Goal: Task Accomplishment & Management: Complete application form

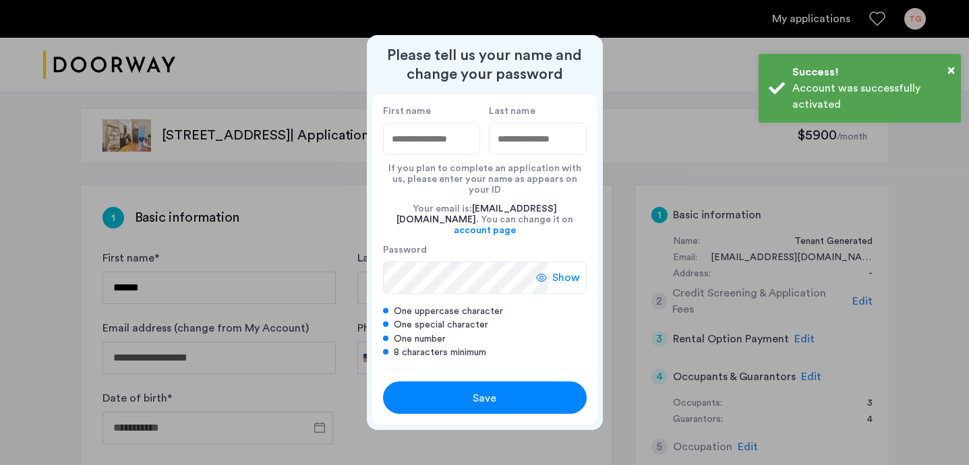
click at [424, 152] on input "First name" at bounding box center [432, 139] width 98 height 32
click at [413, 155] on input "First name" at bounding box center [432, 139] width 98 height 32
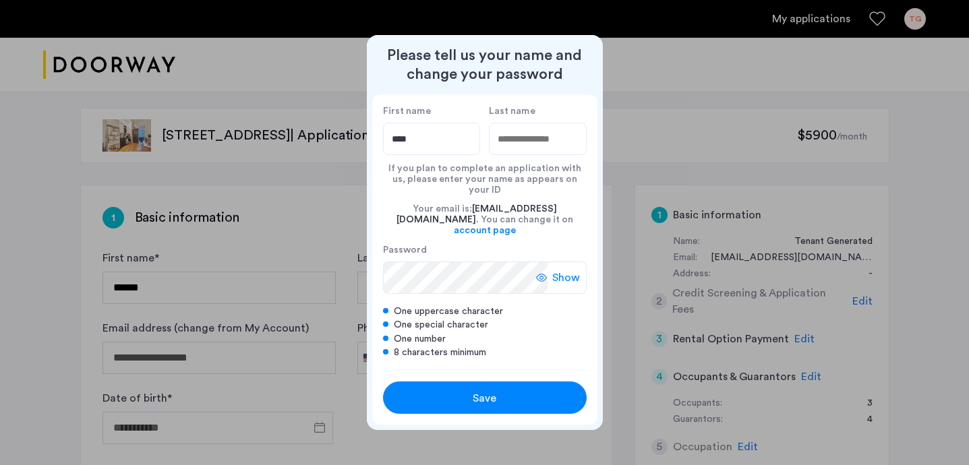
type input "****"
click at [522, 155] on input "Last name" at bounding box center [538, 139] width 98 height 32
type input "****"
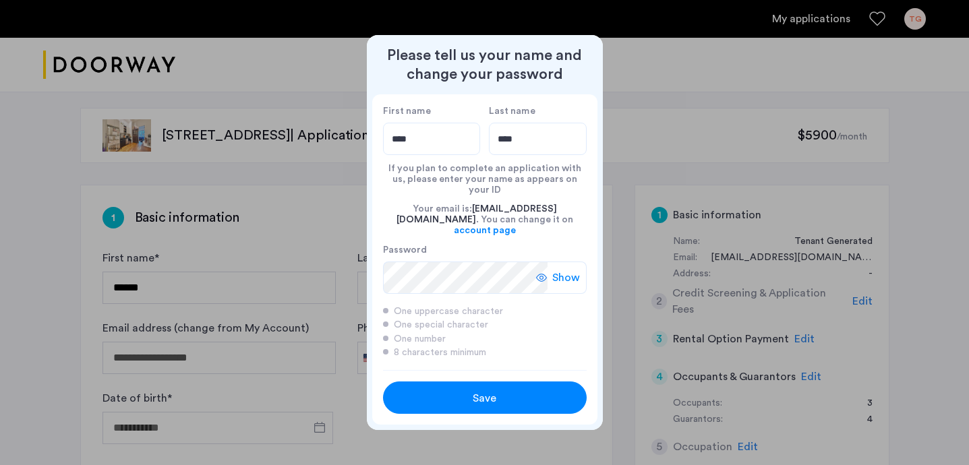
click at [434, 392] on div "Save" at bounding box center [484, 398] width 129 height 16
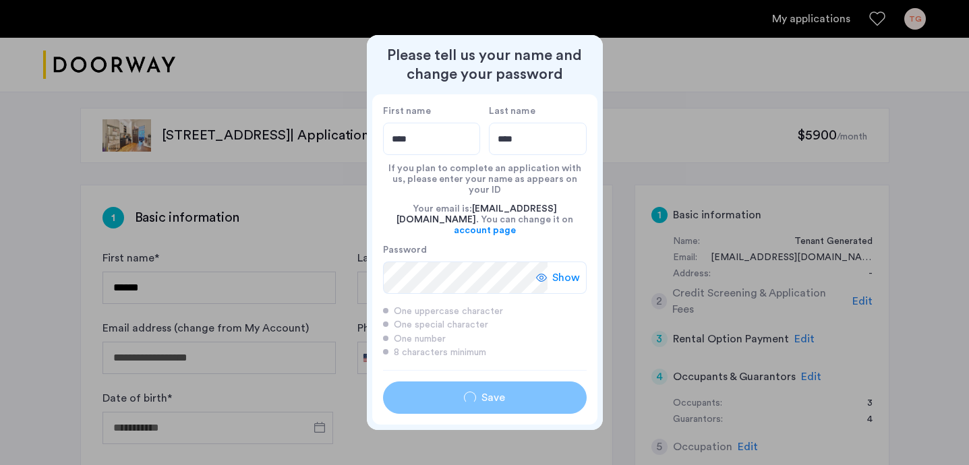
type input "****"
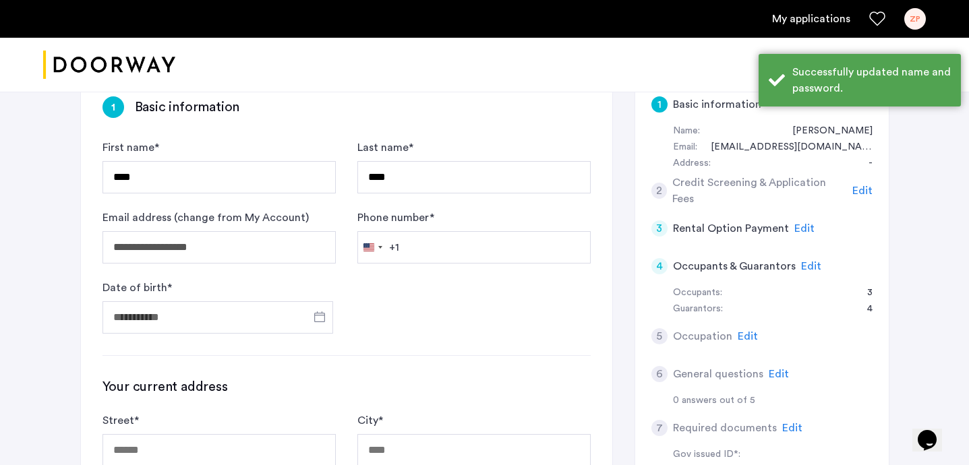
scroll to position [121, 0]
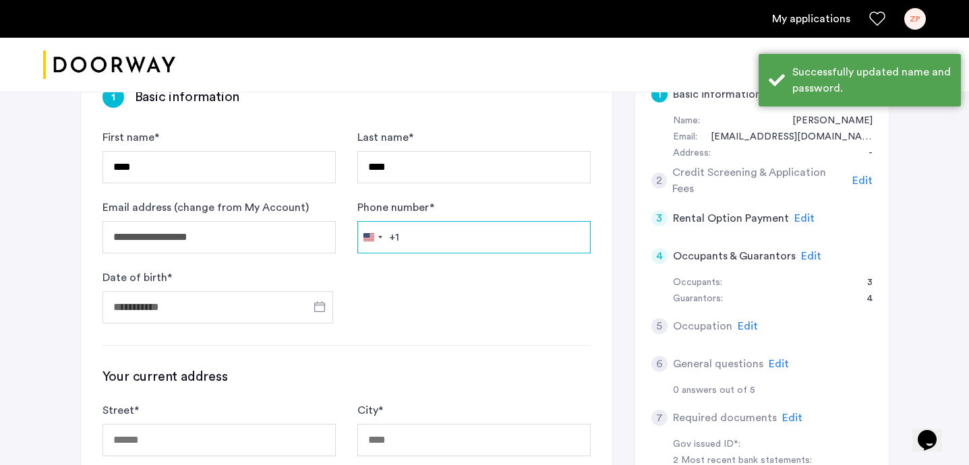
click at [432, 232] on input "Phone number *" at bounding box center [473, 237] width 233 height 32
type input "**********"
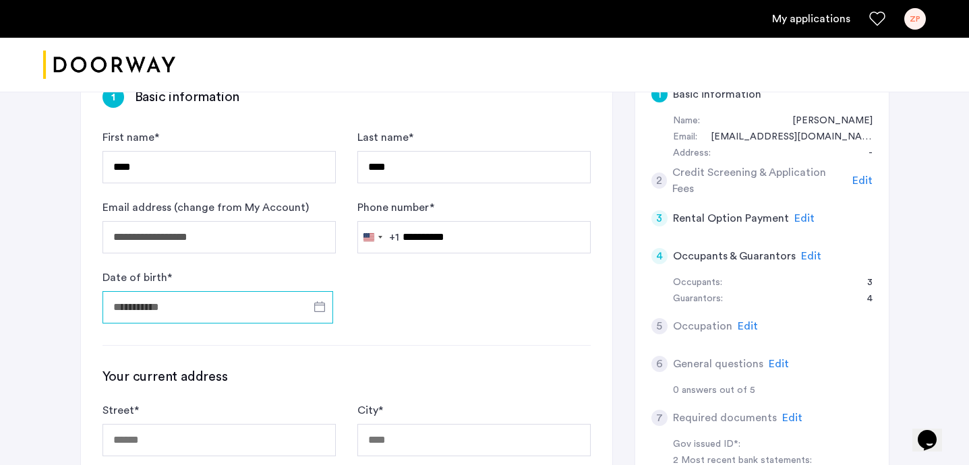
click at [223, 309] on input "Date of birth *" at bounding box center [218, 307] width 231 height 32
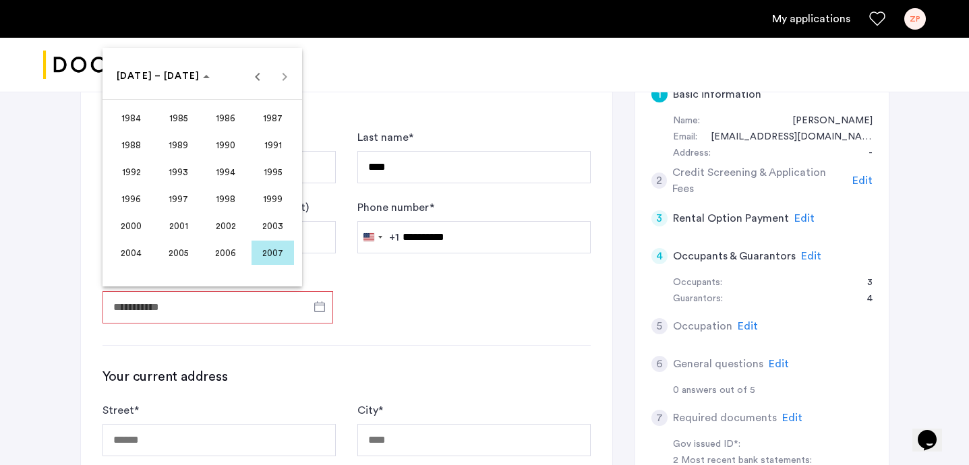
click at [414, 315] on div at bounding box center [484, 232] width 969 height 465
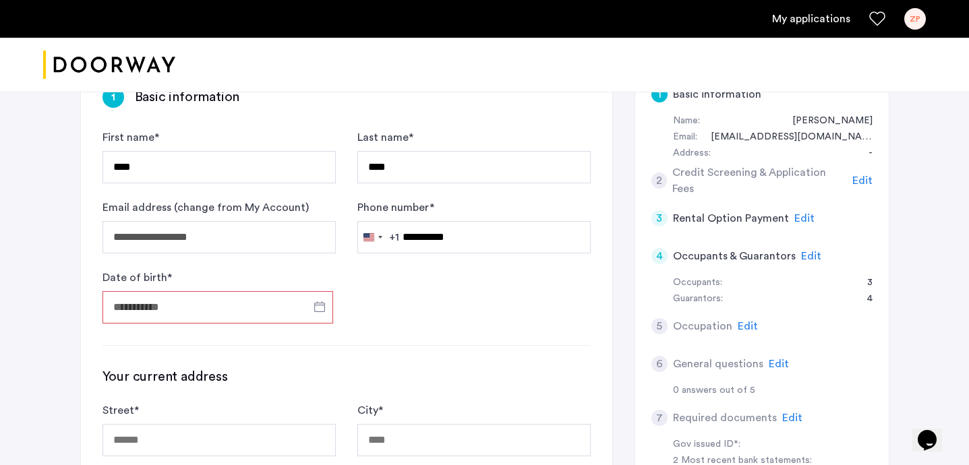
click at [248, 301] on input "Date of birth *" at bounding box center [218, 307] width 231 height 32
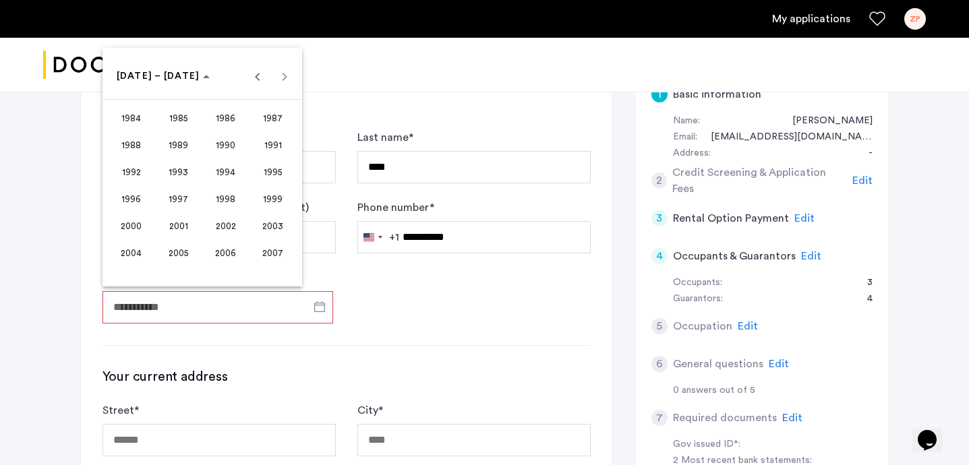
click at [269, 193] on span "1999" at bounding box center [273, 199] width 42 height 24
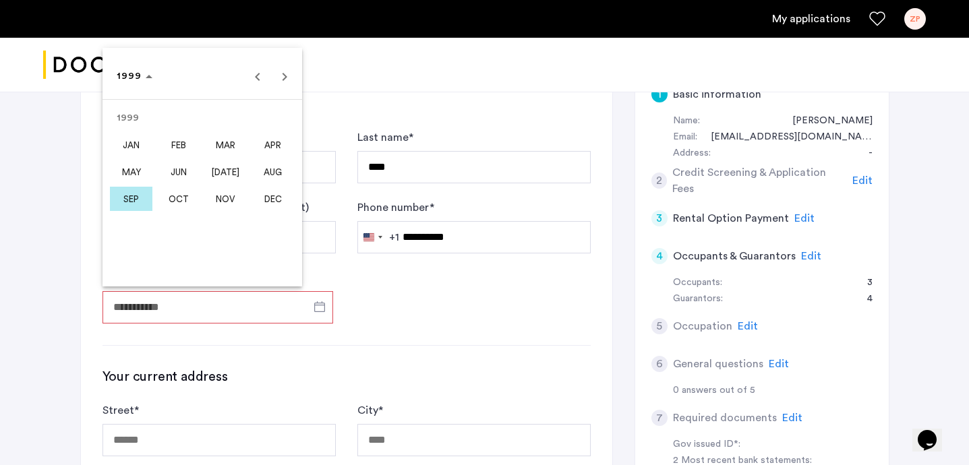
click at [130, 202] on span "SEP" at bounding box center [131, 199] width 42 height 24
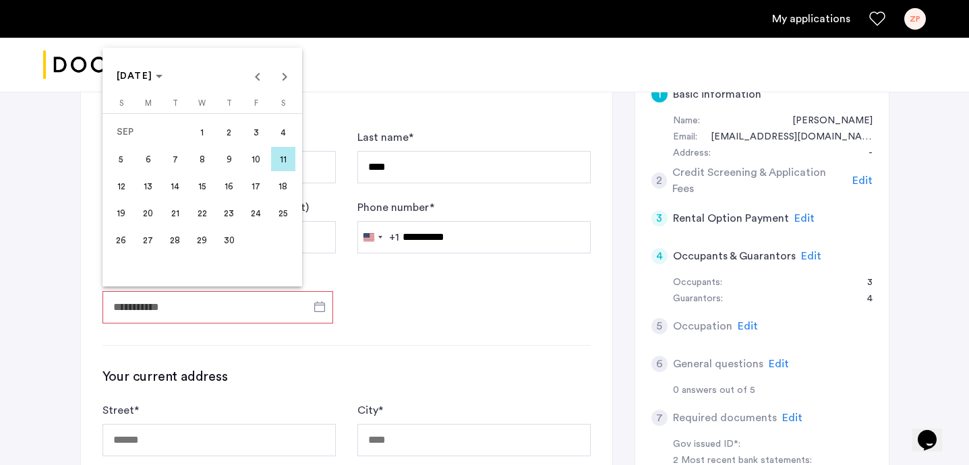
click at [279, 215] on span "25" at bounding box center [283, 213] width 24 height 24
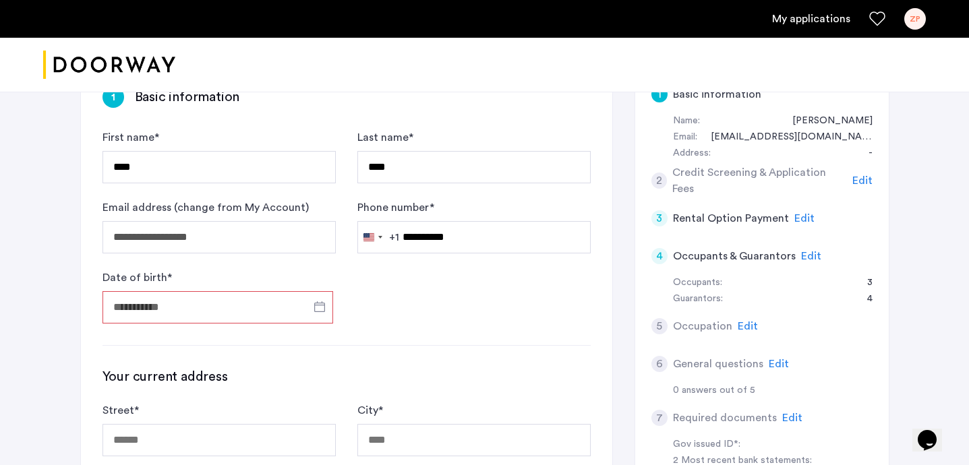
type input "**********"
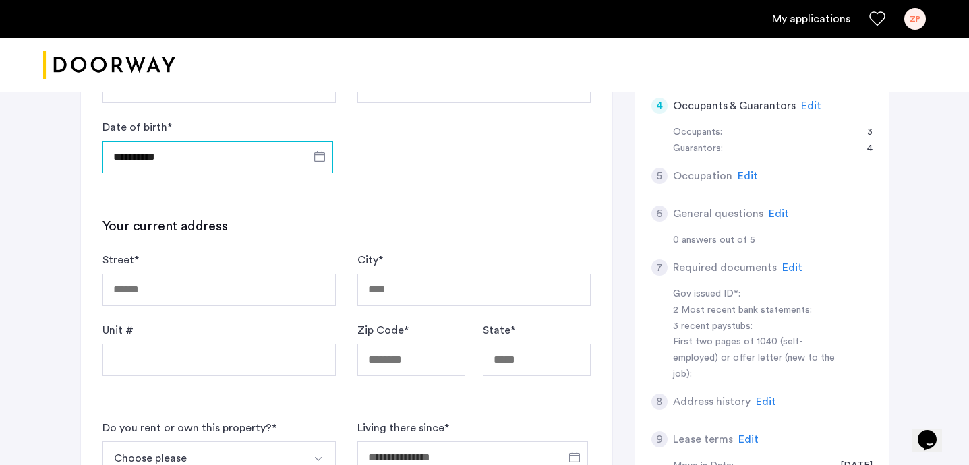
scroll to position [275, 0]
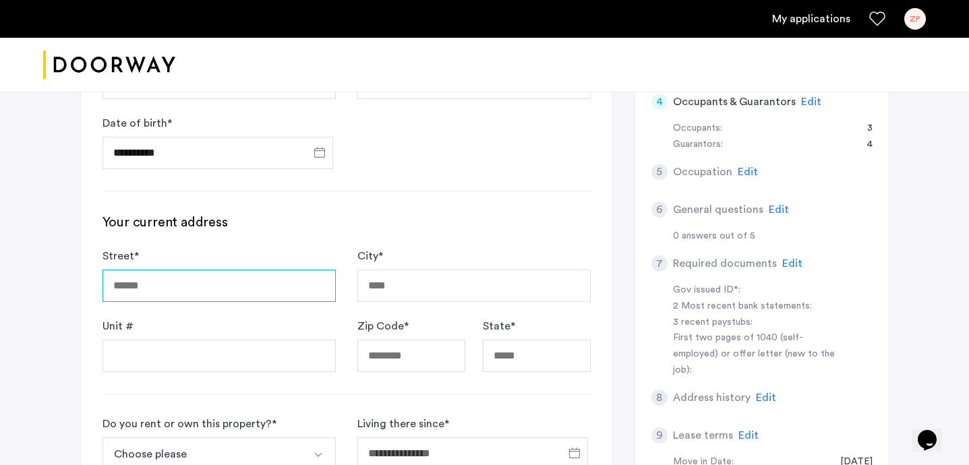
click at [242, 283] on input "Street *" at bounding box center [219, 286] width 233 height 32
type input "**********"
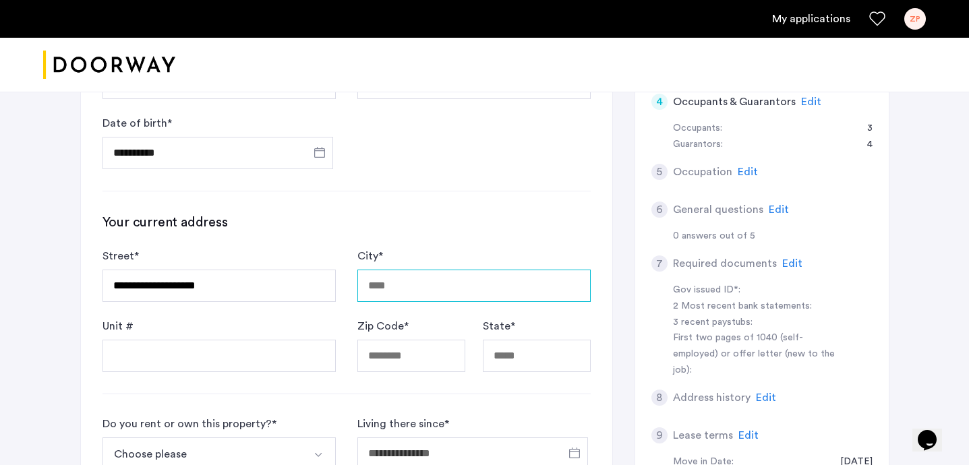
type input "********"
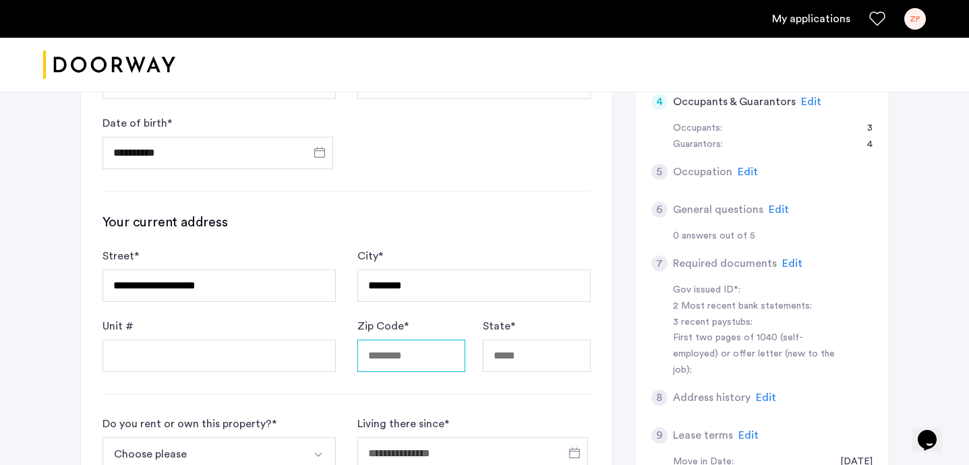
type input "*****"
type input "********"
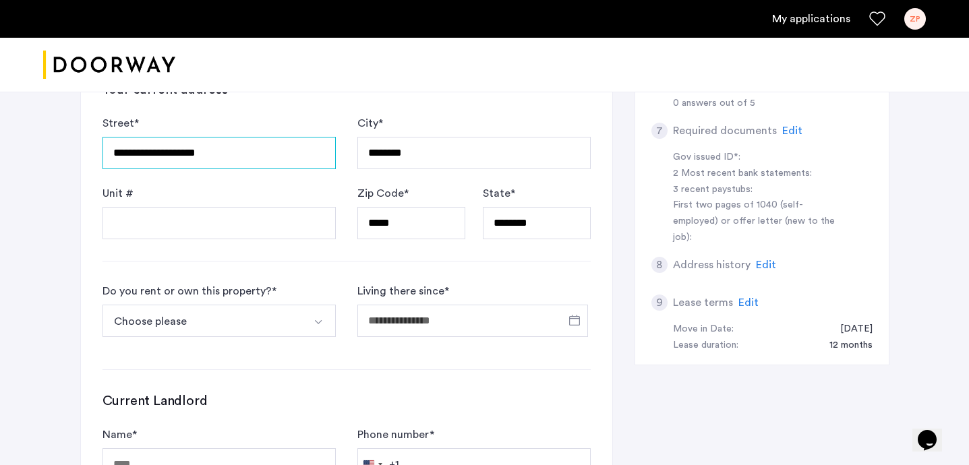
scroll to position [409, 0]
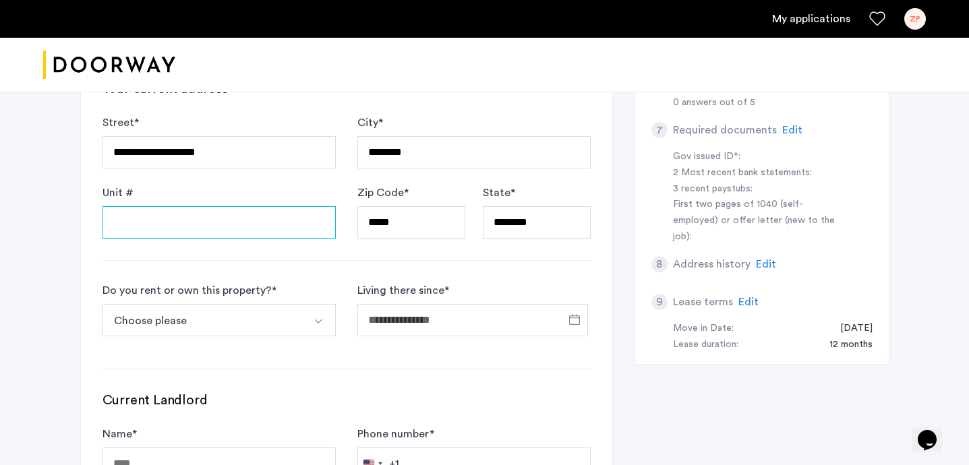
click at [264, 220] on input "Unit #" at bounding box center [219, 222] width 233 height 32
type input "**"
click at [262, 269] on div "**********" at bounding box center [346, 185] width 531 height 817
click at [244, 312] on button "Choose please" at bounding box center [204, 320] width 202 height 32
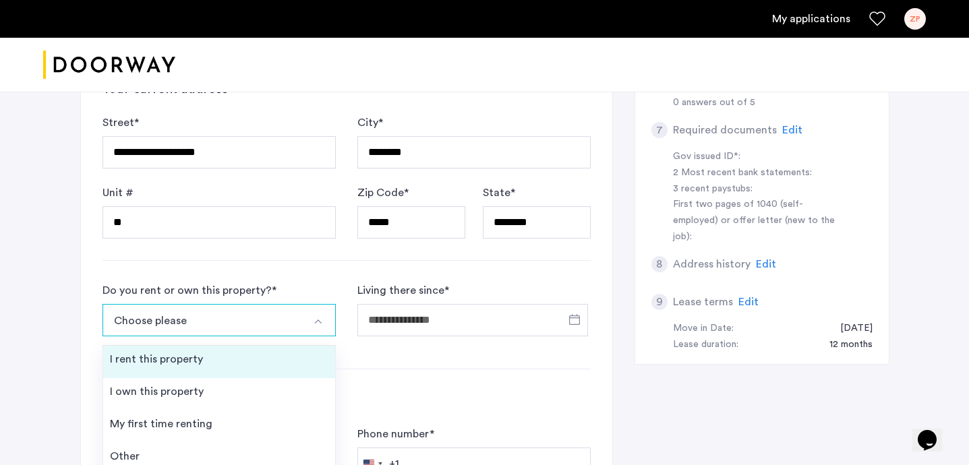
click at [229, 365] on li "I rent this property" at bounding box center [219, 362] width 232 height 32
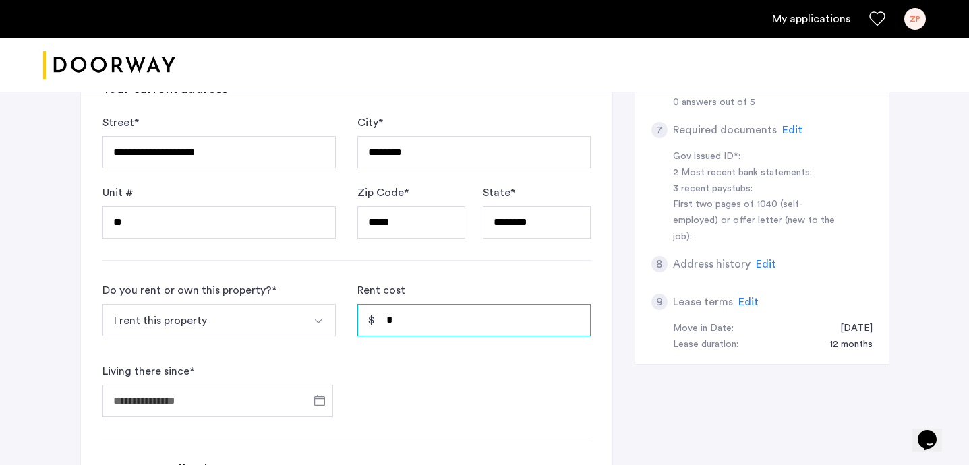
click at [428, 314] on input "*" at bounding box center [473, 320] width 233 height 32
type input "*"
type input "*****"
click at [441, 382] on form "Do you rent or own this property? * I rent this property I rent this property I…" at bounding box center [347, 350] width 488 height 135
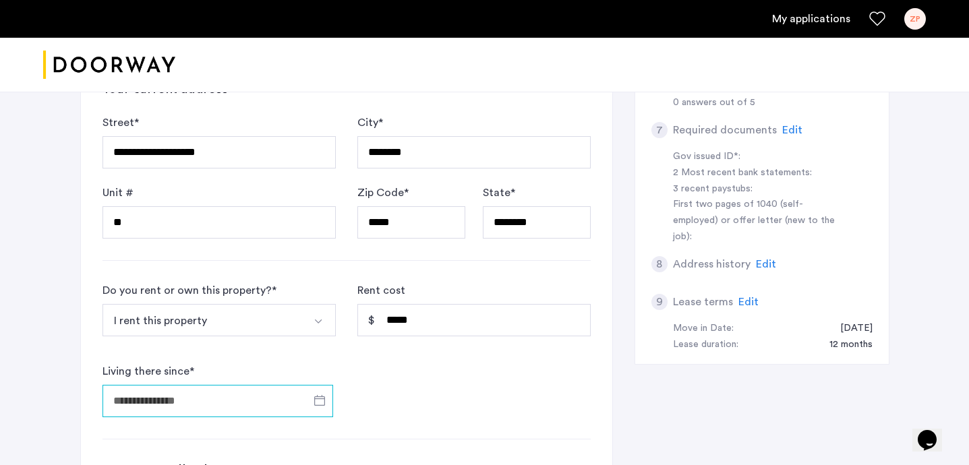
click at [239, 385] on input "Living there since *" at bounding box center [218, 401] width 231 height 32
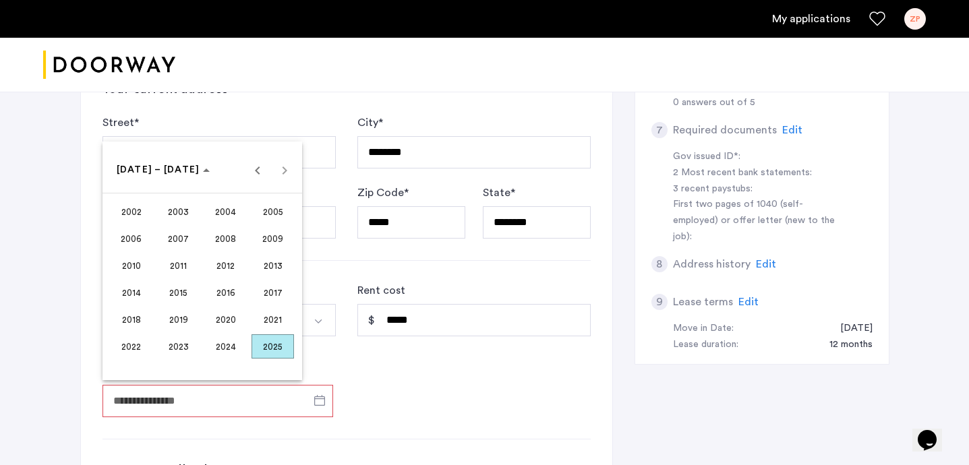
click at [177, 349] on span "2023" at bounding box center [178, 347] width 42 height 24
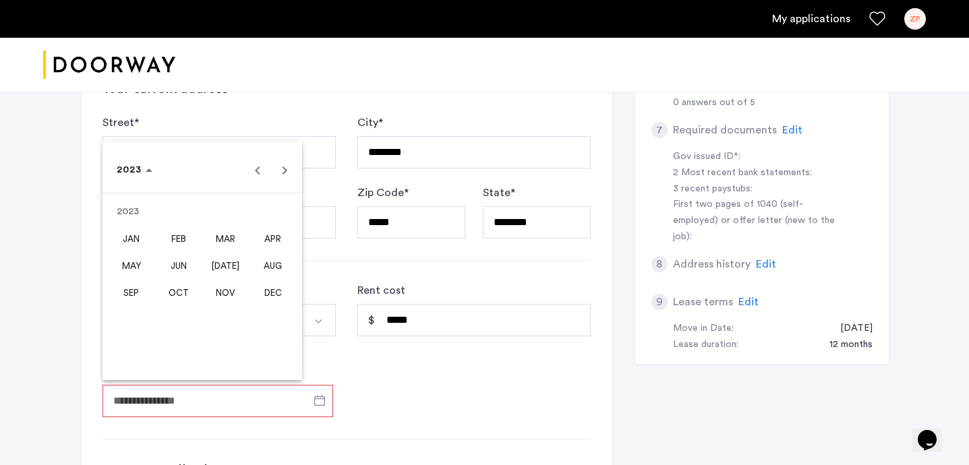
click at [214, 297] on span "NOV" at bounding box center [225, 293] width 42 height 24
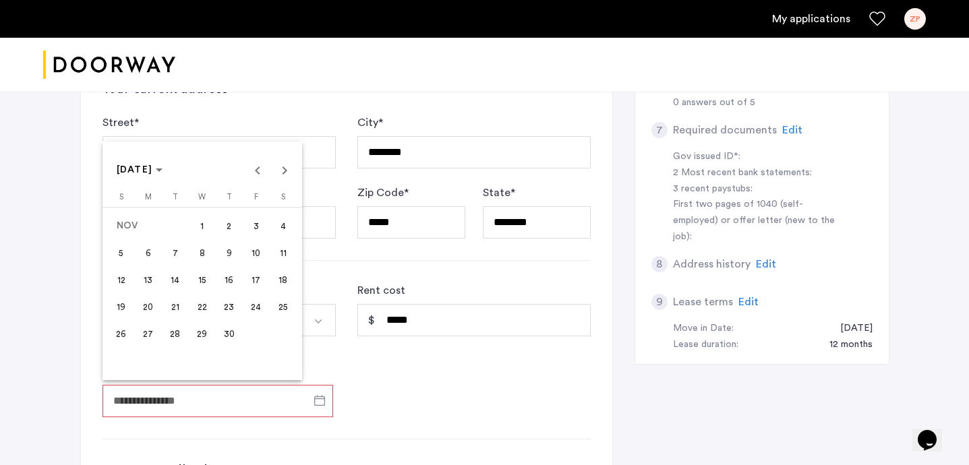
click at [200, 273] on span "15" at bounding box center [202, 280] width 24 height 24
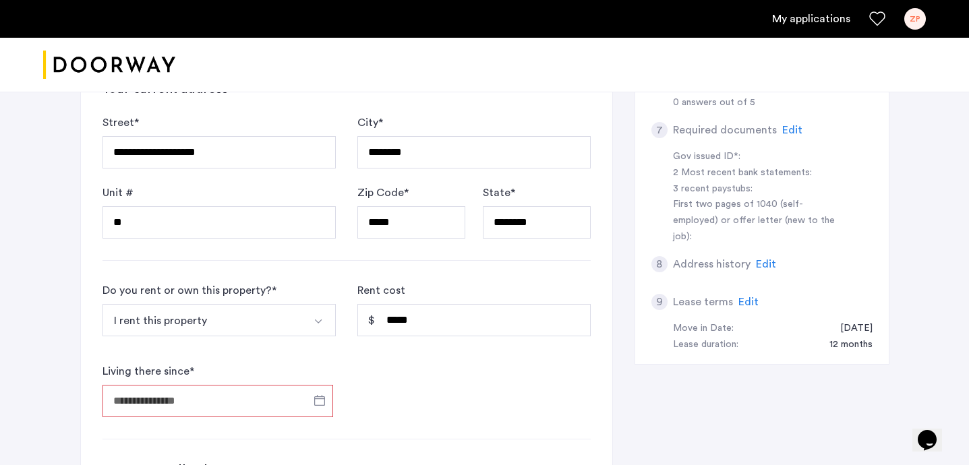
type input "**********"
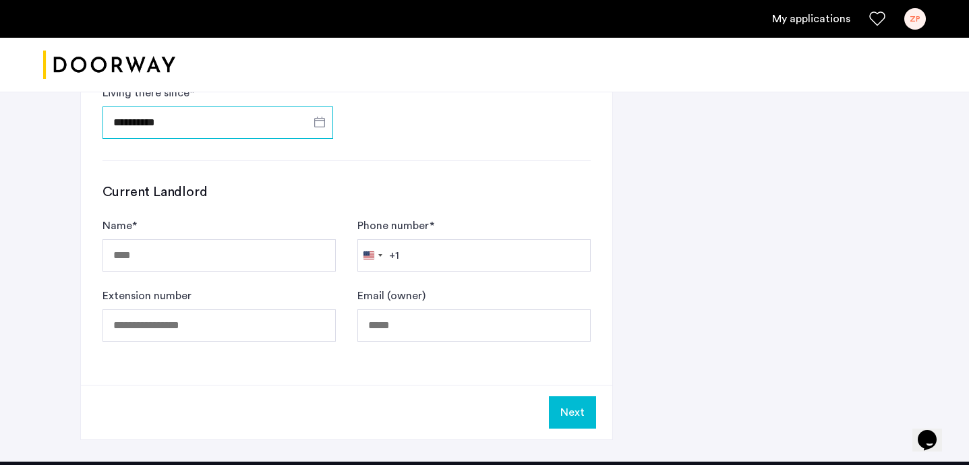
scroll to position [685, 0]
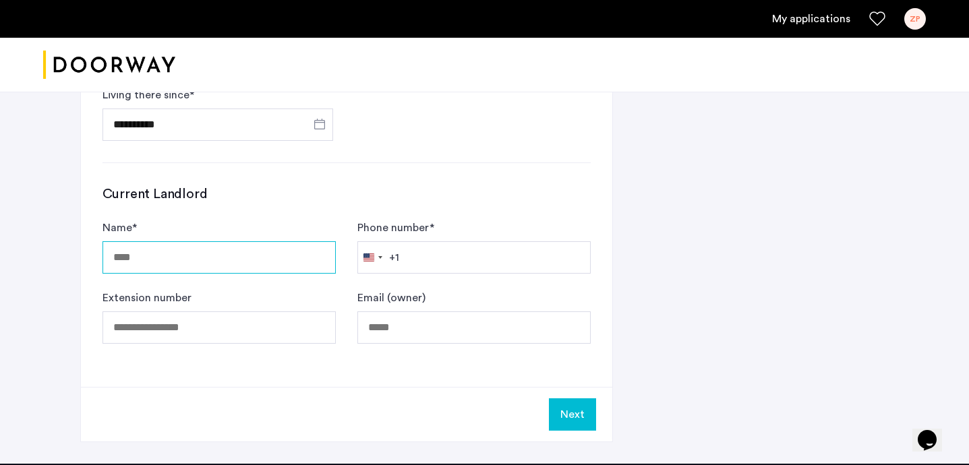
click at [186, 255] on input "Name *" at bounding box center [219, 257] width 233 height 32
type input "**********"
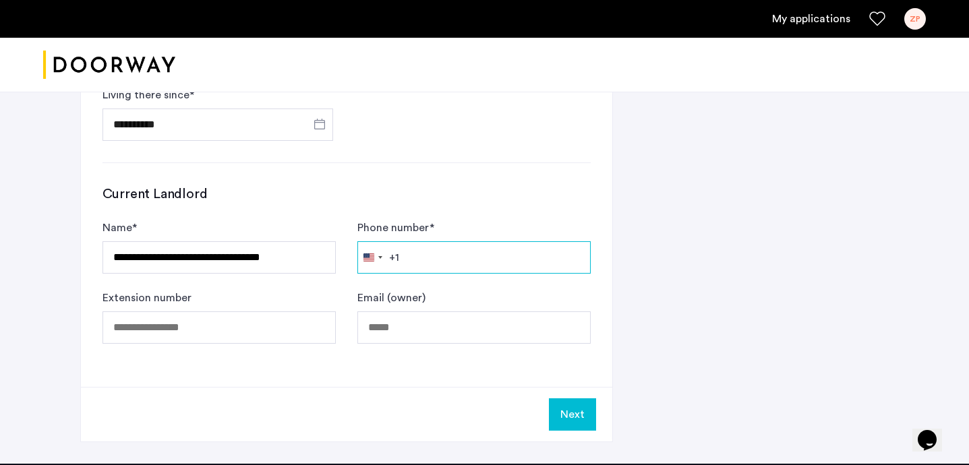
click at [445, 254] on input "Phone number *" at bounding box center [473, 257] width 233 height 32
paste input "**********"
type input "**********"
click at [372, 299] on label "Email (owner)" at bounding box center [391, 298] width 68 height 16
click at [372, 312] on input "Email (owner)" at bounding box center [473, 328] width 233 height 32
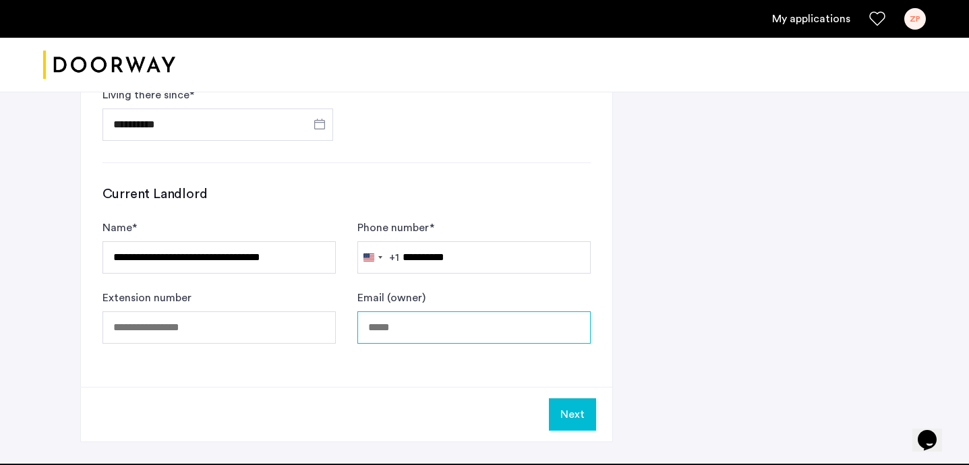
paste input "**********"
click at [403, 339] on input "**********" at bounding box center [473, 328] width 233 height 32
click at [383, 322] on input "**********" at bounding box center [473, 328] width 233 height 32
click at [566, 415] on button "Next" at bounding box center [572, 415] width 47 height 32
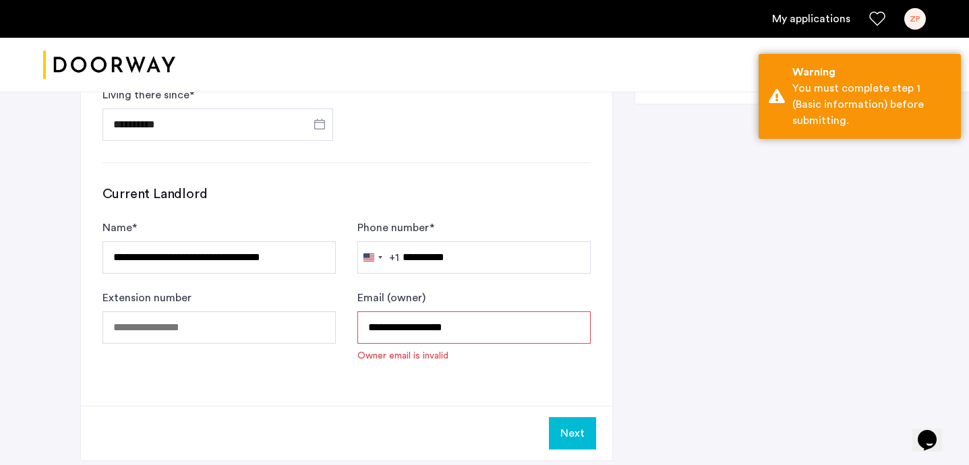
click at [459, 322] on input "**********" at bounding box center [473, 328] width 233 height 32
click at [384, 321] on input "**********" at bounding box center [473, 328] width 233 height 32
click at [475, 325] on input "**********" at bounding box center [473, 328] width 233 height 32
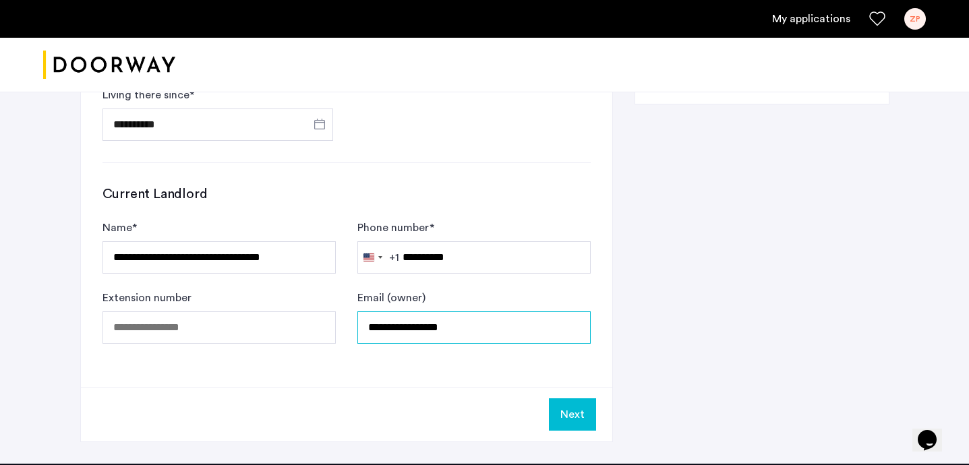
type input "**********"
click at [552, 421] on button "Next" at bounding box center [572, 415] width 47 height 32
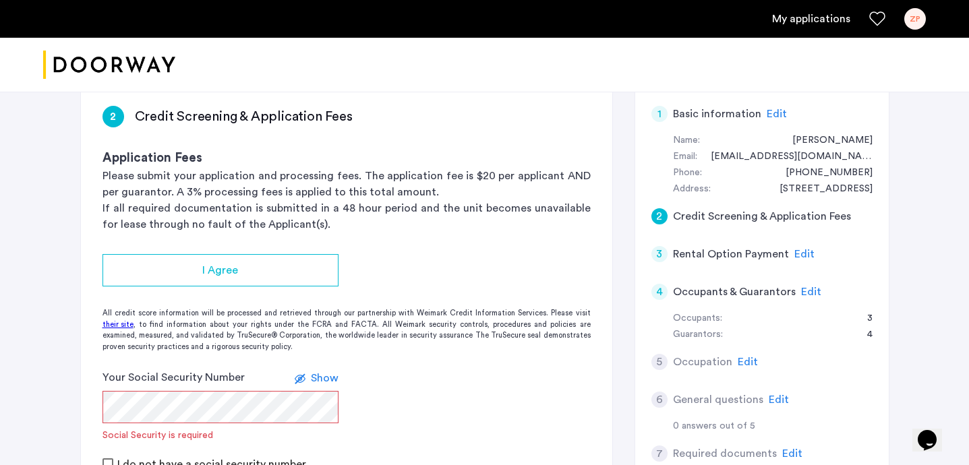
scroll to position [109, 0]
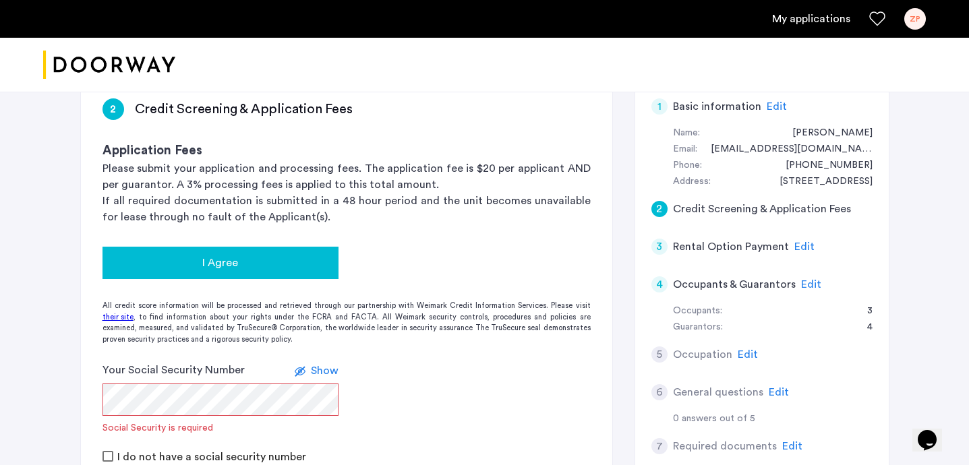
click at [291, 260] on div "I Agree" at bounding box center [220, 263] width 214 height 16
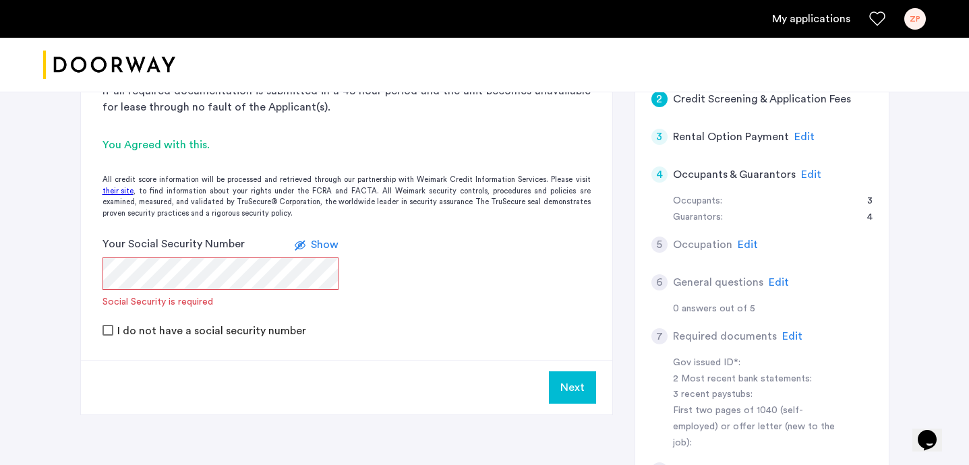
scroll to position [221, 0]
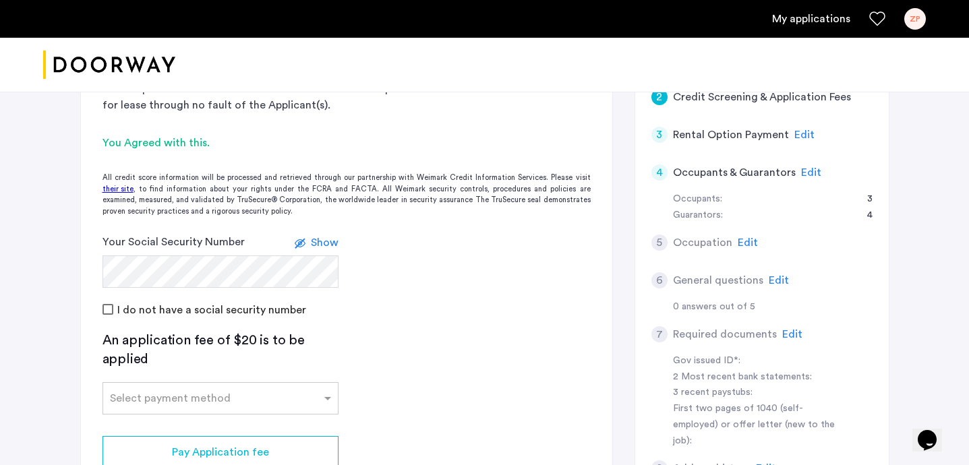
click at [167, 305] on label "I do not have a social security number" at bounding box center [211, 310] width 192 height 11
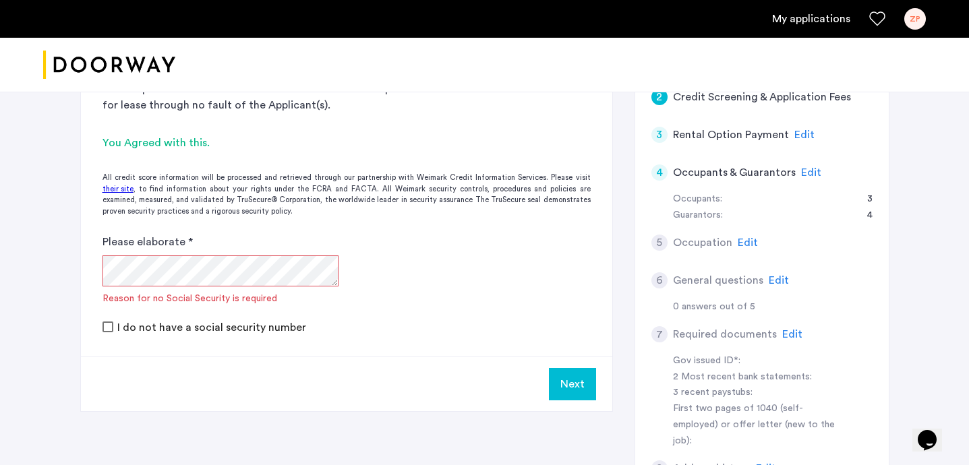
click at [151, 316] on form "Please elaborate * Reason for no Social Security is required I do not have a so…" at bounding box center [346, 284] width 531 height 101
click at [151, 325] on label "I do not have a social security number" at bounding box center [211, 327] width 192 height 11
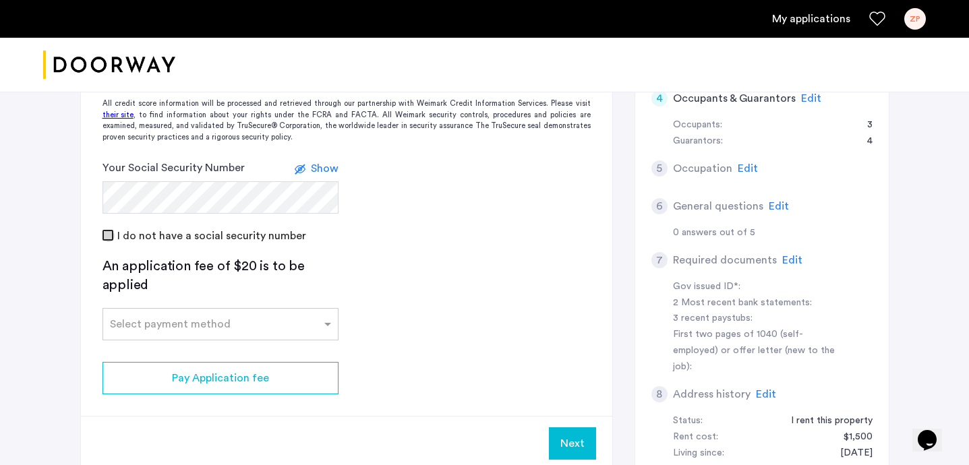
scroll to position [306, 0]
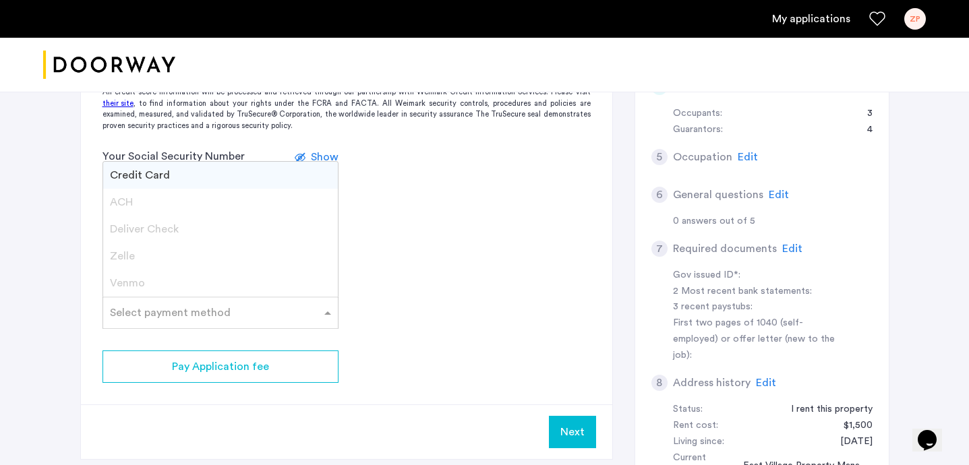
click at [213, 312] on input "text" at bounding box center [207, 310] width 194 height 9
click at [181, 177] on div "Credit Card" at bounding box center [220, 175] width 235 height 27
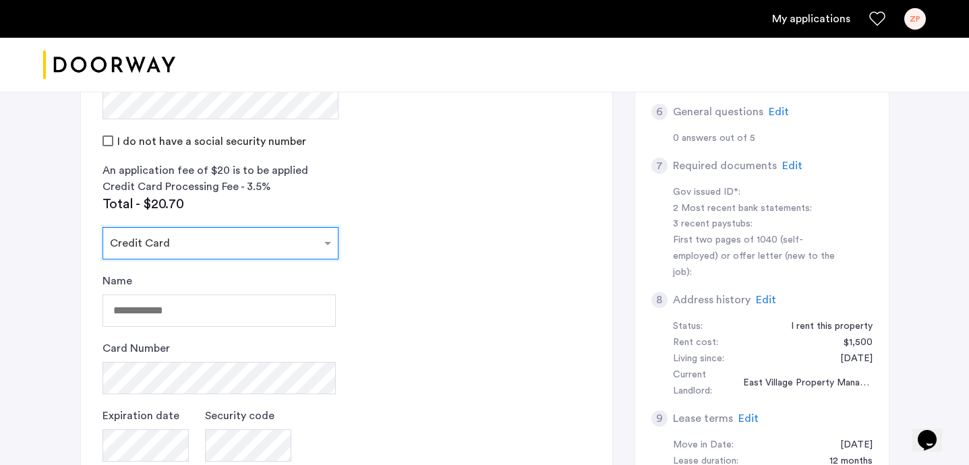
scroll to position [388, 0]
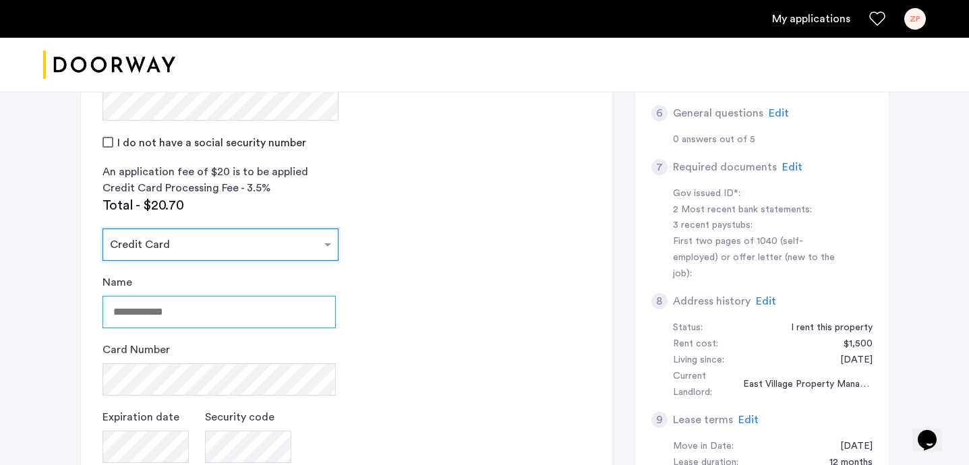
click at [190, 312] on input "Name" at bounding box center [219, 312] width 233 height 32
type input "*********"
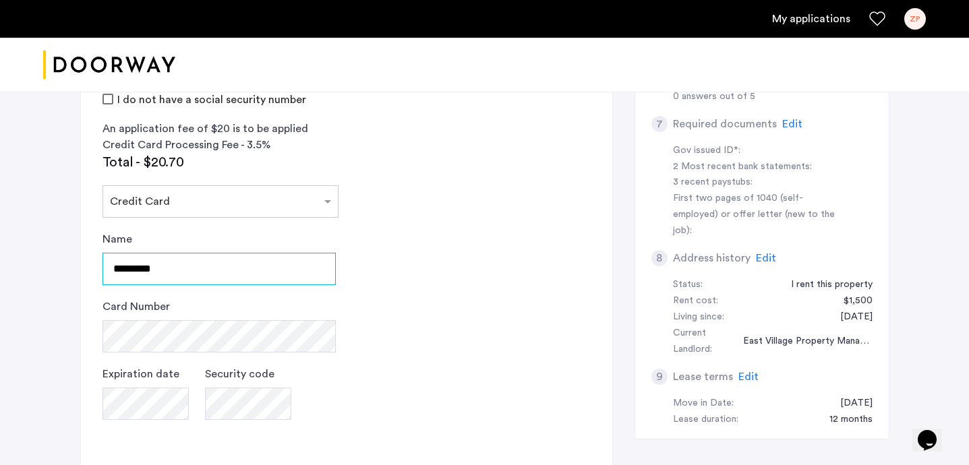
scroll to position [465, 0]
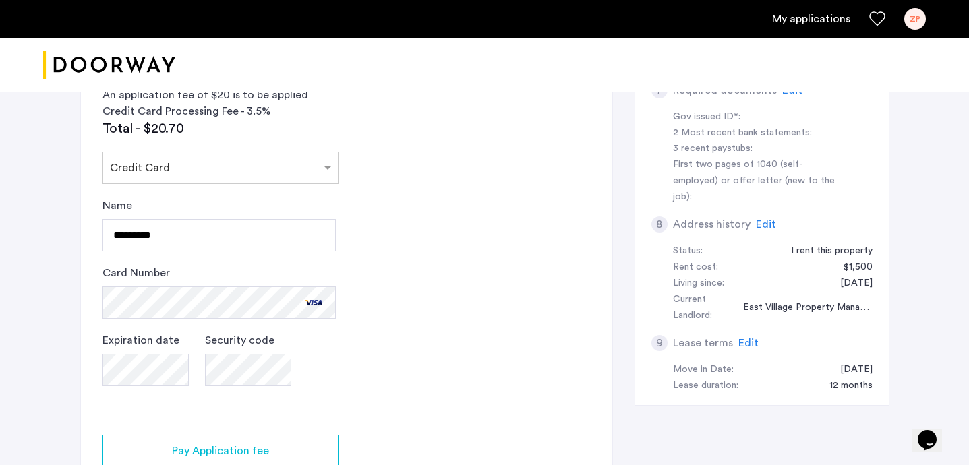
click at [323, 419] on app-credit-screening "2 Credit Screening & Application Fees Application Fees Please submit your appli…" at bounding box center [346, 132] width 531 height 823
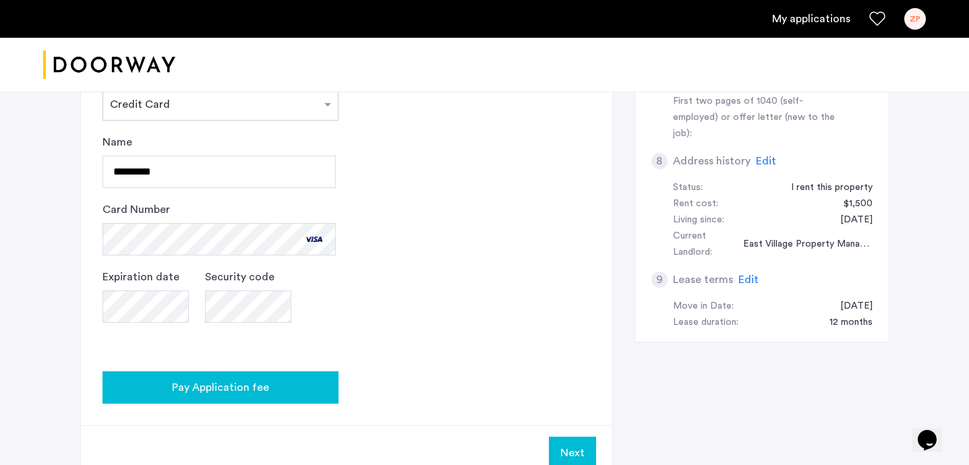
scroll to position [526, 0]
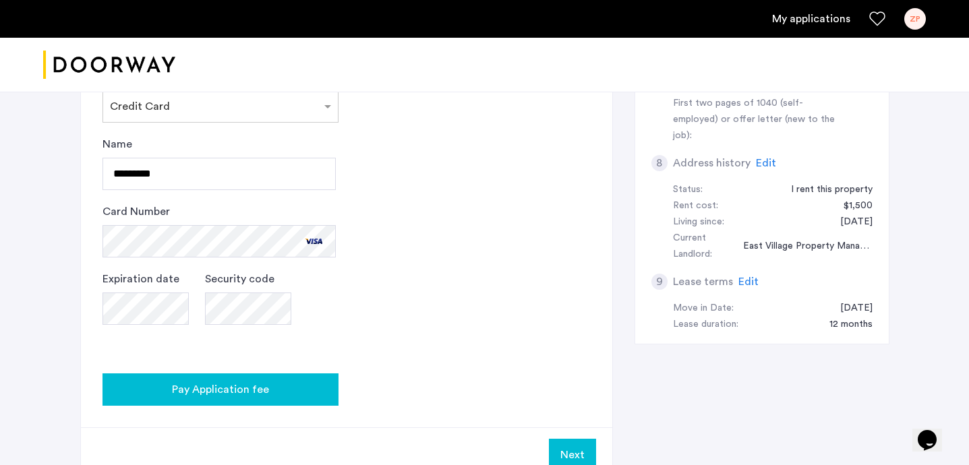
click at [303, 384] on div "Pay Application fee" at bounding box center [220, 390] width 214 height 16
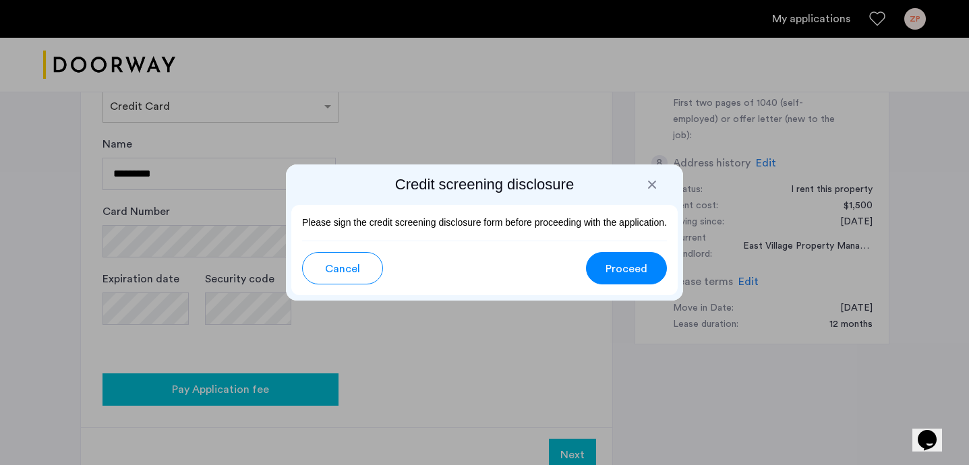
scroll to position [0, 0]
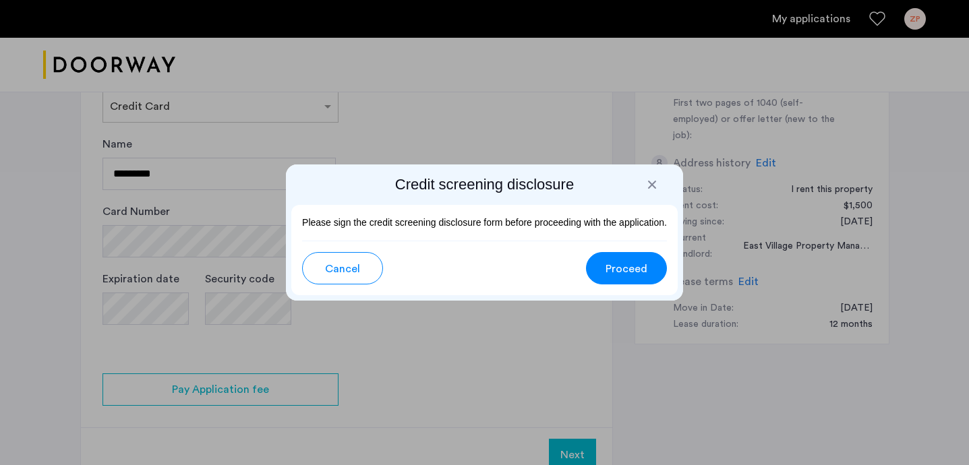
click at [631, 268] on span "Proceed" at bounding box center [627, 269] width 42 height 16
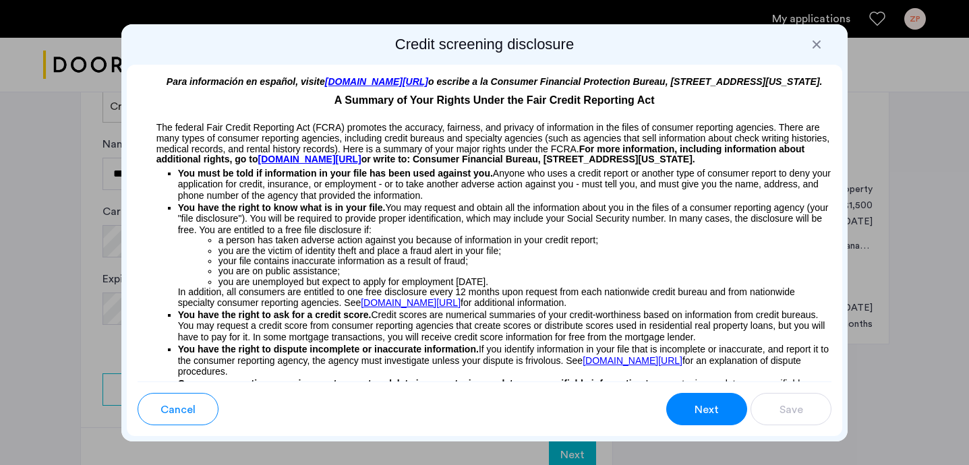
click at [695, 419] on button "Next" at bounding box center [706, 409] width 81 height 32
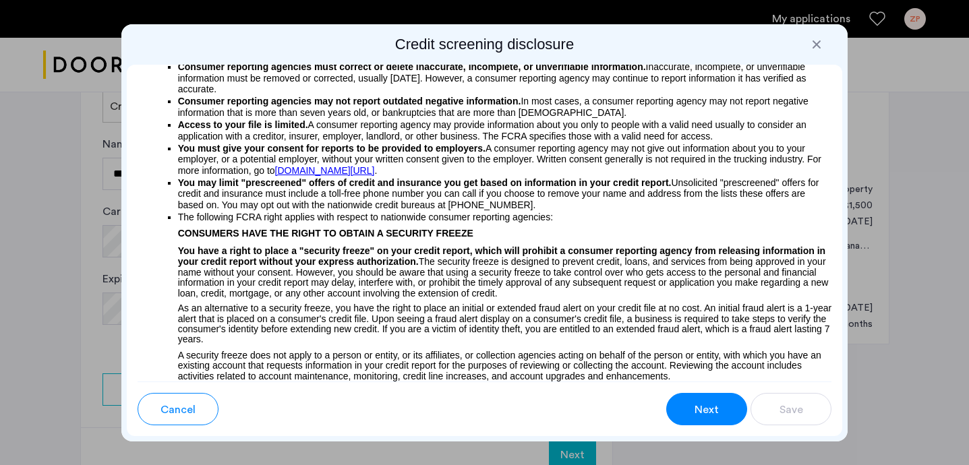
click at [695, 419] on button "Next" at bounding box center [706, 409] width 81 height 32
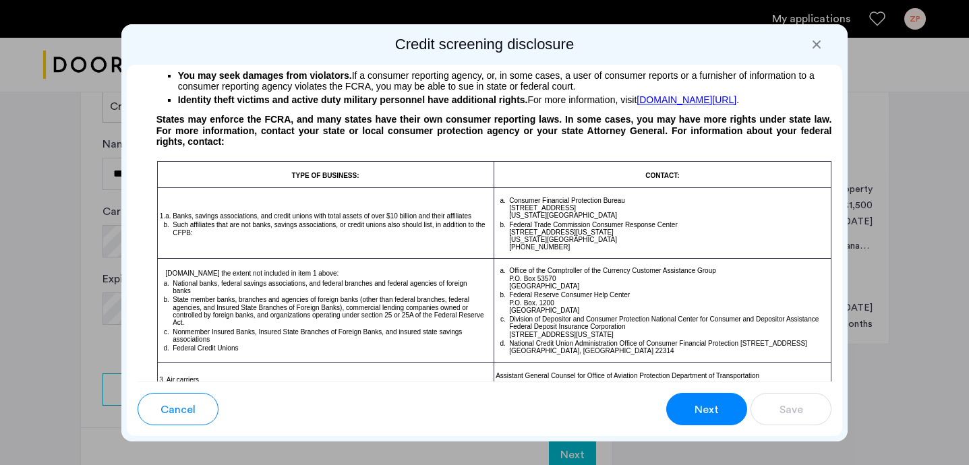
click at [695, 419] on button "Next" at bounding box center [706, 409] width 81 height 32
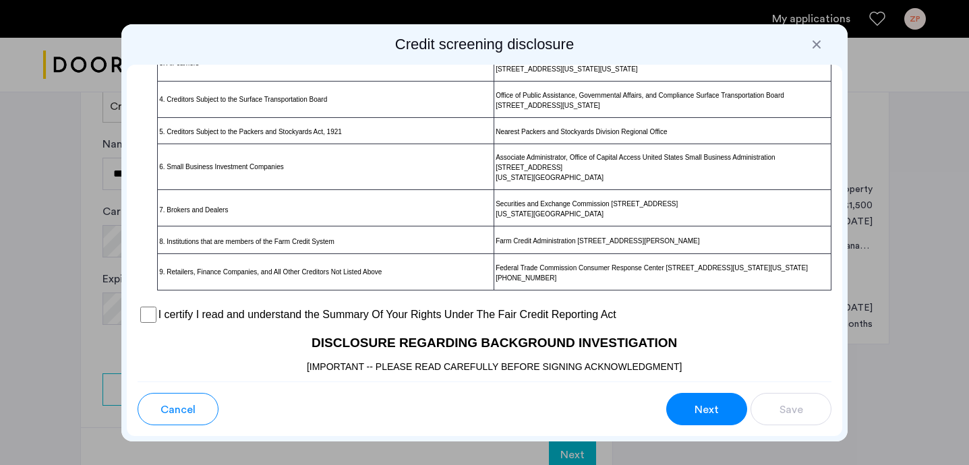
click at [695, 419] on button "Next" at bounding box center [706, 409] width 81 height 32
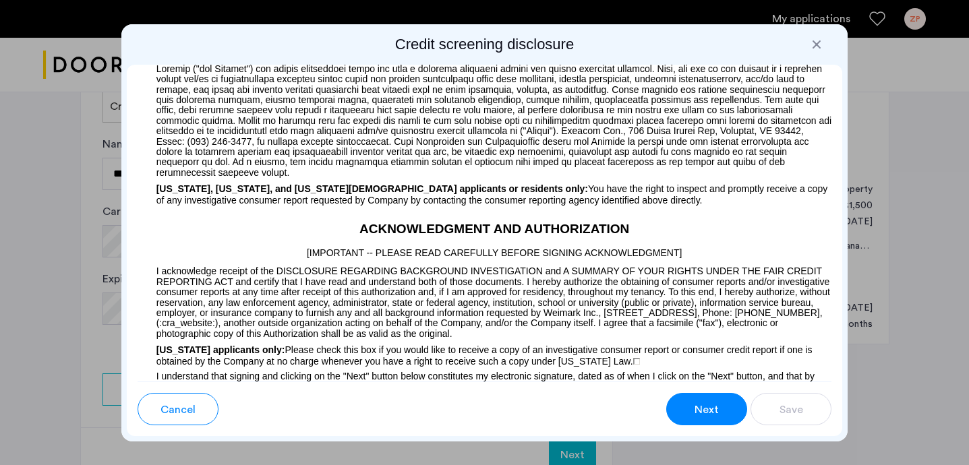
click at [695, 419] on button "Next" at bounding box center [706, 409] width 81 height 32
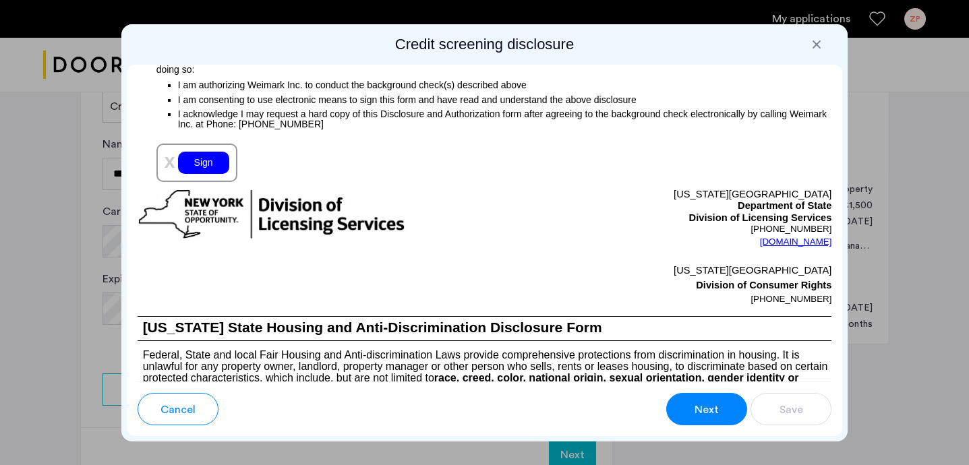
click at [695, 419] on button "Next" at bounding box center [706, 409] width 81 height 32
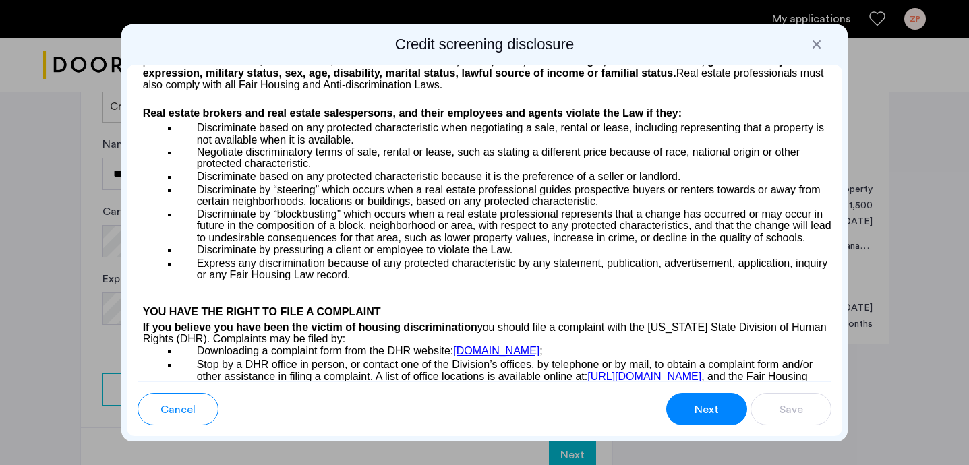
click at [695, 419] on button "Next" at bounding box center [706, 409] width 81 height 32
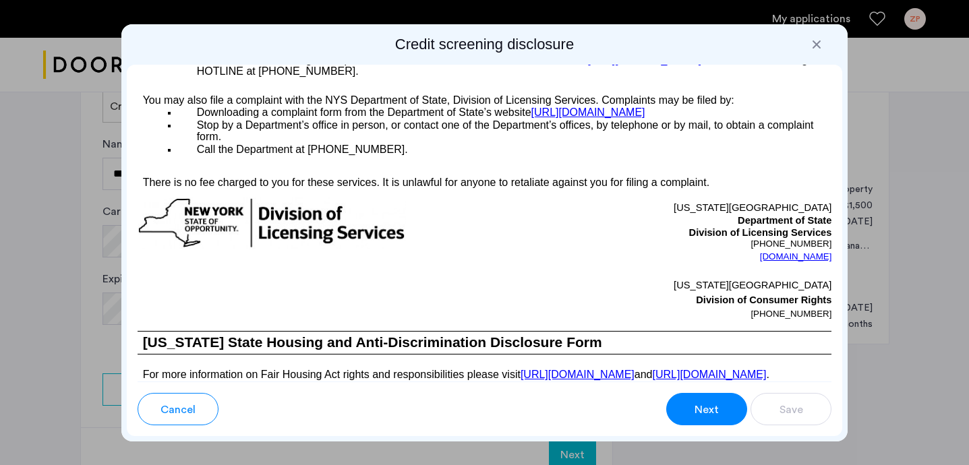
click at [695, 419] on button "Next" at bounding box center [706, 409] width 81 height 32
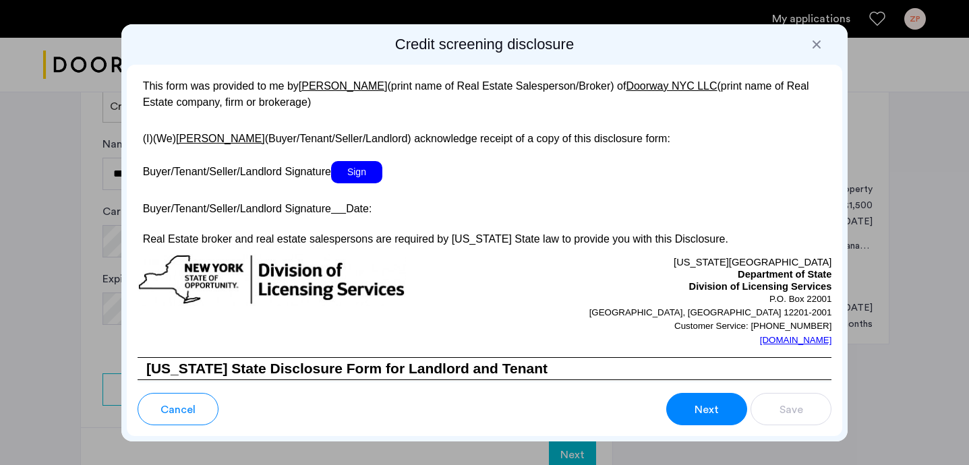
click at [695, 419] on button "Next" at bounding box center [706, 409] width 81 height 32
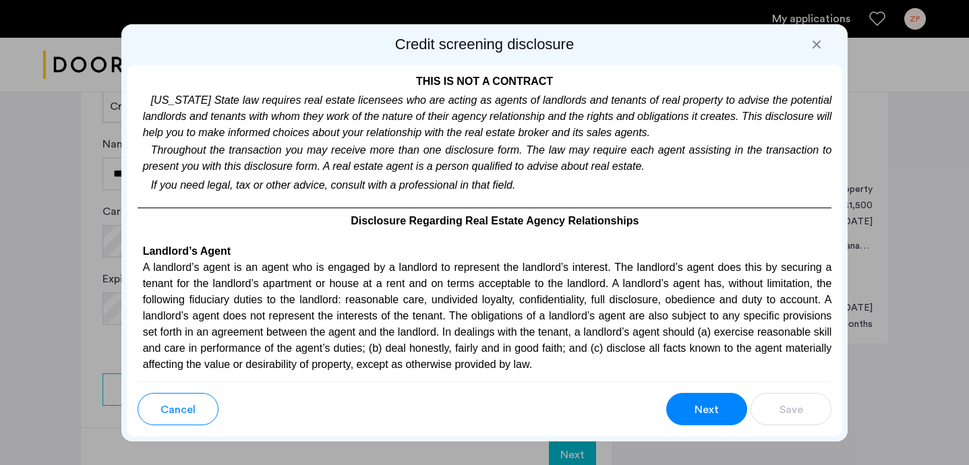
click at [695, 419] on button "Next" at bounding box center [706, 409] width 81 height 32
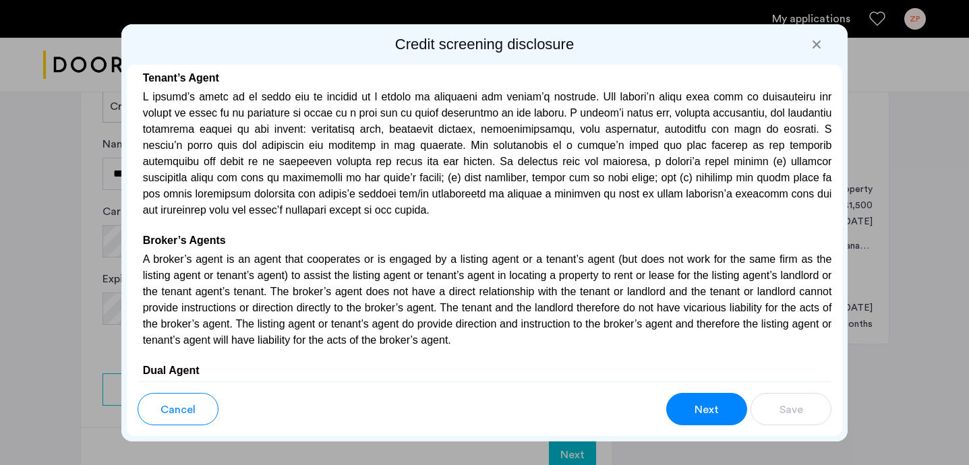
click at [695, 419] on button "Next" at bounding box center [706, 409] width 81 height 32
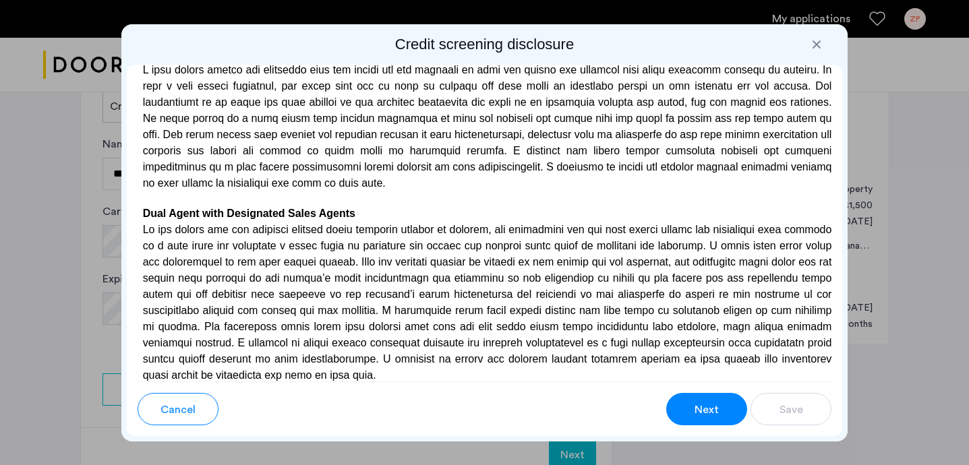
click at [695, 419] on button "Next" at bounding box center [706, 409] width 81 height 32
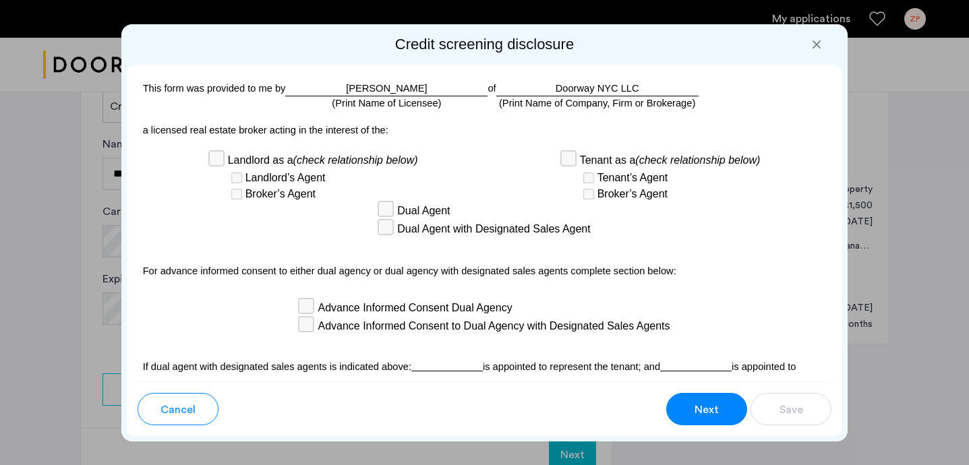
click at [695, 419] on button "Next" at bounding box center [706, 409] width 81 height 32
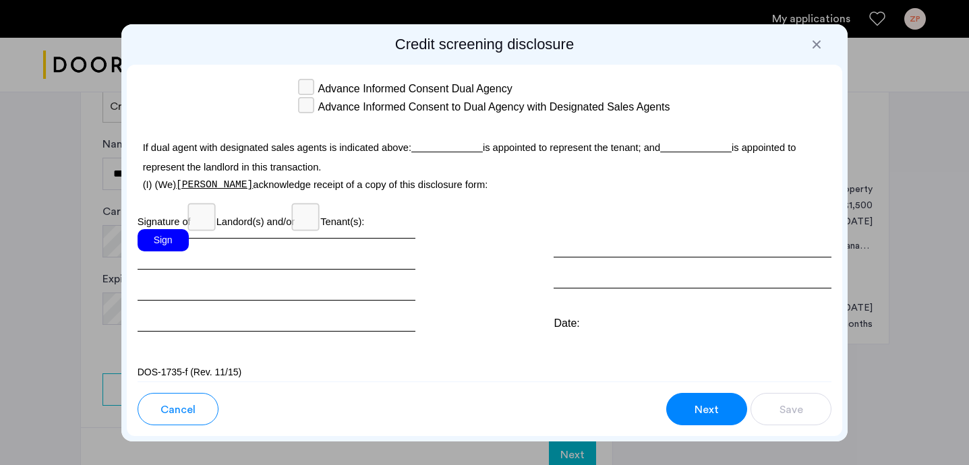
click at [695, 419] on button "Next" at bounding box center [706, 409] width 81 height 32
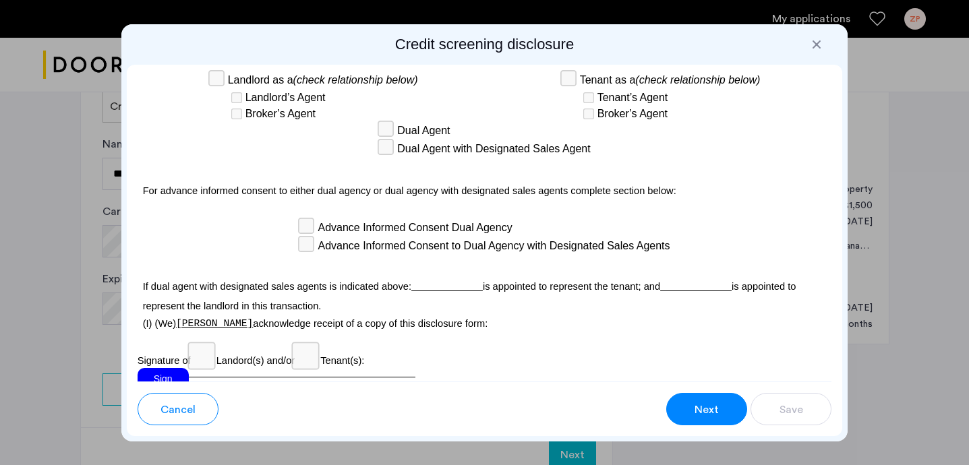
click at [695, 419] on button "Next" at bounding box center [706, 409] width 81 height 32
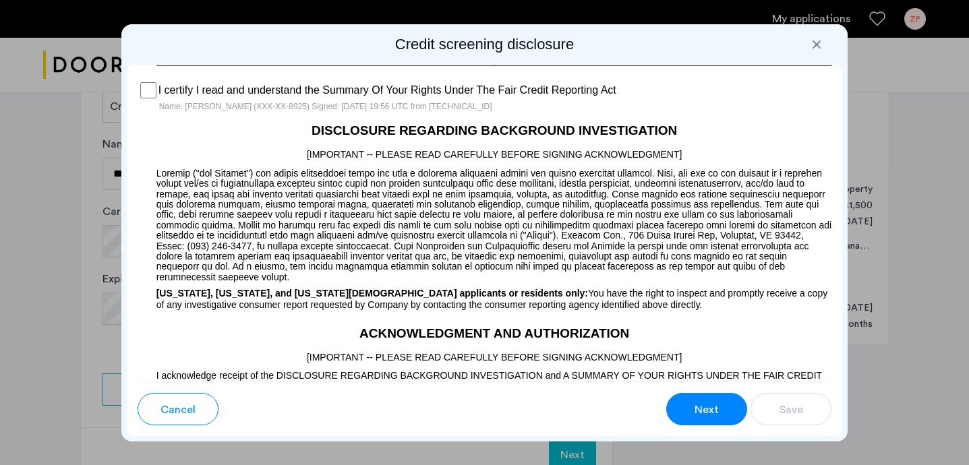
scroll to position [1186, 0]
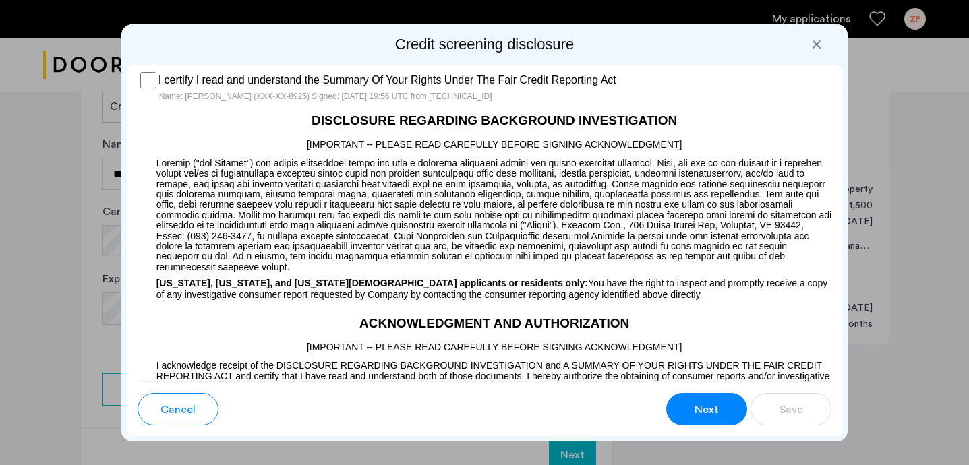
click at [689, 408] on button "Next" at bounding box center [706, 409] width 81 height 32
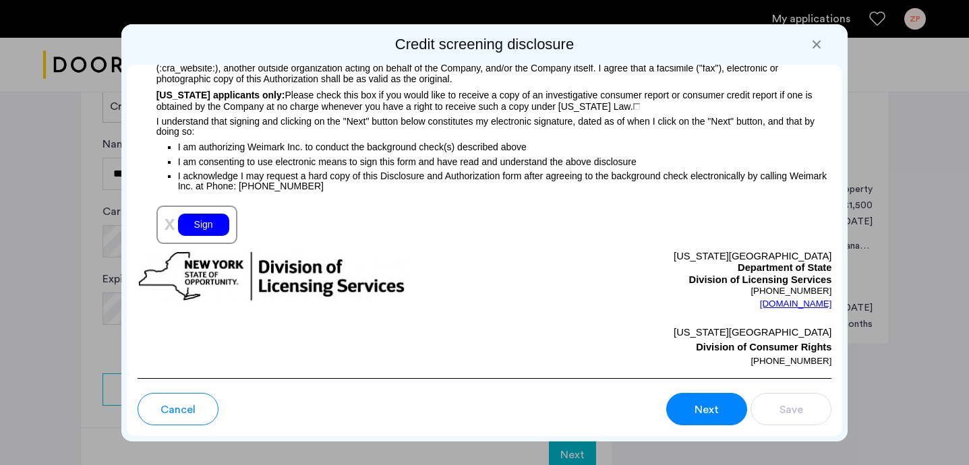
scroll to position [1540, 0]
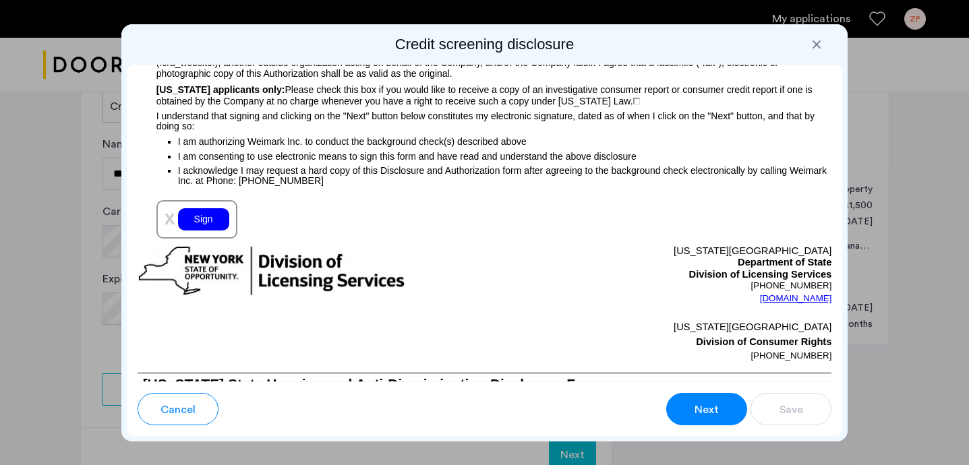
click at [200, 231] on div "Sign" at bounding box center [203, 219] width 51 height 22
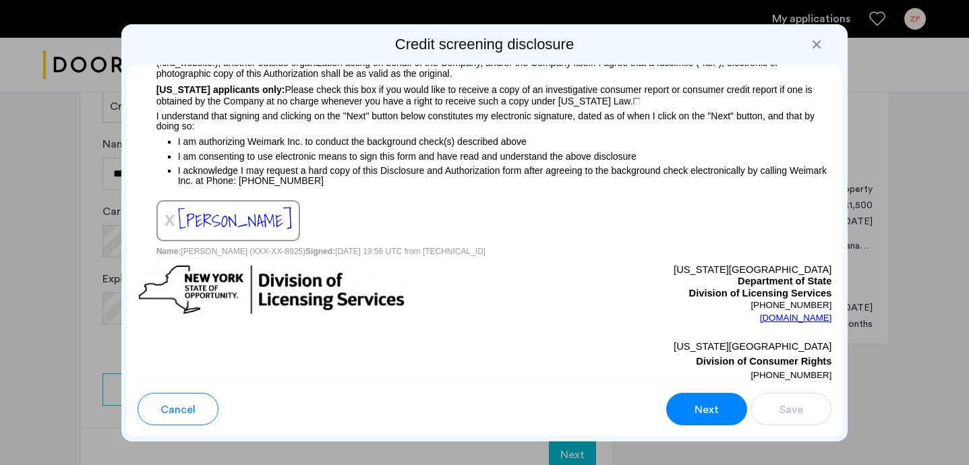
click at [732, 401] on button "Next" at bounding box center [706, 409] width 81 height 32
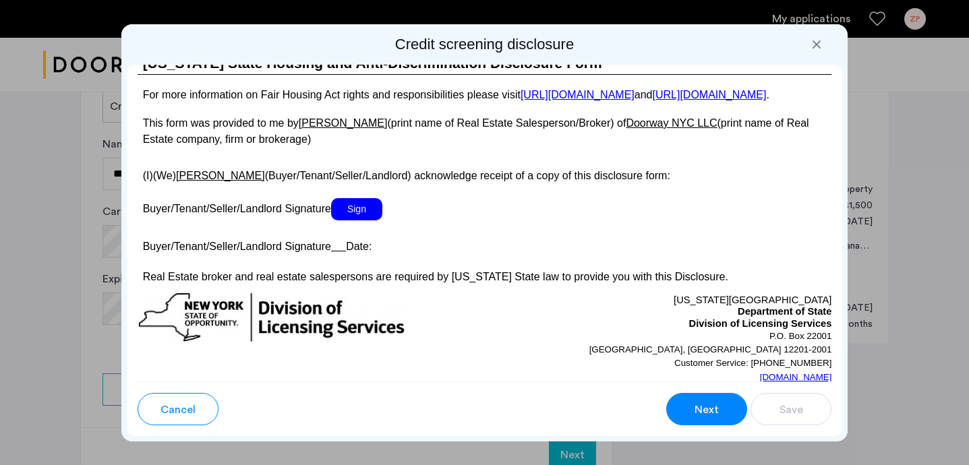
scroll to position [2530, 0]
click at [353, 234] on p at bounding box center [485, 227] width 695 height 14
click at [352, 220] on span "Sign" at bounding box center [356, 209] width 51 height 22
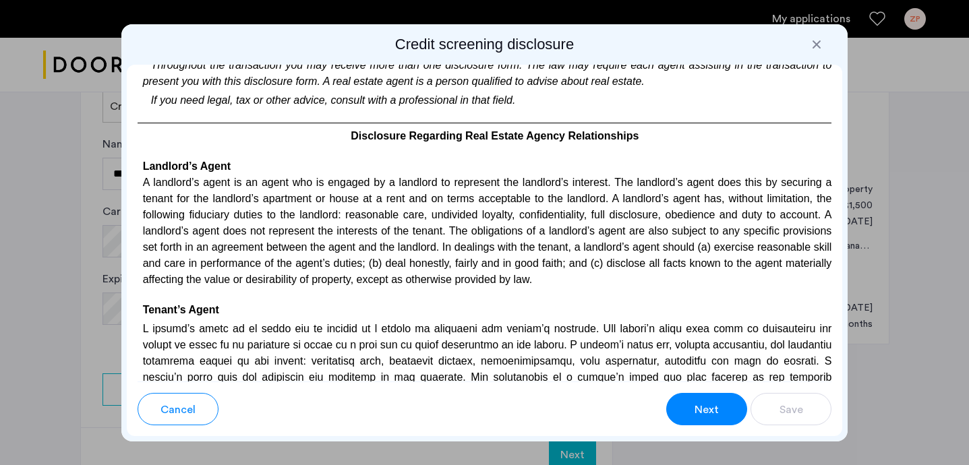
scroll to position [2984, 0]
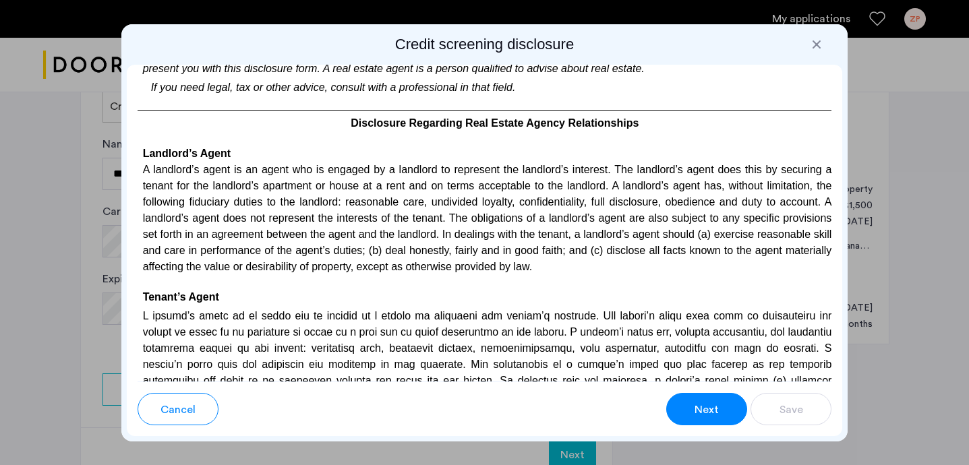
click at [600, 306] on h4 "Tenant’s Agent" at bounding box center [485, 297] width 695 height 16
click at [701, 424] on button "Next" at bounding box center [706, 409] width 81 height 32
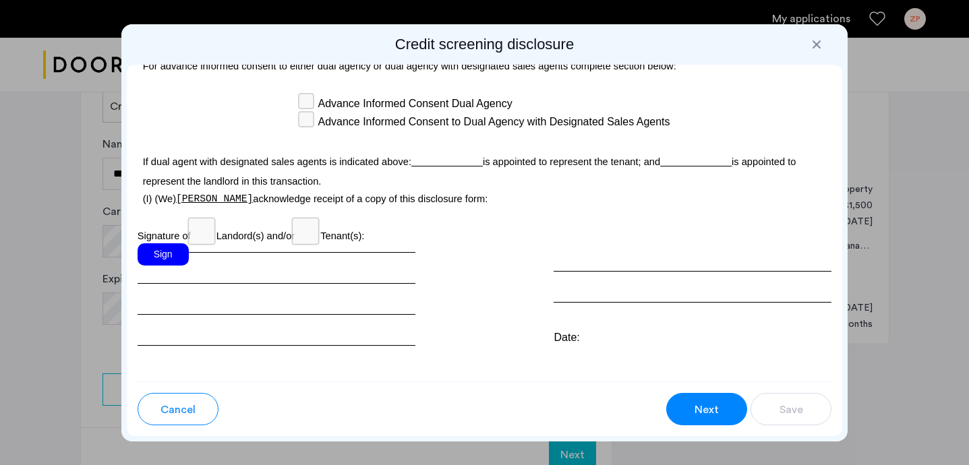
scroll to position [4056, 0]
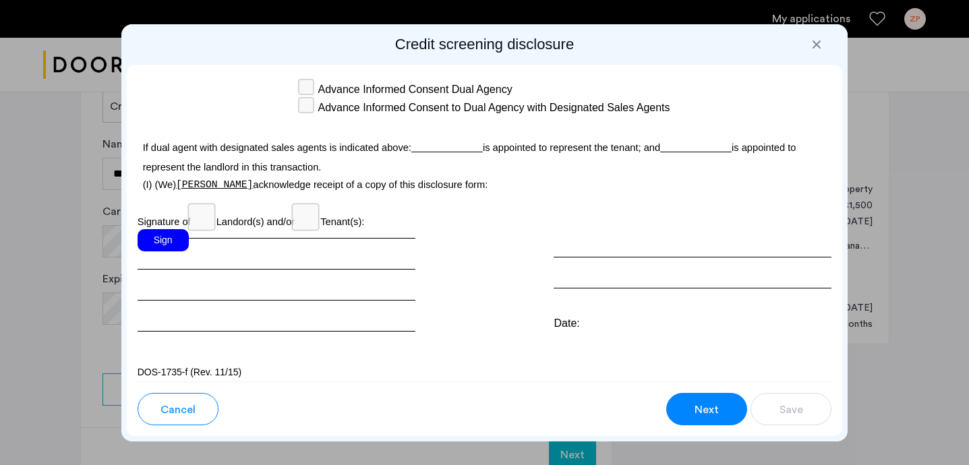
click at [177, 234] on div "Sign" at bounding box center [163, 240] width 51 height 22
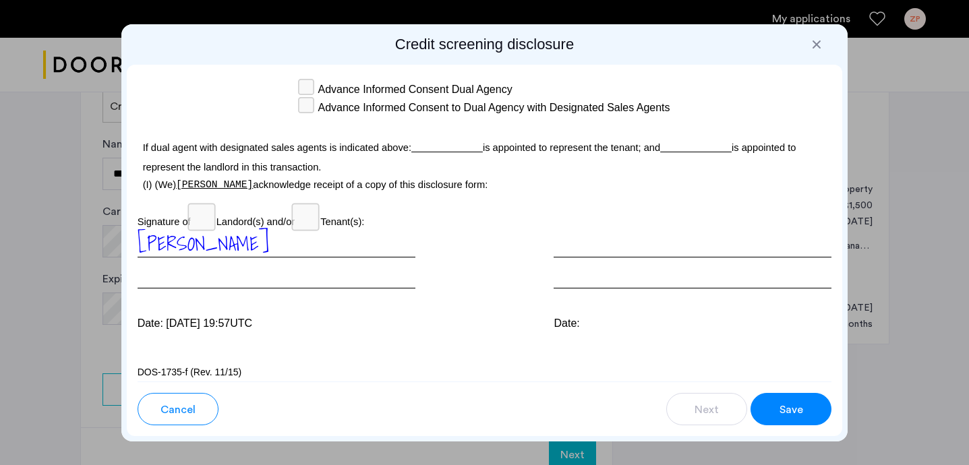
click at [567, 323] on div "Para información en español, visite [DOMAIN_NAME][URL] o escribe a la Consumer …" at bounding box center [485, 223] width 716 height 317
click at [326, 211] on p "Signature of Landord(s) and/or Tenant(s):" at bounding box center [485, 218] width 695 height 22
click at [291, 212] on p "Signature of Landord(s) and/or Tenant(s):" at bounding box center [485, 218] width 695 height 22
click at [808, 409] on button "Save" at bounding box center [791, 409] width 81 height 32
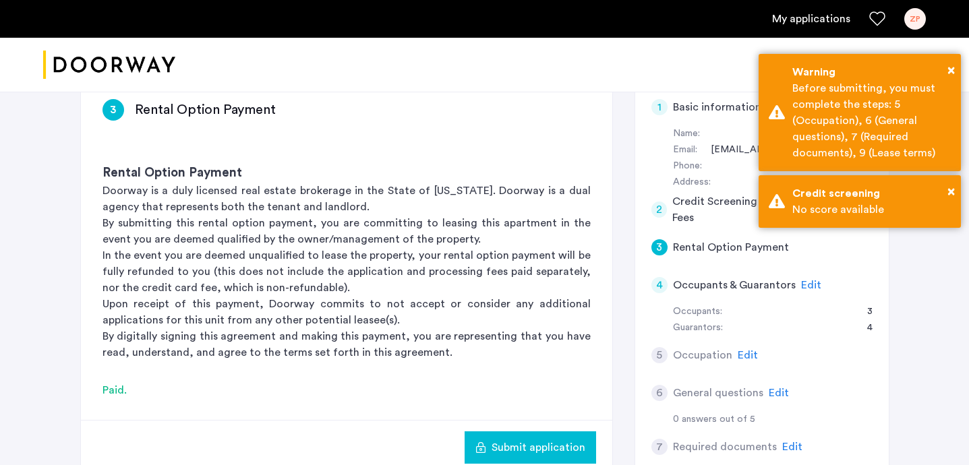
scroll to position [175, 0]
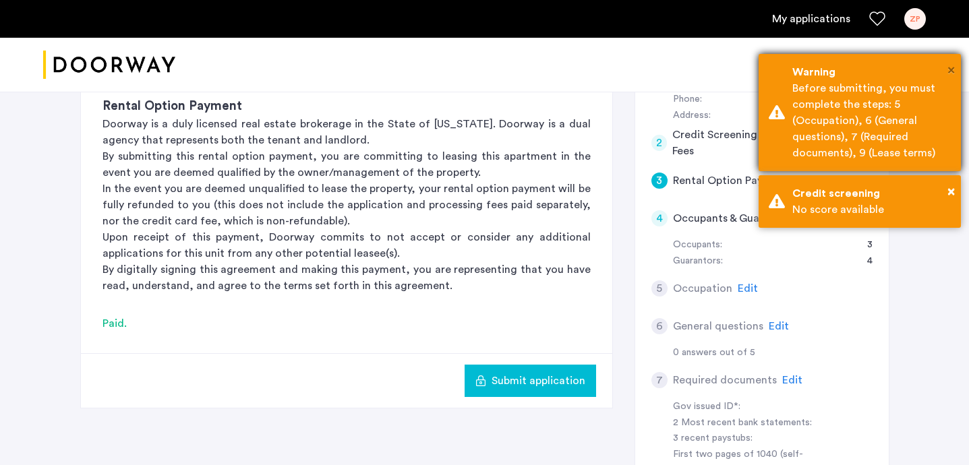
click at [948, 71] on span "×" at bounding box center [951, 69] width 7 height 13
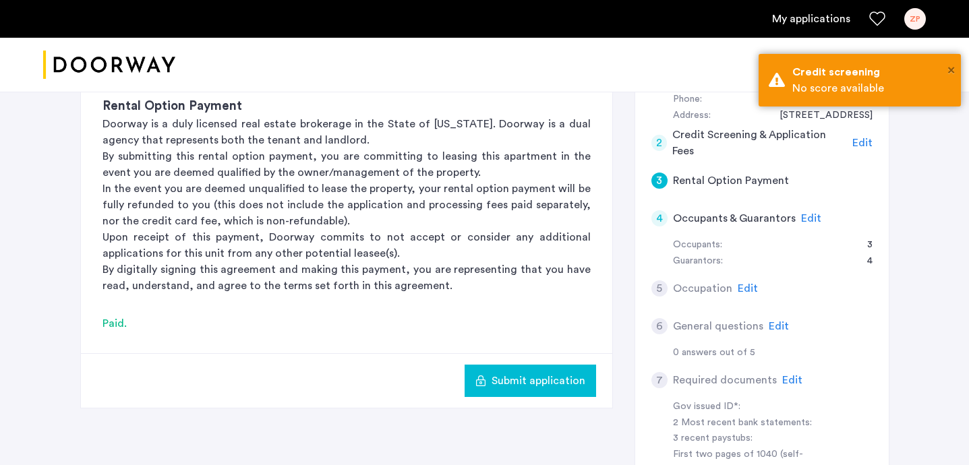
click at [948, 71] on span "×" at bounding box center [951, 69] width 7 height 13
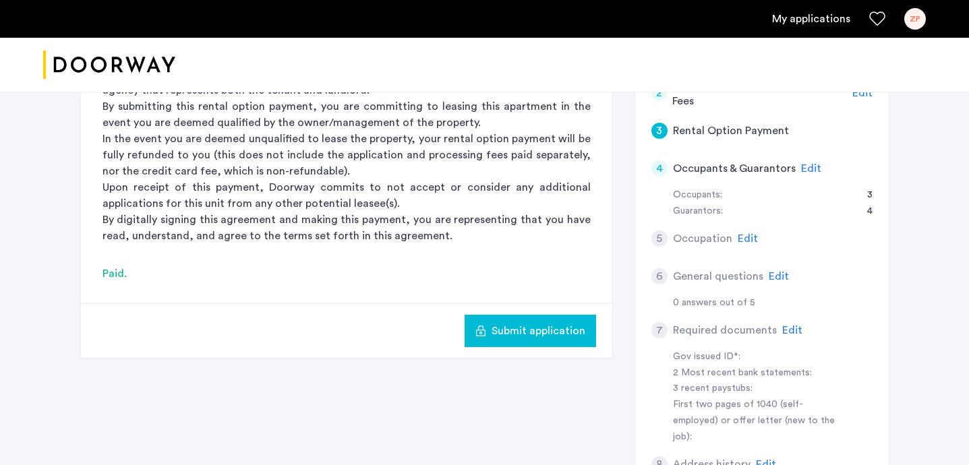
scroll to position [211, 0]
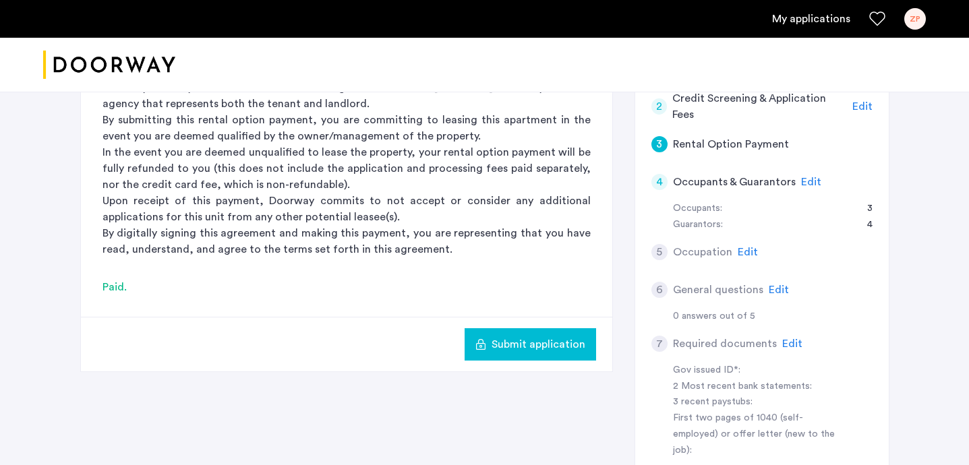
click at [752, 252] on span "Edit" at bounding box center [748, 252] width 20 height 11
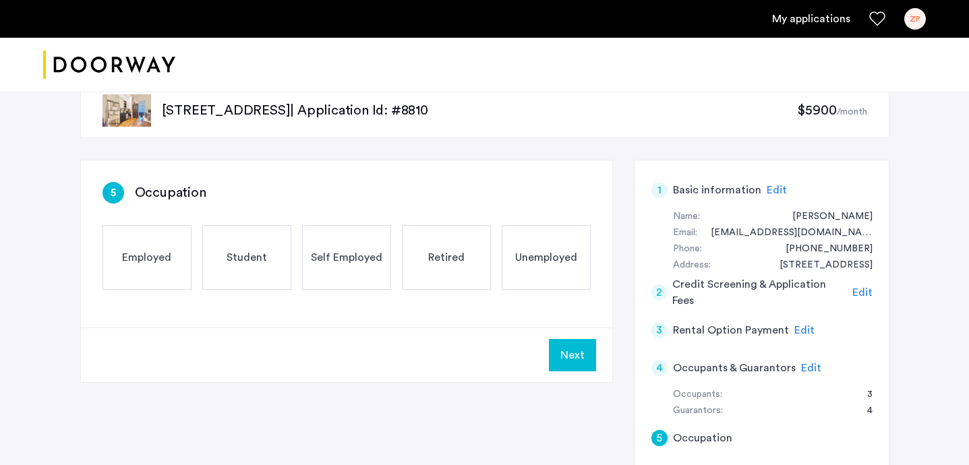
scroll to position [19, 0]
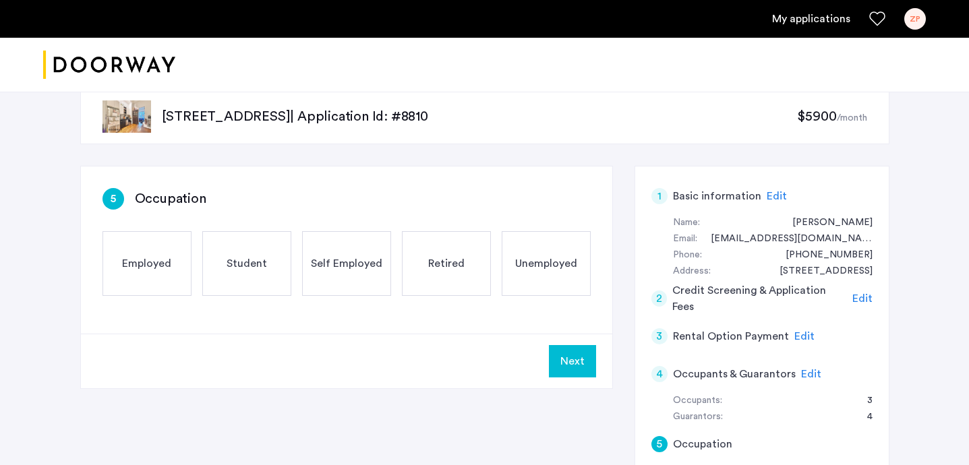
click at [154, 262] on span "Employed" at bounding box center [146, 264] width 49 height 16
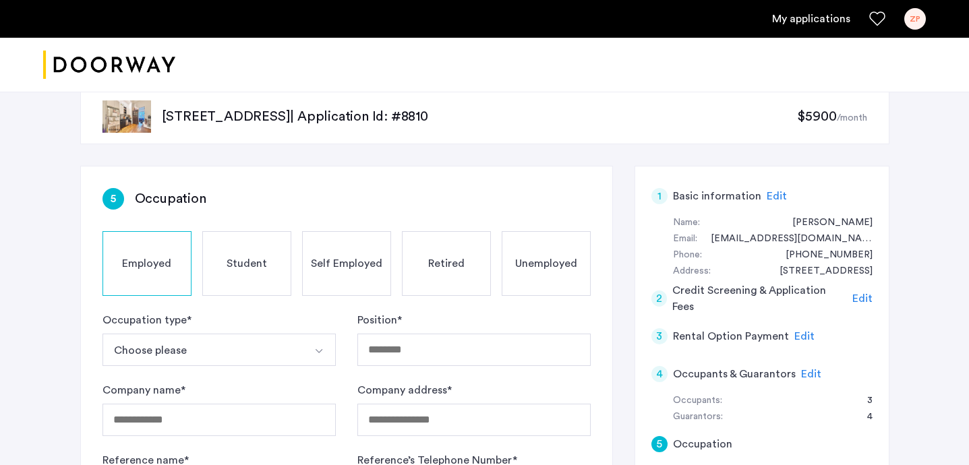
click at [250, 349] on button "Choose please" at bounding box center [204, 350] width 202 height 32
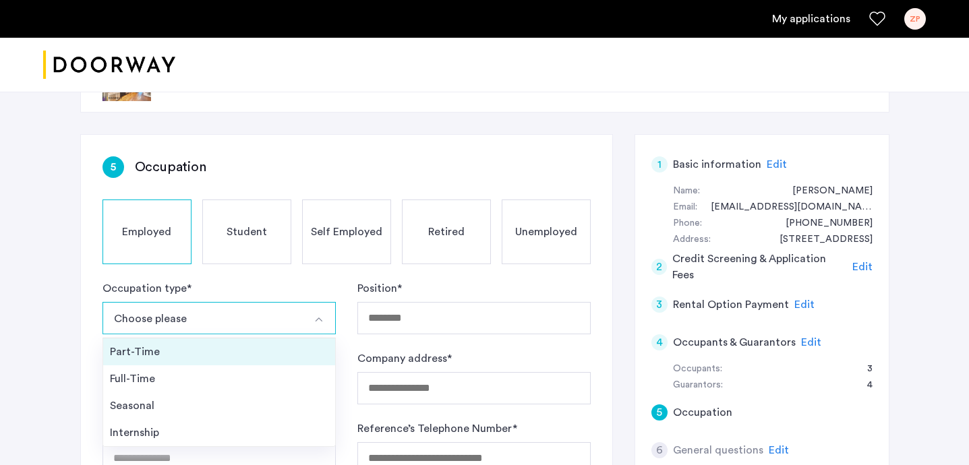
scroll to position [63, 0]
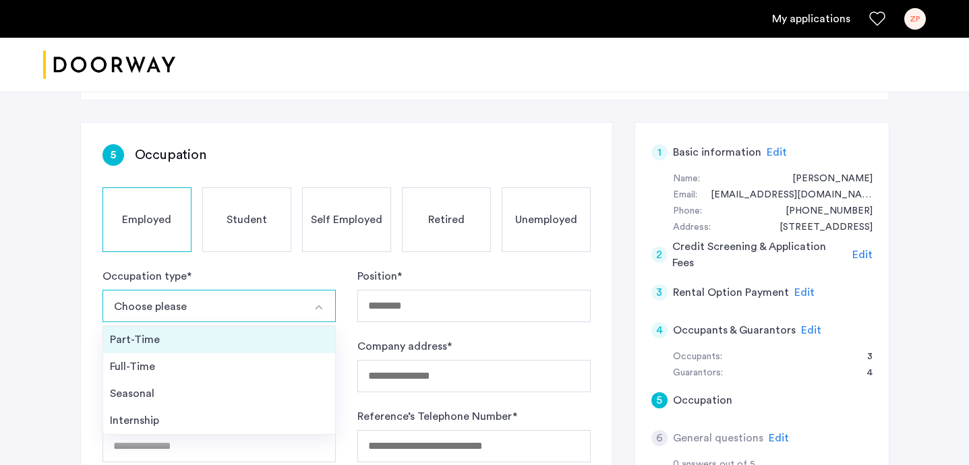
click at [188, 339] on div "Part-Time" at bounding box center [219, 340] width 219 height 16
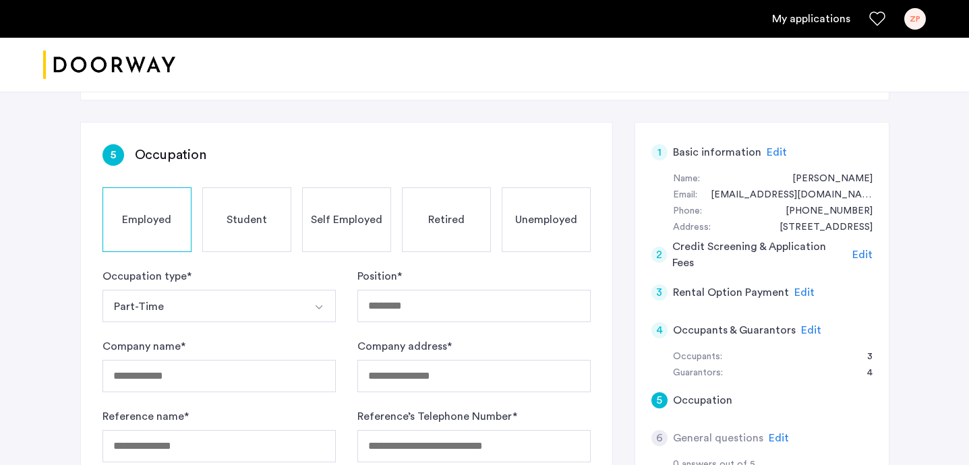
click at [243, 303] on button "Part-Time" at bounding box center [204, 306] width 202 height 32
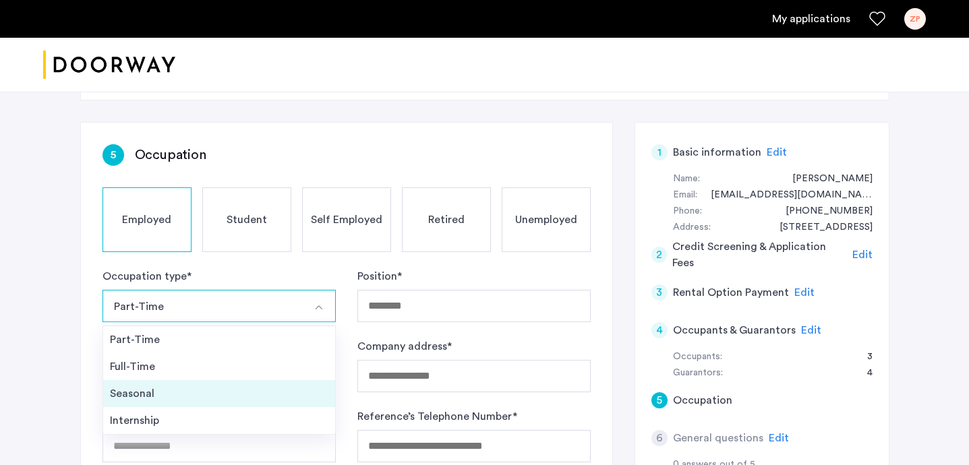
click at [177, 388] on div "Seasonal" at bounding box center [219, 394] width 219 height 16
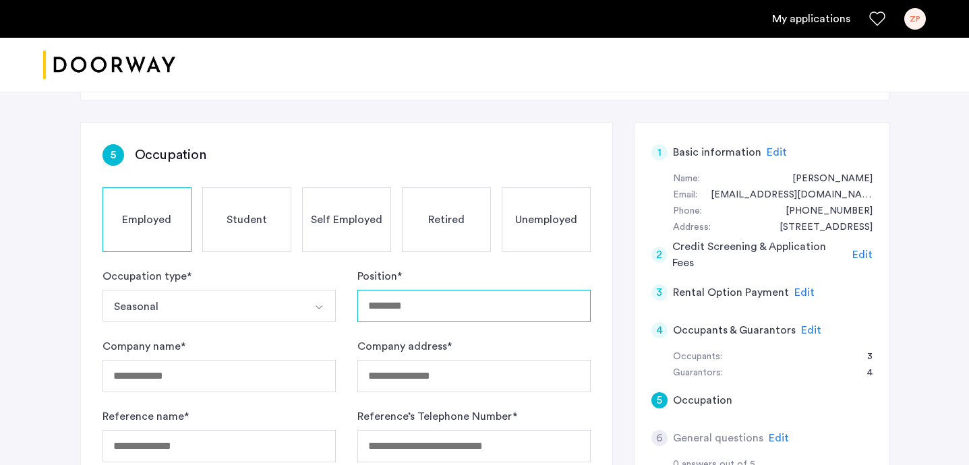
click at [454, 306] on input "Position *" at bounding box center [473, 306] width 233 height 32
type input "**********"
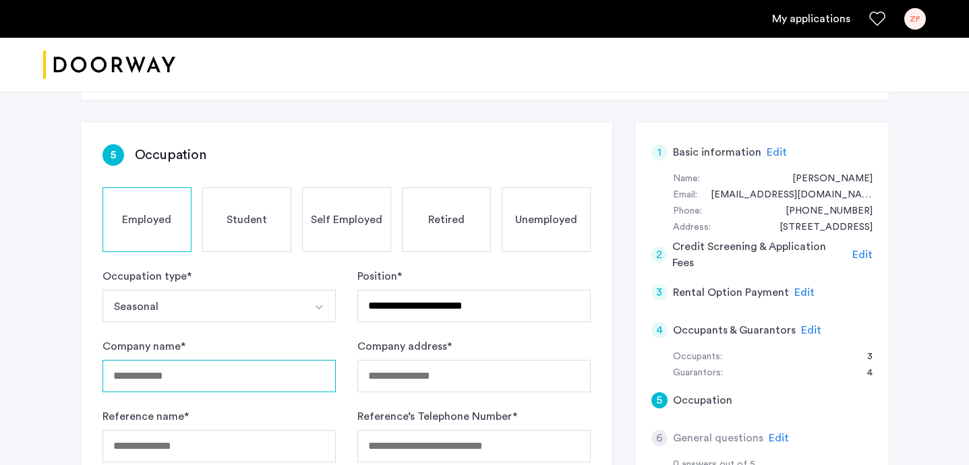
click at [231, 371] on input "Company name *" at bounding box center [219, 376] width 233 height 32
type input "**********"
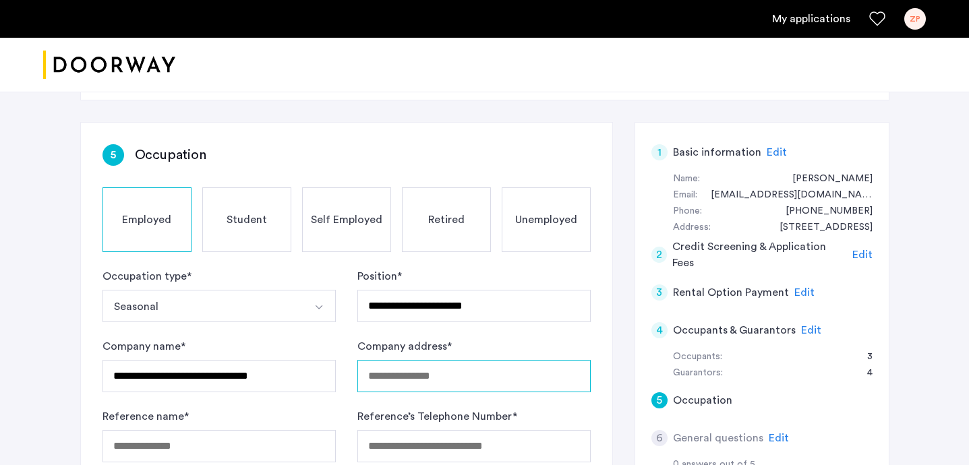
click at [414, 371] on input "Company address *" at bounding box center [473, 376] width 233 height 32
click at [415, 110] on div "**********" at bounding box center [485, 427] width 850 height 806
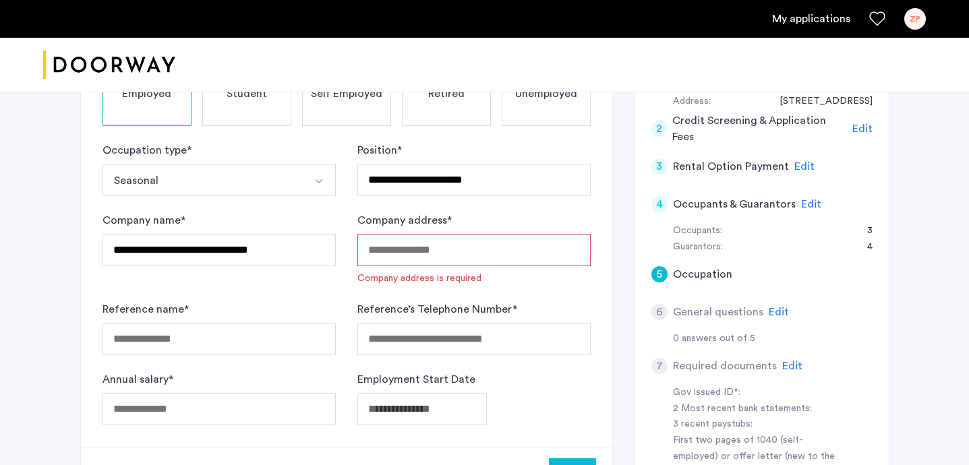
scroll to position [190, 0]
click at [262, 335] on input "Reference name *" at bounding box center [219, 338] width 233 height 32
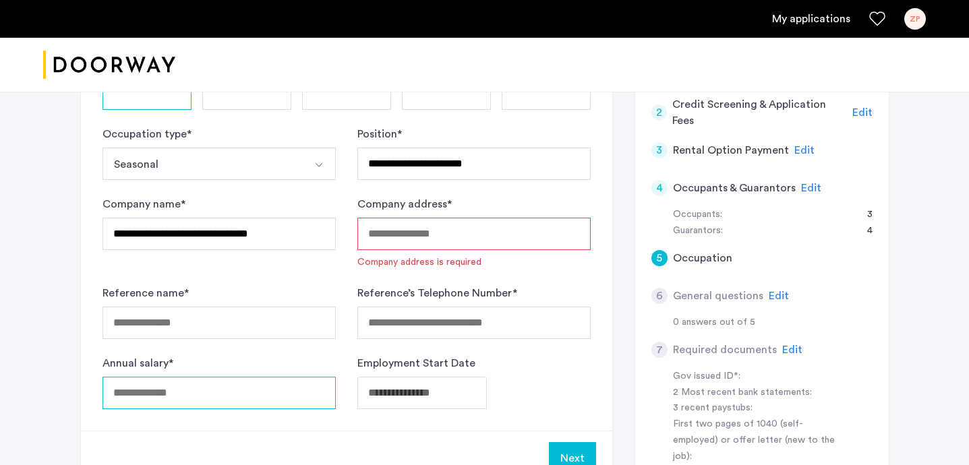
click at [241, 395] on div "Annual salary *" at bounding box center [219, 382] width 233 height 54
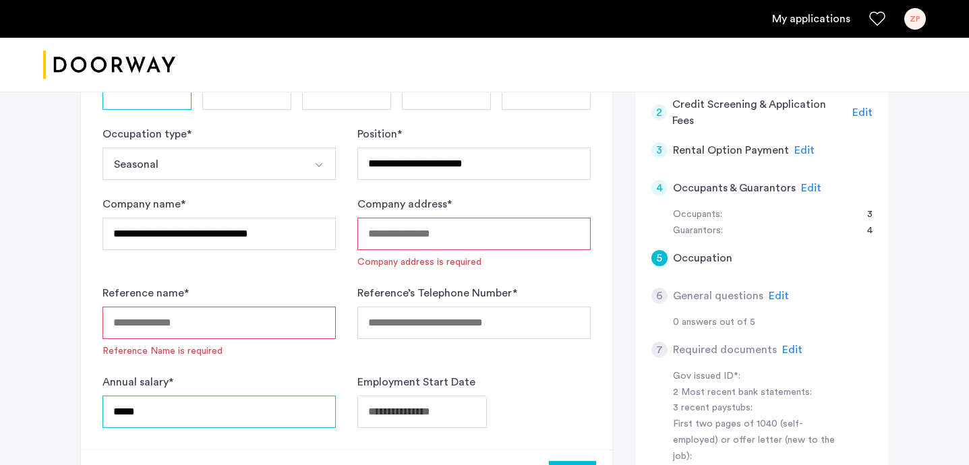
click at [269, 410] on input "*****" at bounding box center [219, 412] width 233 height 32
type input "*****"
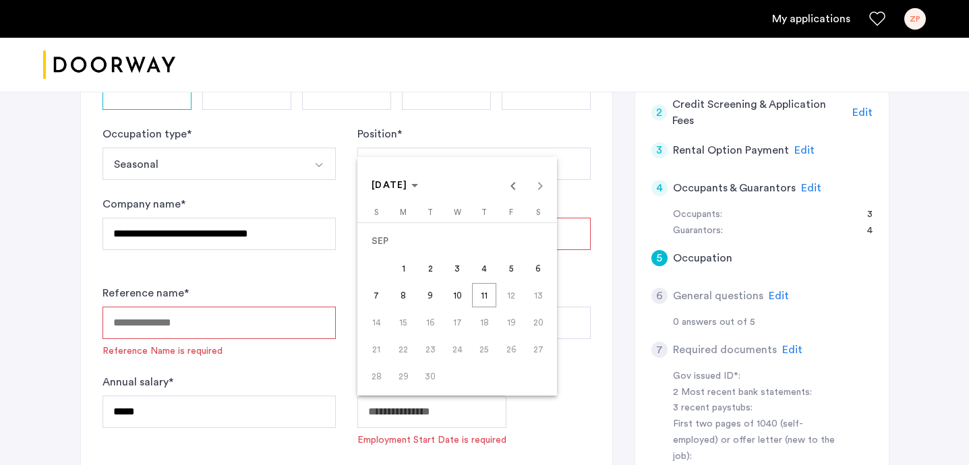
click at [376, 260] on body "**********" at bounding box center [484, 27] width 969 height 465
click at [319, 379] on div at bounding box center [484, 232] width 969 height 465
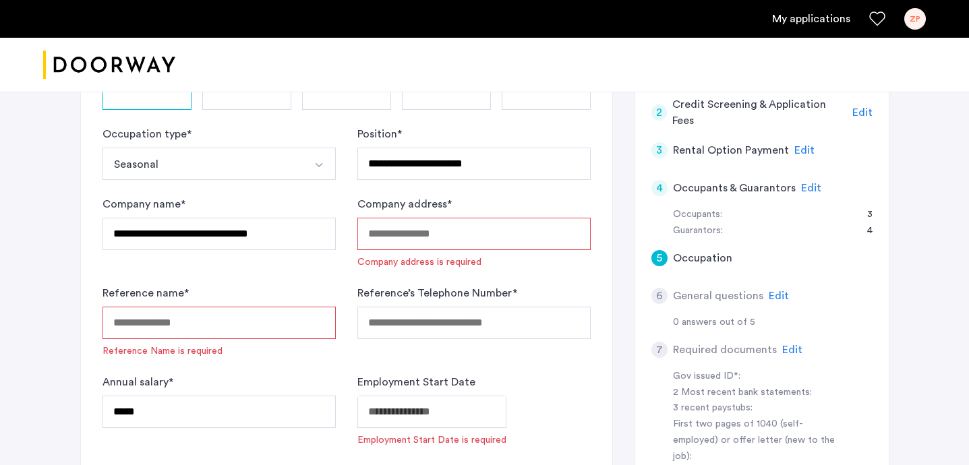
scroll to position [271, 0]
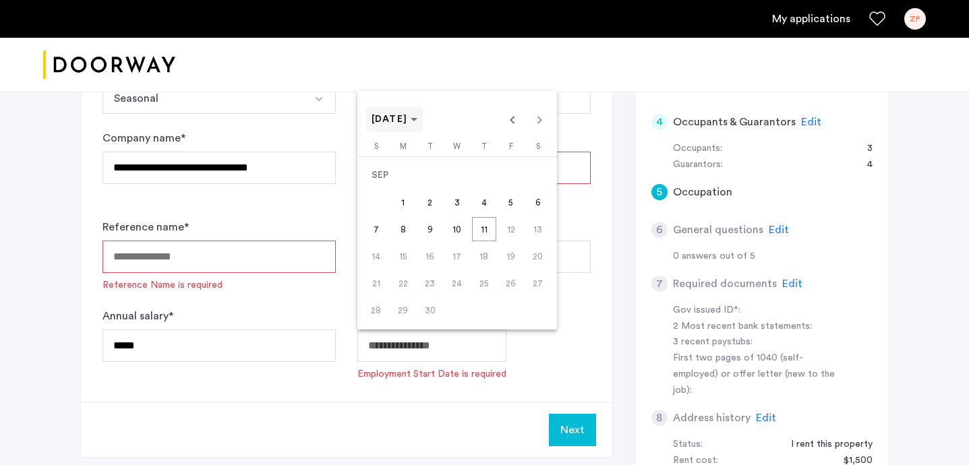
click at [418, 118] on span "[DATE]" at bounding box center [395, 119] width 47 height 11
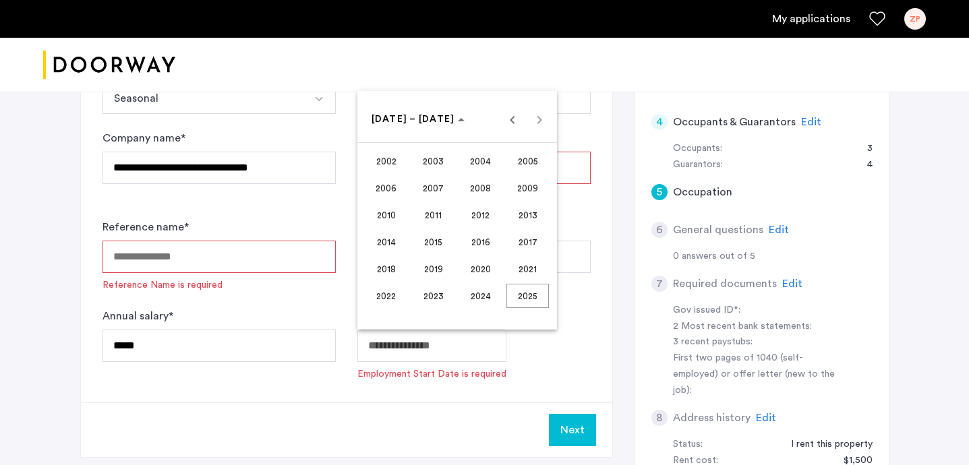
click at [432, 295] on span "2023" at bounding box center [433, 296] width 42 height 24
click at [434, 247] on span "OCT" at bounding box center [433, 242] width 42 height 24
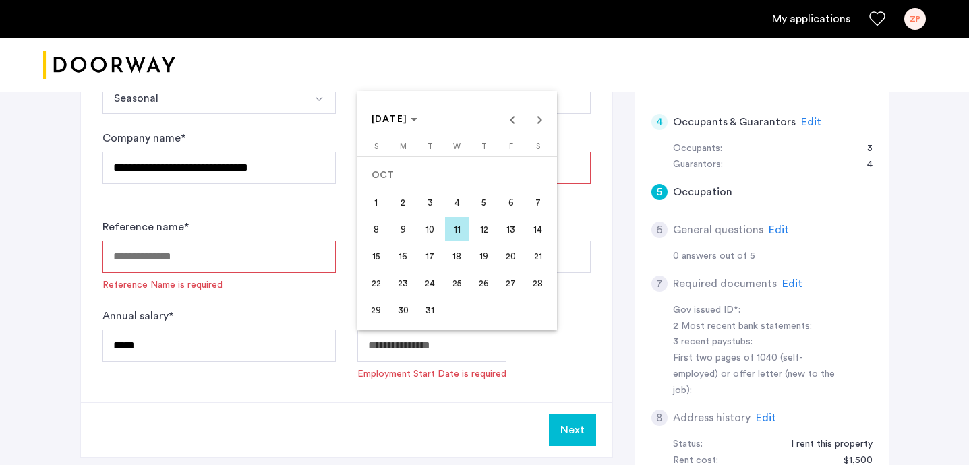
click at [377, 209] on span "1" at bounding box center [376, 202] width 24 height 24
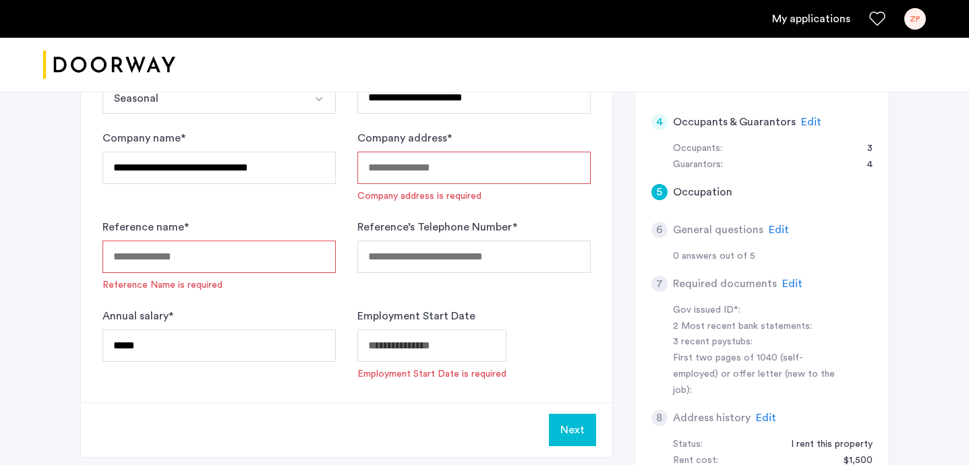
type input "**********"
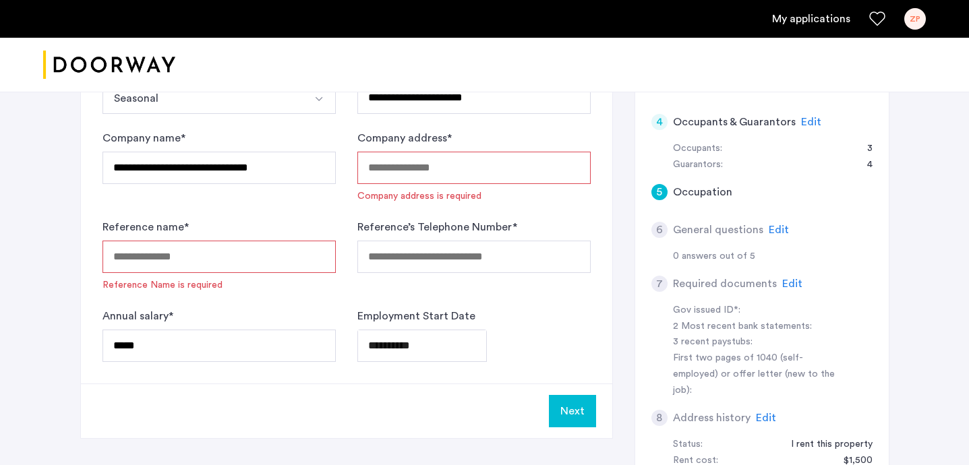
click at [280, 247] on input "Reference name *" at bounding box center [219, 257] width 233 height 32
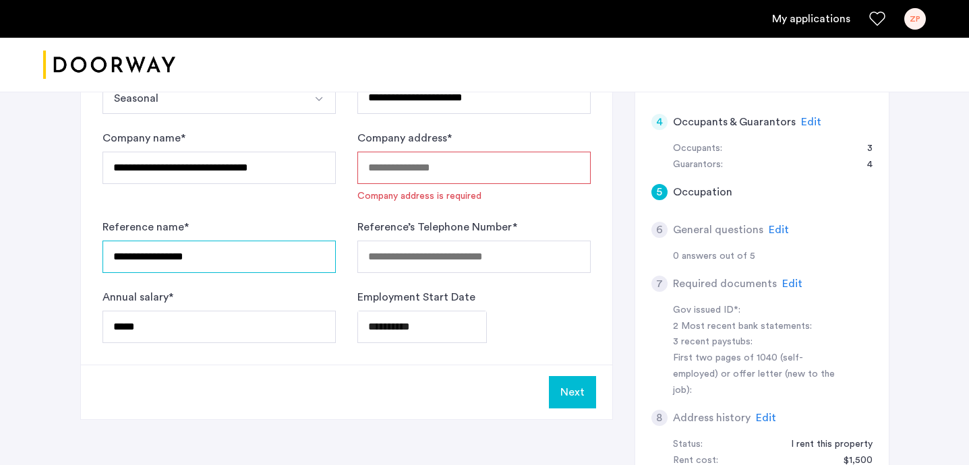
type input "**********"
click at [470, 261] on input "Reference’s Telephone Number *" at bounding box center [473, 257] width 233 height 32
type input "*"
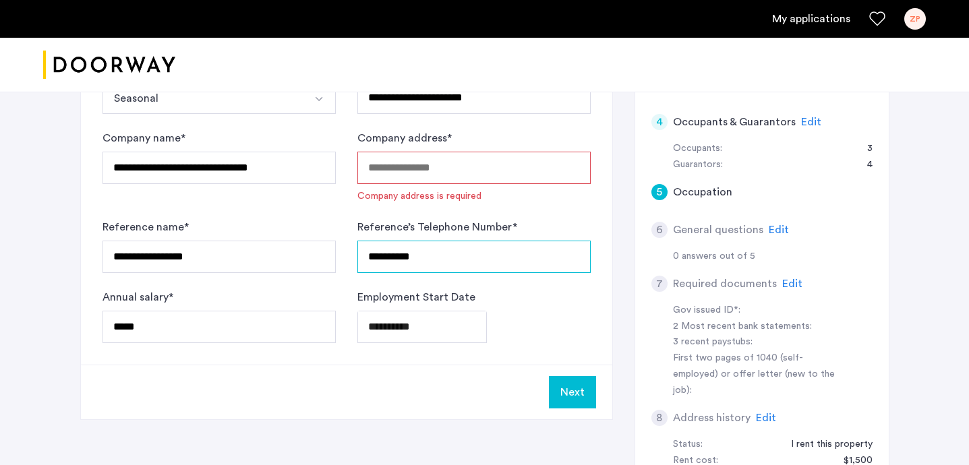
type input "**********"
click at [506, 170] on input "Company address *" at bounding box center [473, 168] width 233 height 32
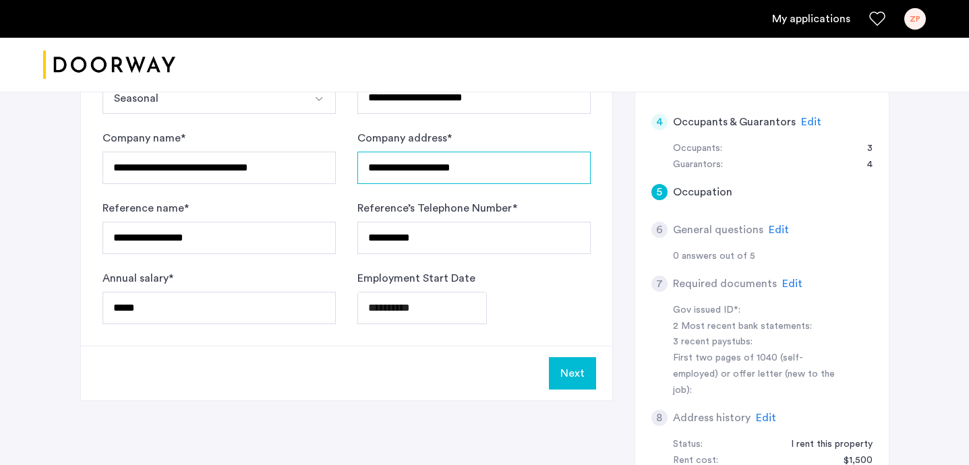
type input "**********"
click at [478, 223] on input "**********" at bounding box center [473, 238] width 233 height 32
click at [552, 344] on div "**********" at bounding box center [346, 130] width 531 height 432
click at [578, 374] on button "Next" at bounding box center [572, 373] width 47 height 32
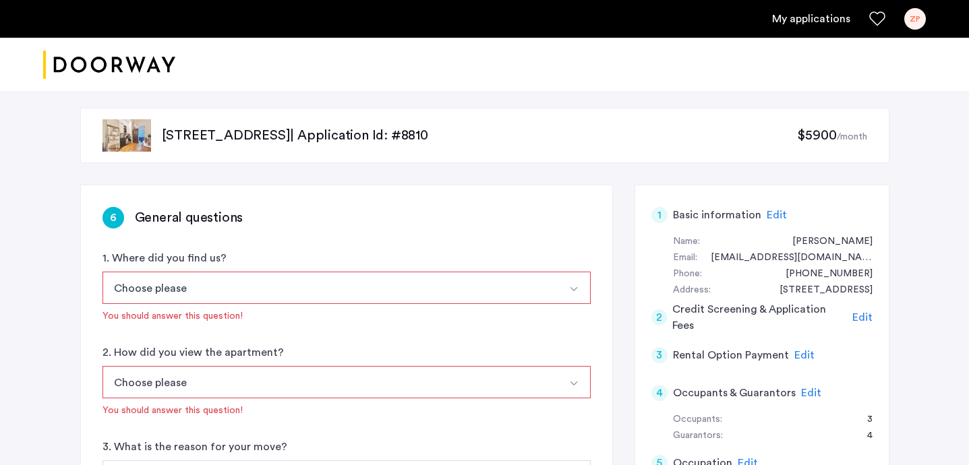
click at [352, 285] on button "Choose please" at bounding box center [331, 288] width 457 height 32
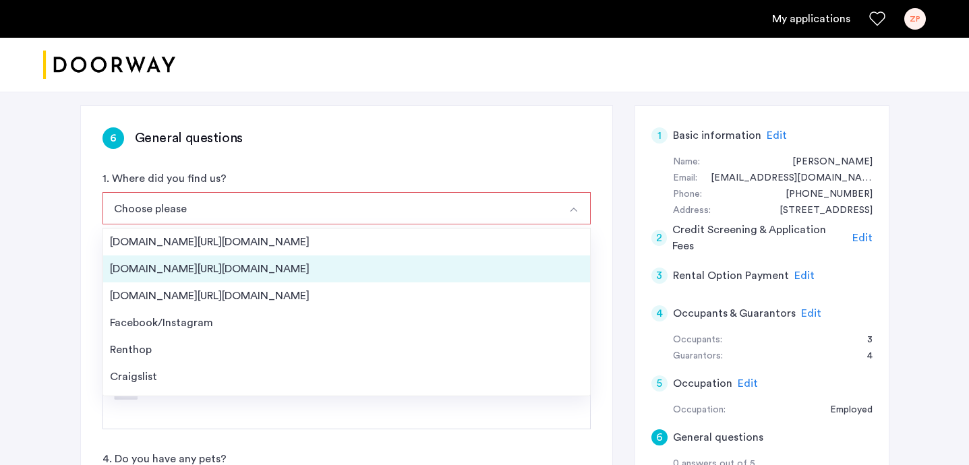
scroll to position [86, 0]
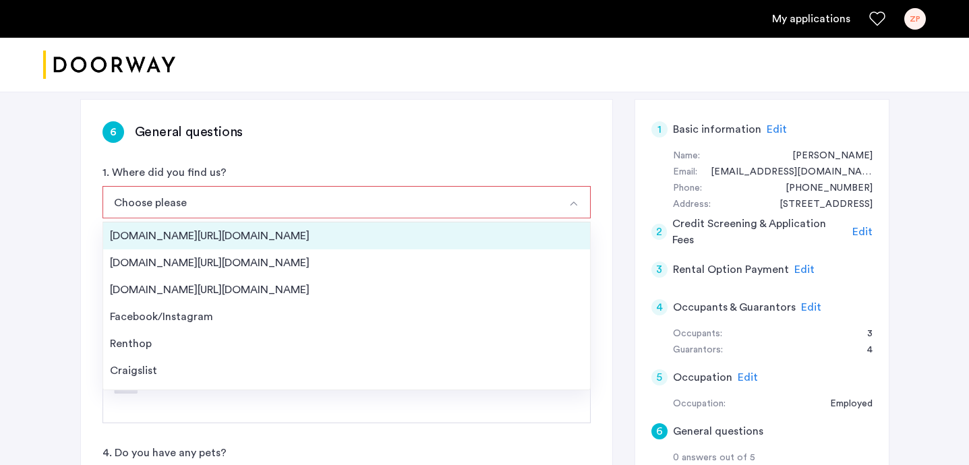
click at [310, 243] on div "[DOMAIN_NAME][URL][DOMAIN_NAME]" at bounding box center [346, 236] width 473 height 16
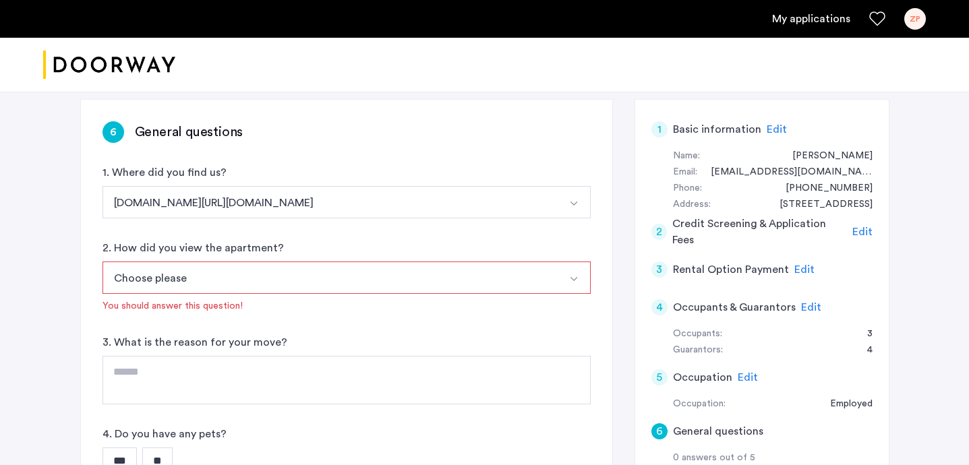
click at [282, 277] on button "Choose please" at bounding box center [331, 278] width 457 height 32
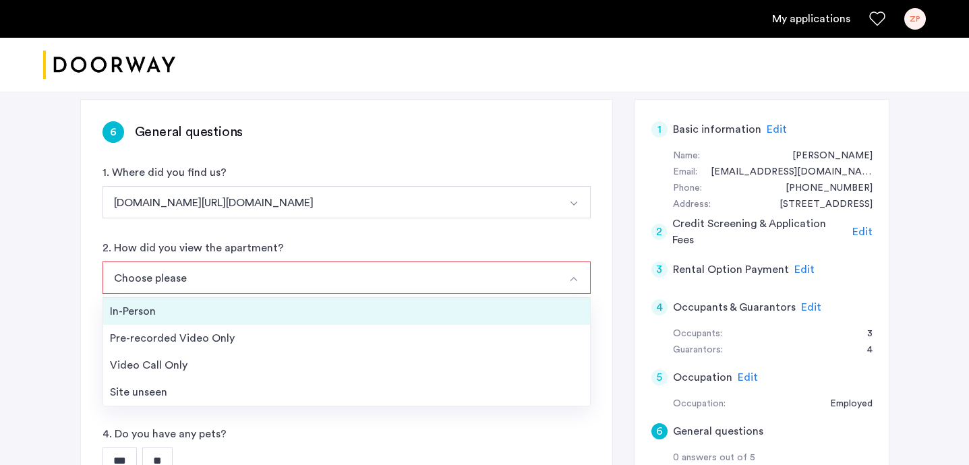
click at [270, 312] on div "In-Person" at bounding box center [346, 311] width 473 height 16
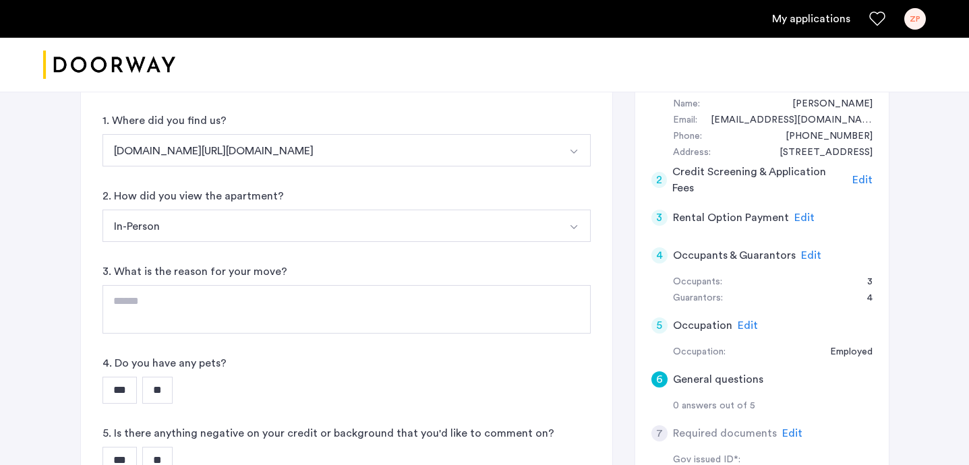
scroll to position [140, 0]
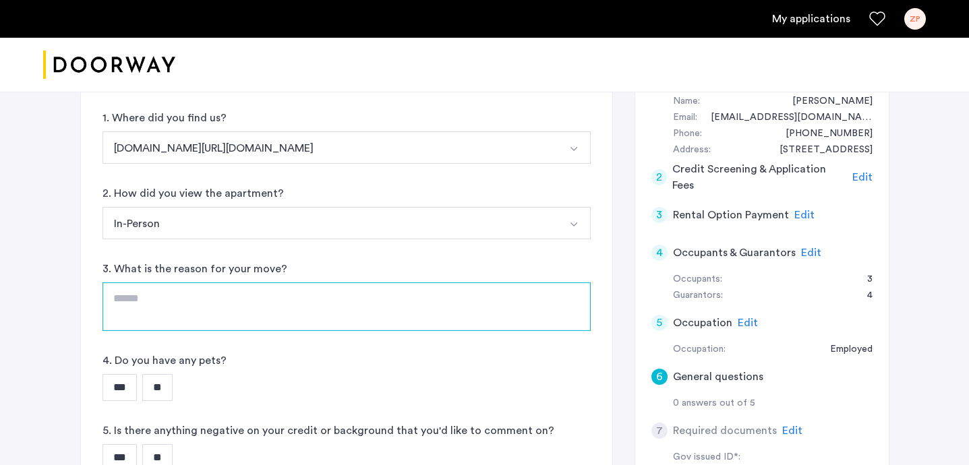
click at [256, 289] on textarea at bounding box center [347, 307] width 488 height 49
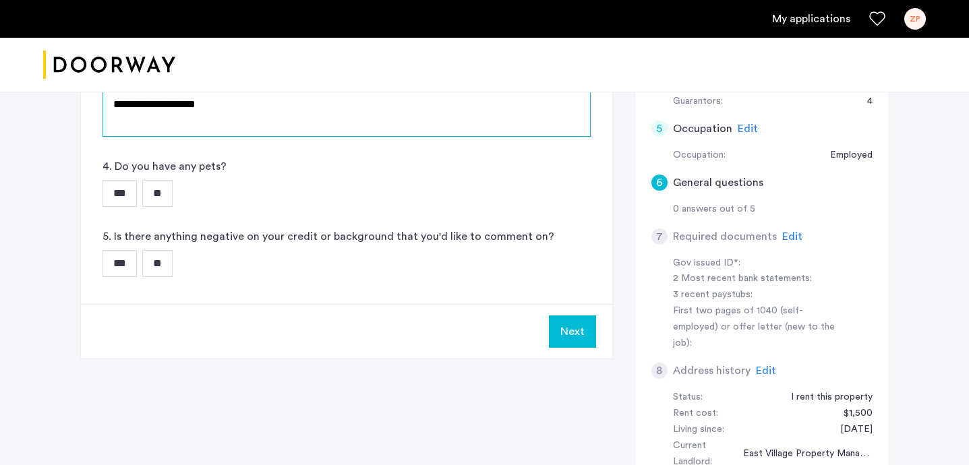
scroll to position [337, 0]
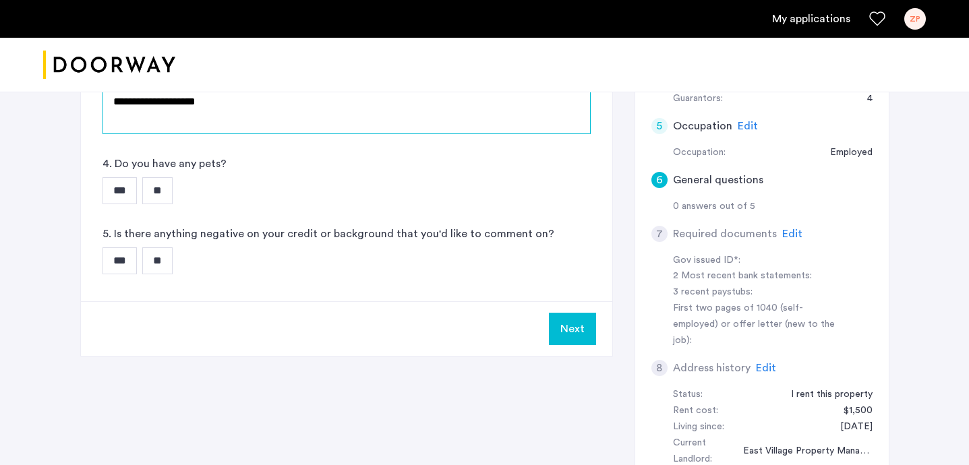
type textarea "**********"
click at [163, 198] on input "**" at bounding box center [157, 190] width 30 height 27
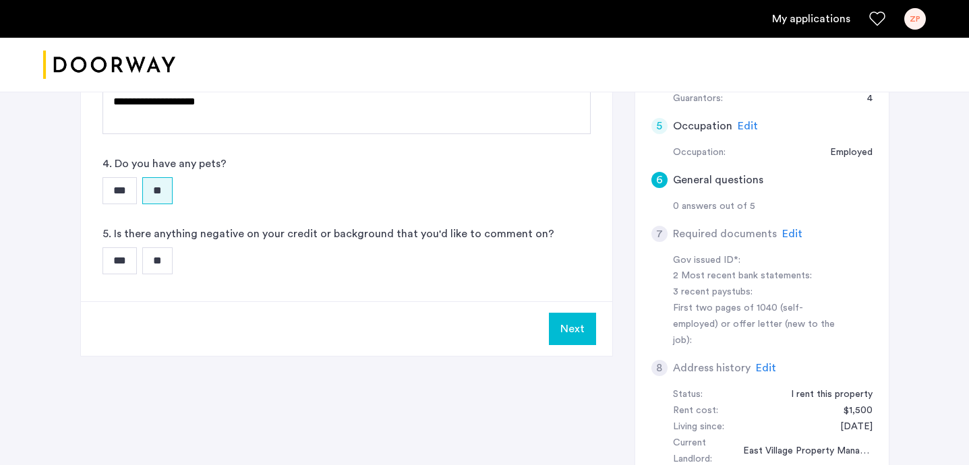
click at [166, 261] on input "**" at bounding box center [157, 261] width 30 height 27
click at [573, 334] on button "Next" at bounding box center [572, 329] width 47 height 32
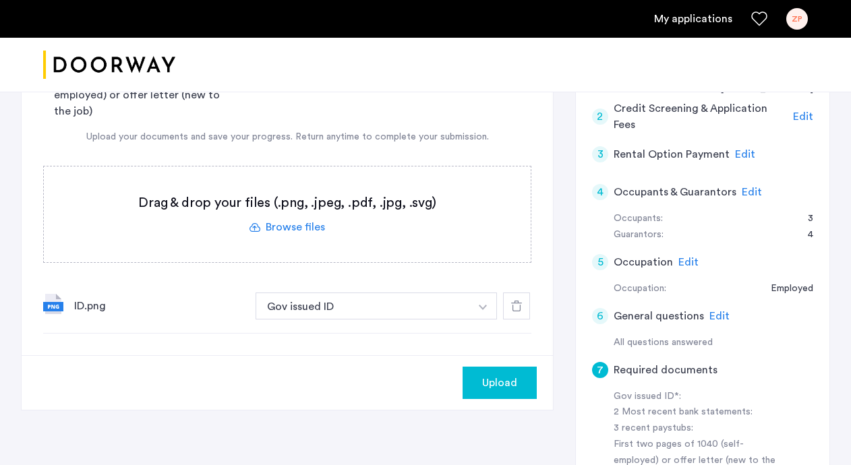
scroll to position [205, 0]
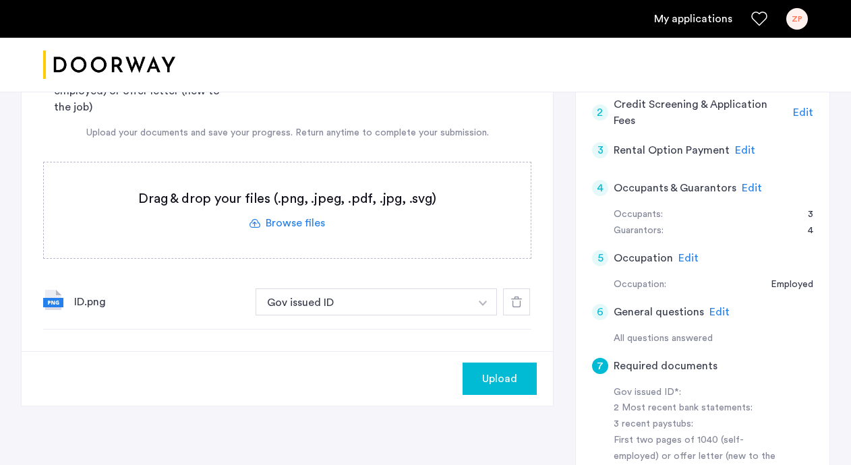
click at [494, 380] on span "Upload" at bounding box center [499, 379] width 35 height 16
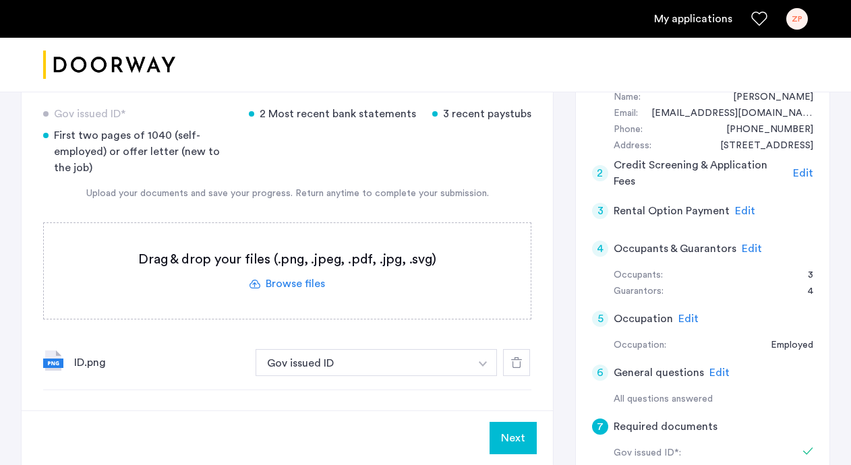
scroll to position [155, 0]
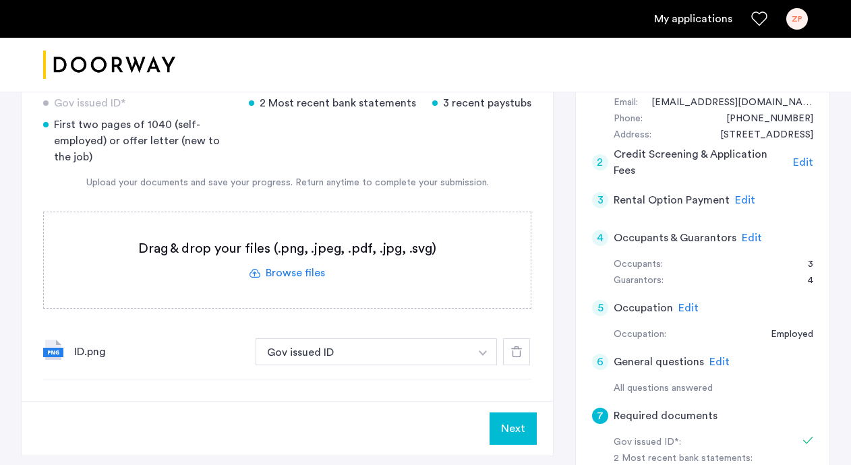
click at [517, 440] on button "Next" at bounding box center [513, 429] width 47 height 32
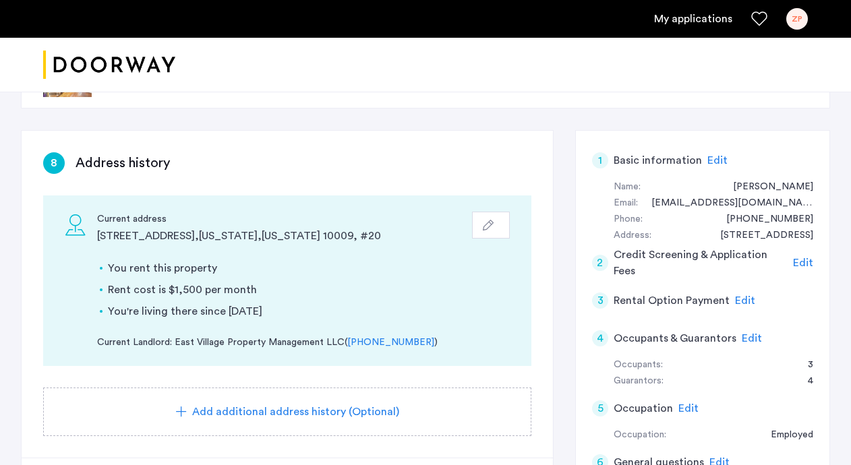
scroll to position [0, 0]
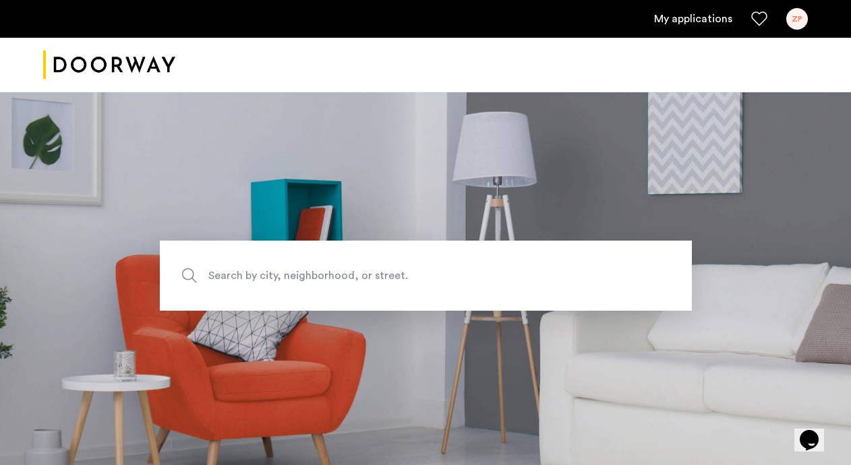
click at [672, 14] on link "My applications" at bounding box center [693, 19] width 78 height 16
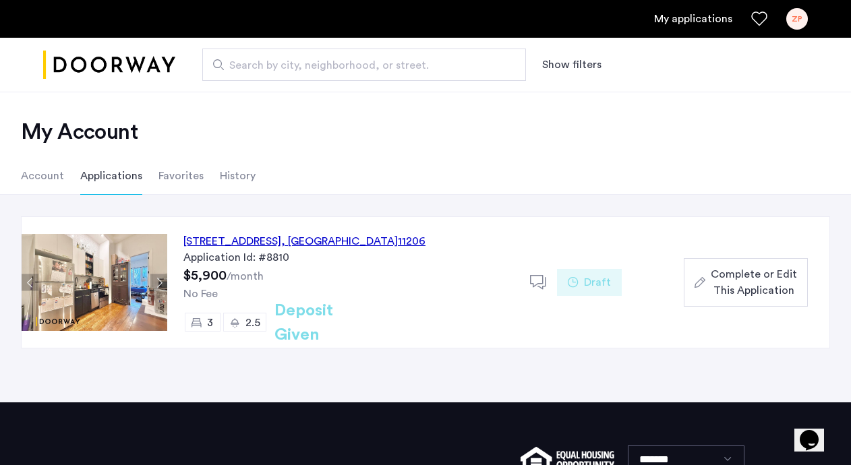
click at [757, 281] on span "Complete or Edit This Application" at bounding box center [754, 282] width 86 height 32
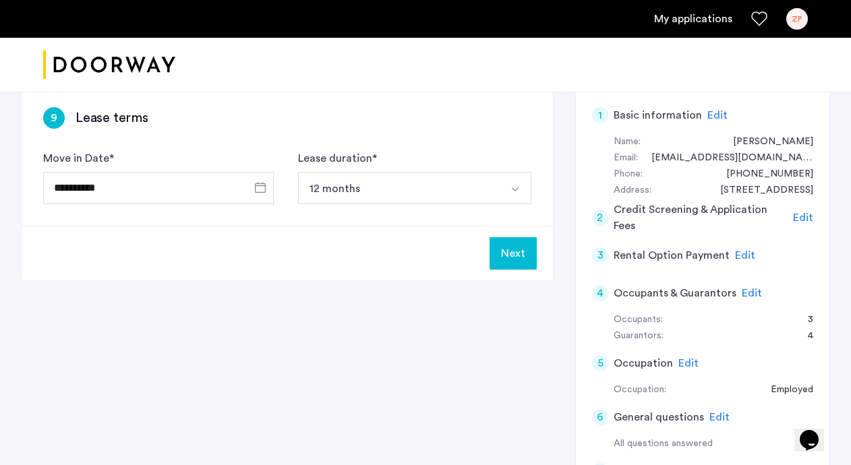
scroll to position [84, 0]
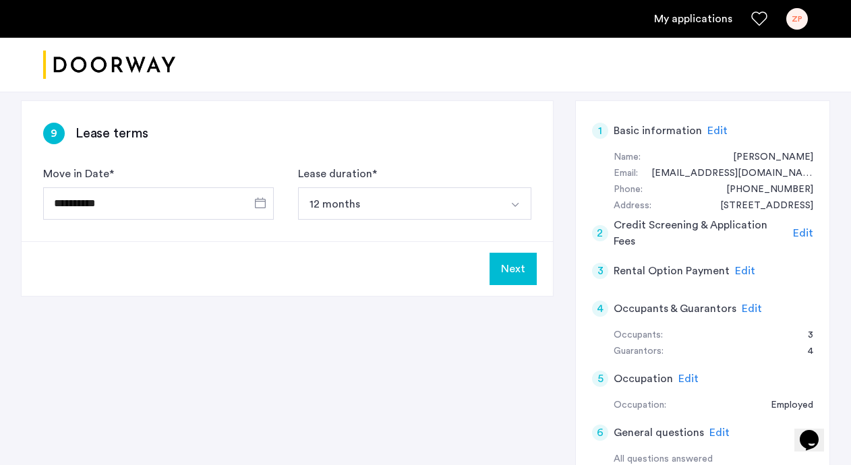
click at [747, 270] on span "Edit" at bounding box center [745, 271] width 20 height 11
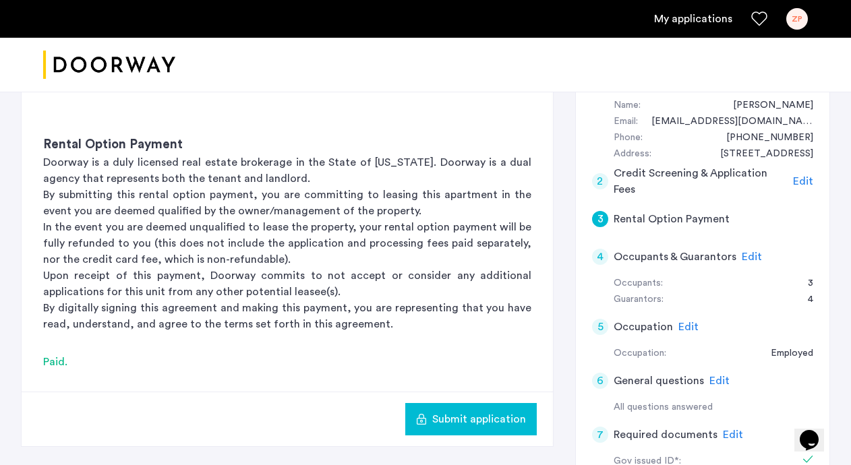
scroll to position [137, 0]
click at [748, 255] on span "Edit" at bounding box center [752, 256] width 20 height 11
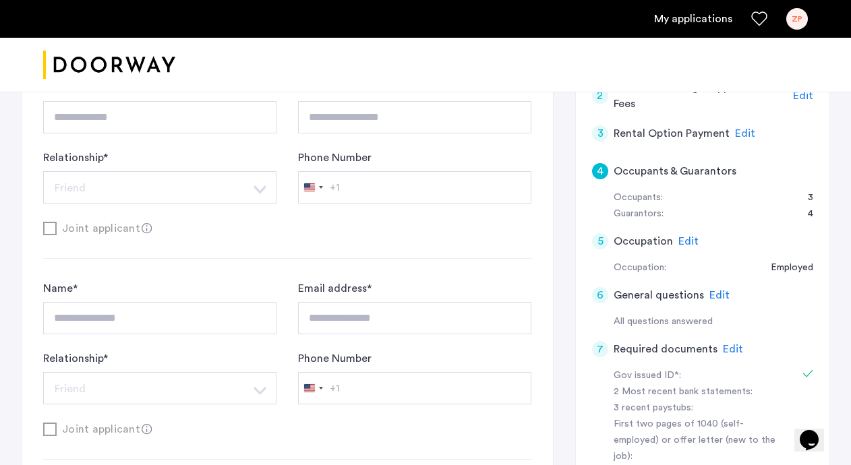
scroll to position [235, 0]
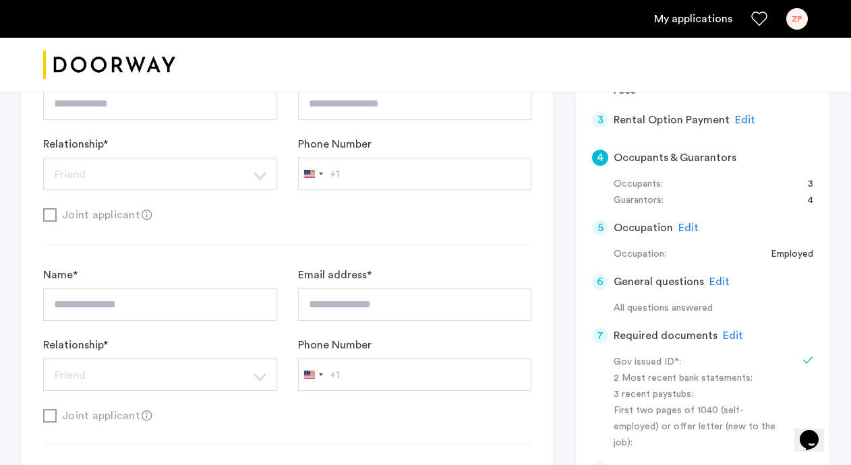
click at [690, 227] on span "Edit" at bounding box center [688, 228] width 20 height 11
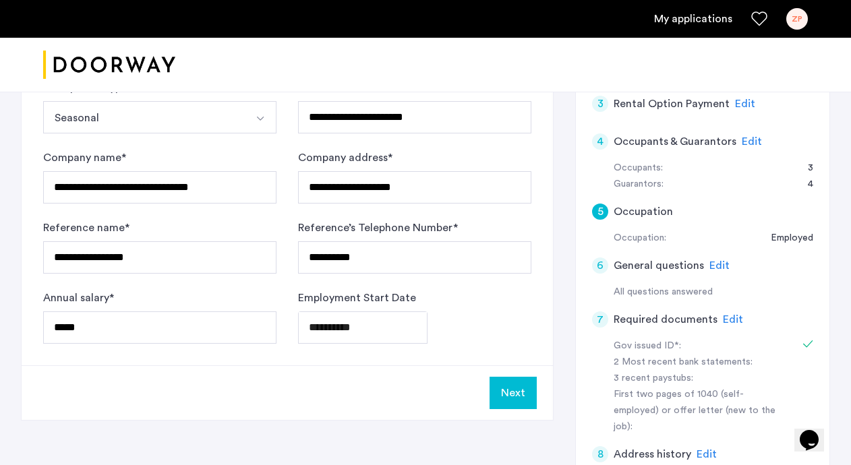
scroll to position [279, 0]
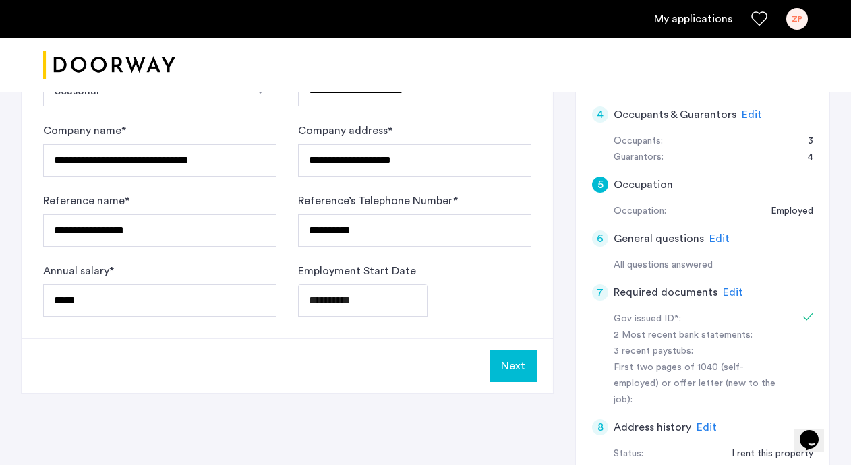
click at [716, 239] on span "Edit" at bounding box center [719, 238] width 20 height 11
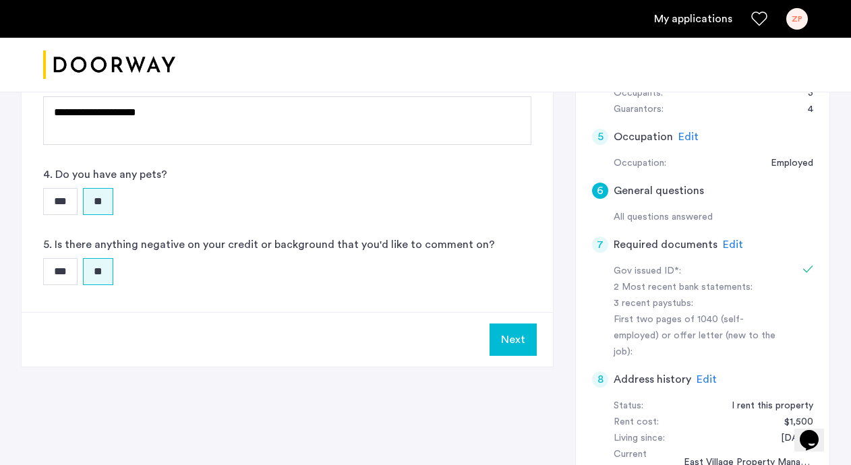
scroll to position [328, 0]
click at [729, 241] on span "Edit" at bounding box center [733, 243] width 20 height 11
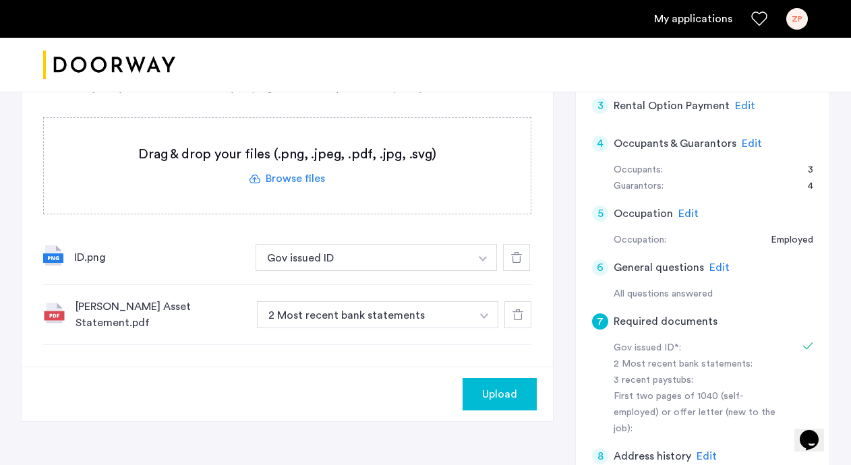
scroll to position [252, 0]
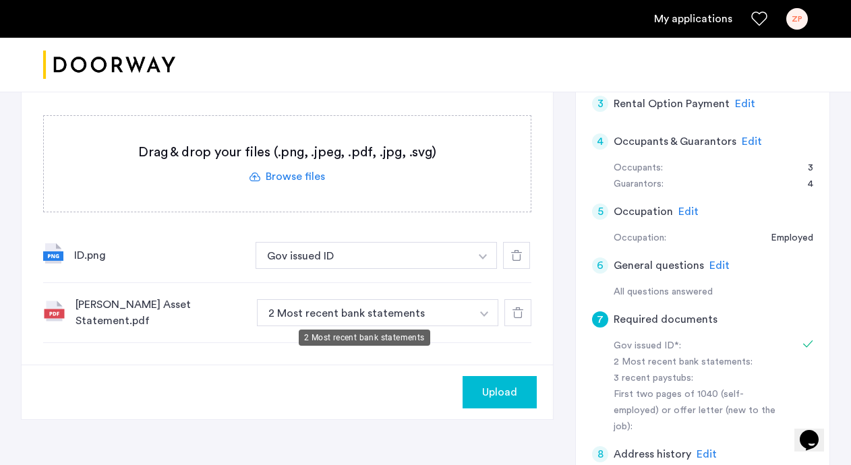
click at [395, 311] on button "2 Most recent bank statements" at bounding box center [364, 312] width 214 height 27
click at [463, 307] on button "2 Most recent bank statements" at bounding box center [364, 312] width 214 height 27
click at [482, 312] on img "button" at bounding box center [484, 314] width 8 height 5
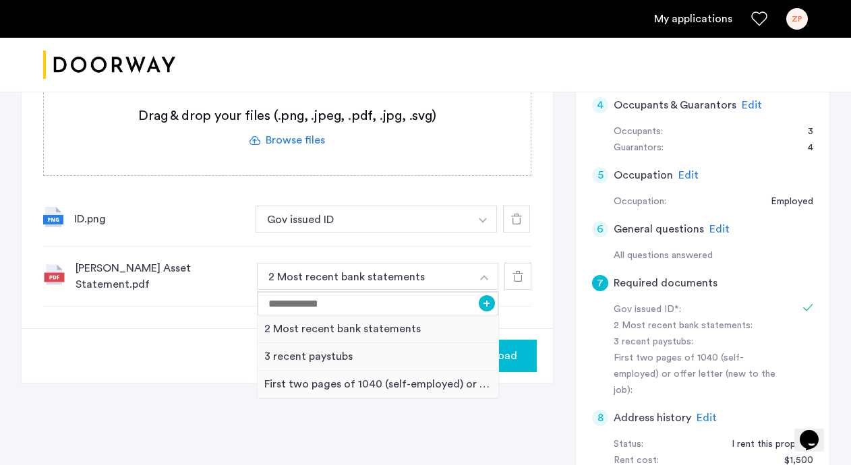
scroll to position [289, 0]
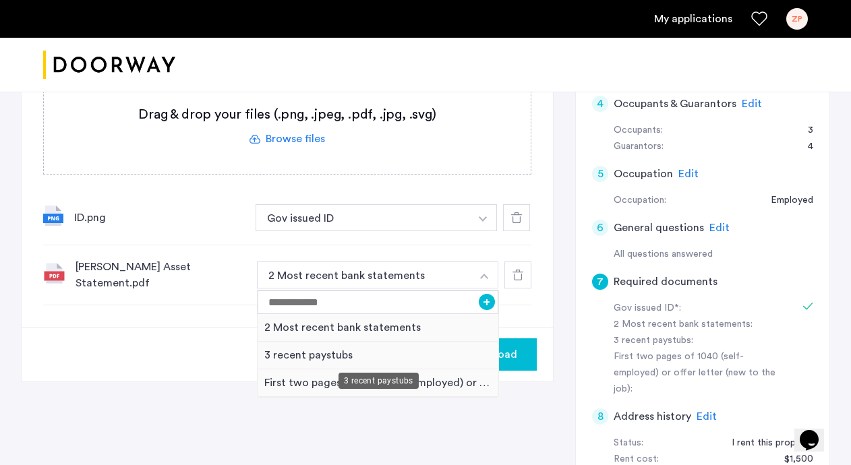
click at [344, 353] on div "3 recent paystubs" at bounding box center [378, 356] width 241 height 28
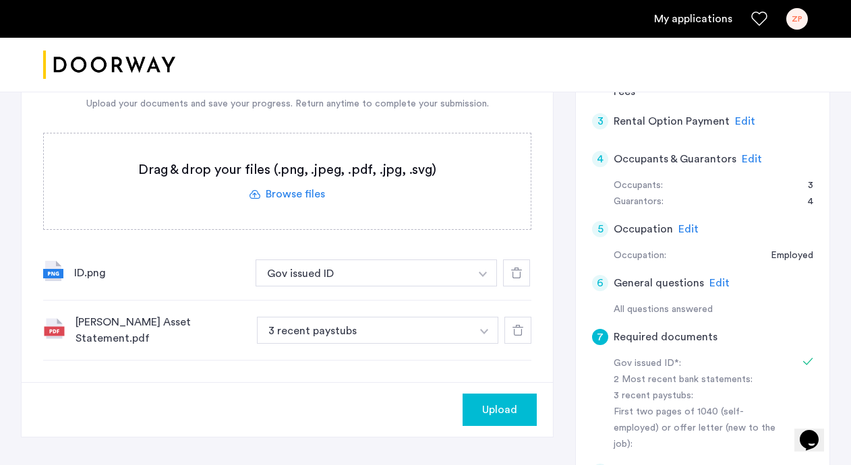
scroll to position [233, 0]
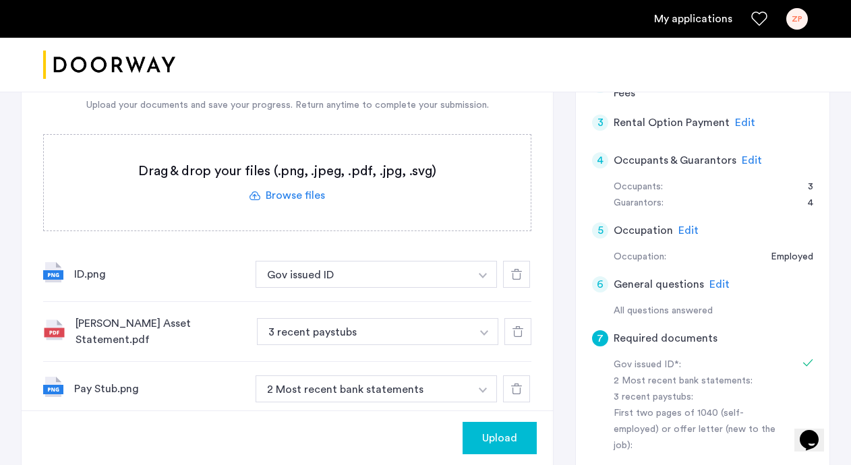
click at [473, 388] on button "button" at bounding box center [483, 389] width 28 height 27
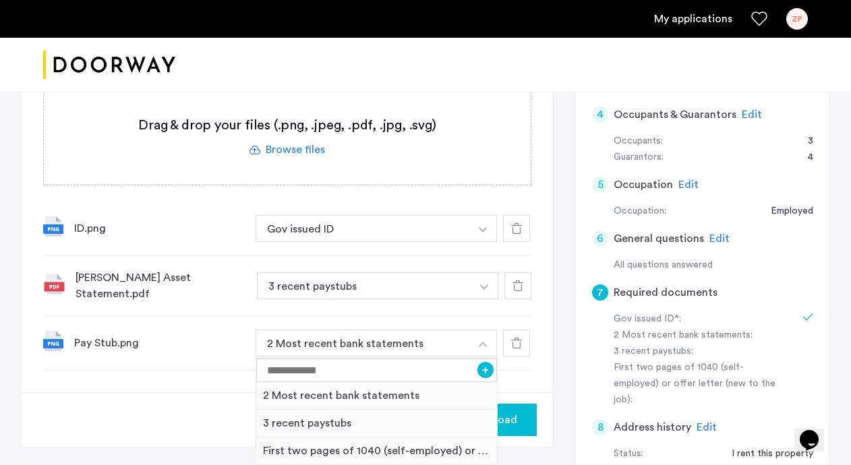
scroll to position [285, 0]
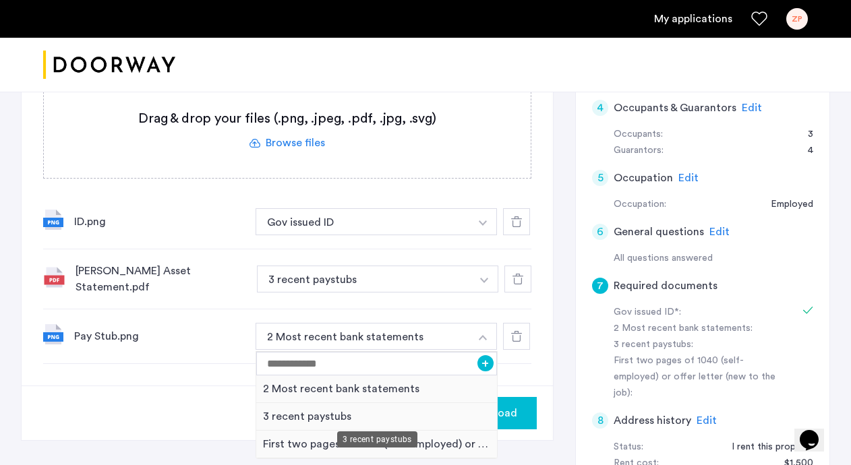
click at [284, 411] on div "3 recent paystubs" at bounding box center [376, 417] width 241 height 28
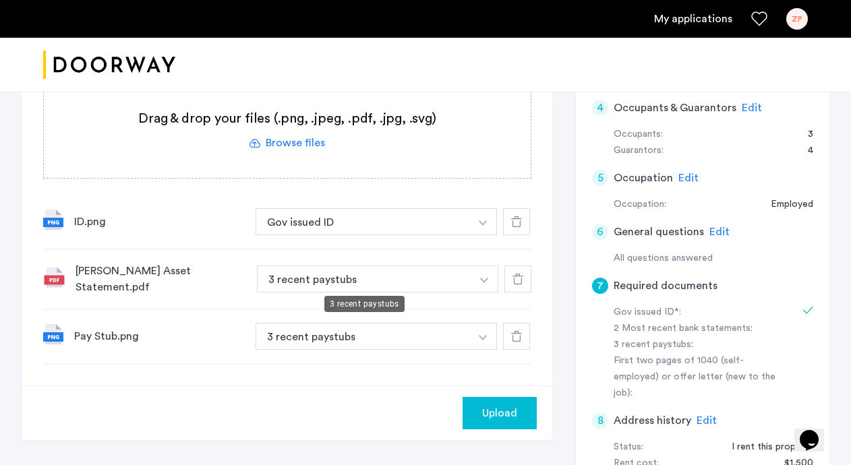
click at [431, 281] on button "3 recent paystubs" at bounding box center [364, 279] width 214 height 27
click at [495, 281] on button "button" at bounding box center [485, 279] width 28 height 27
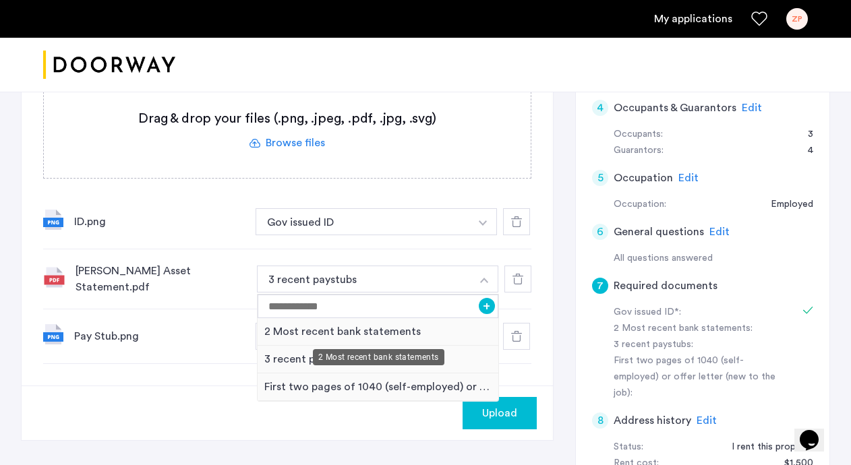
click at [371, 331] on div "2 Most recent bank statements" at bounding box center [378, 332] width 241 height 28
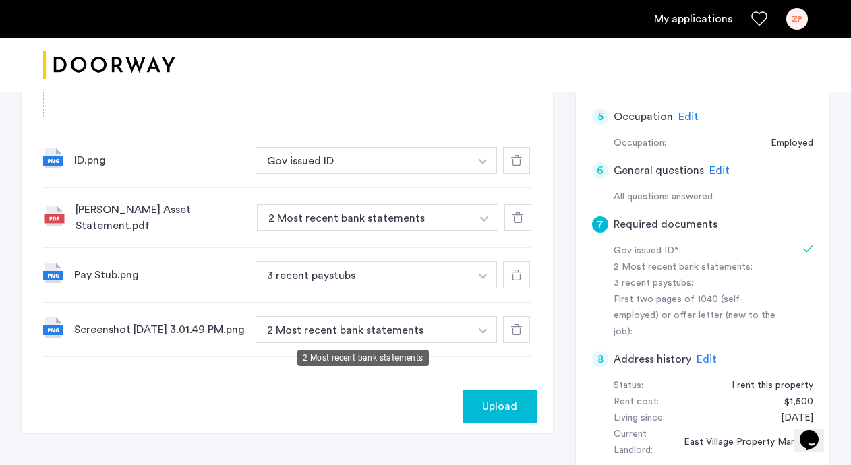
scroll to position [349, 0]
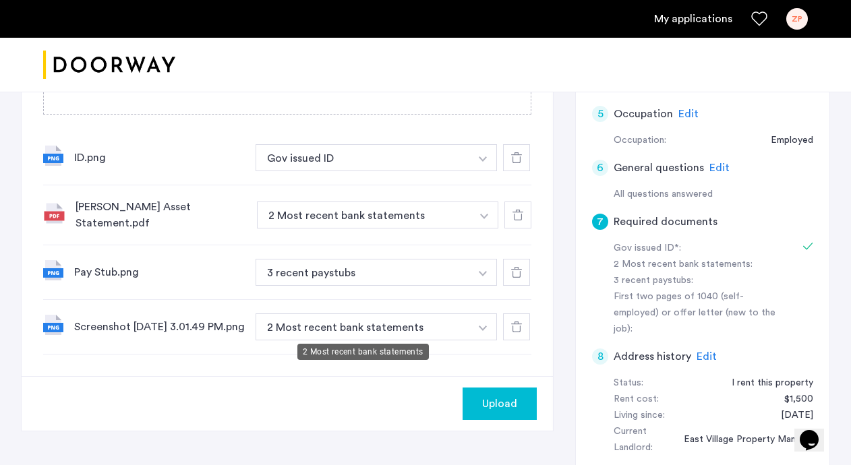
click at [438, 330] on button "2 Most recent bank statements" at bounding box center [363, 327] width 214 height 27
click at [482, 326] on img "button" at bounding box center [483, 328] width 8 height 5
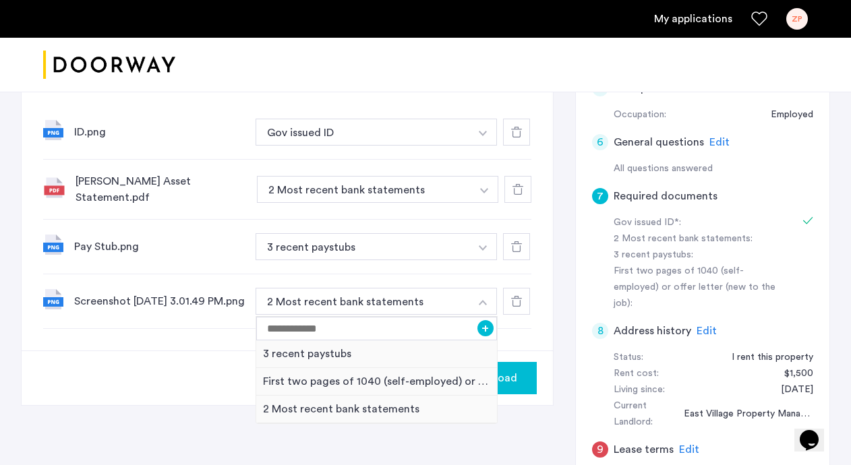
scroll to position [364, 0]
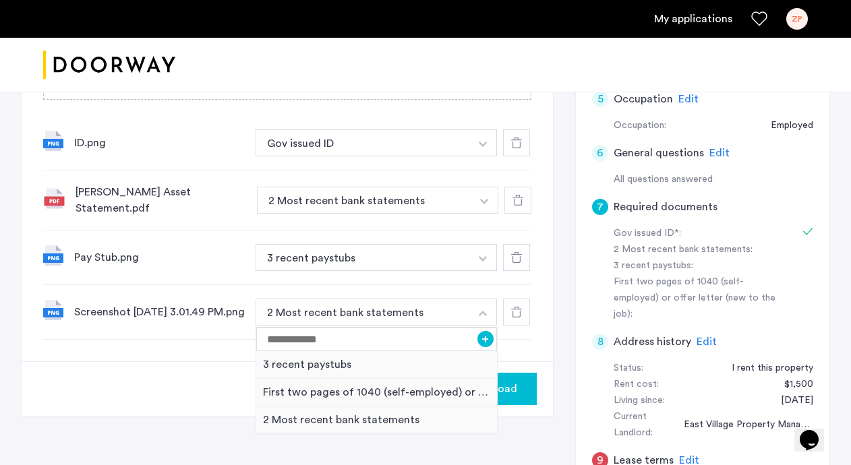
click at [522, 310] on div at bounding box center [516, 312] width 27 height 27
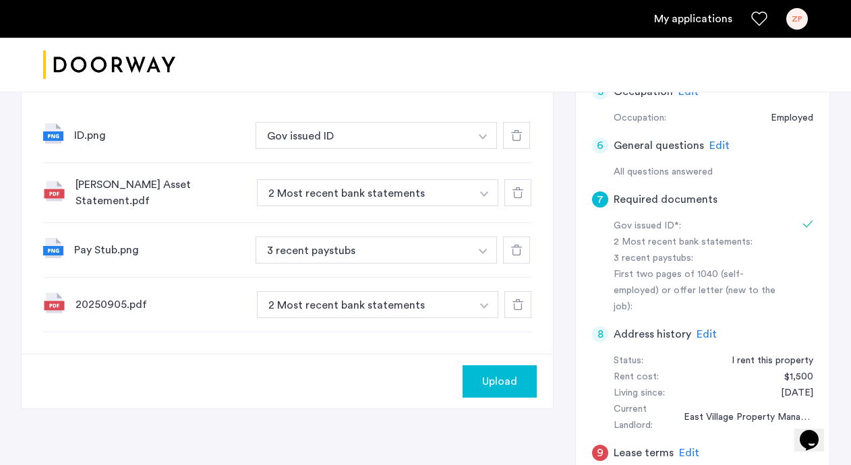
scroll to position [388, 0]
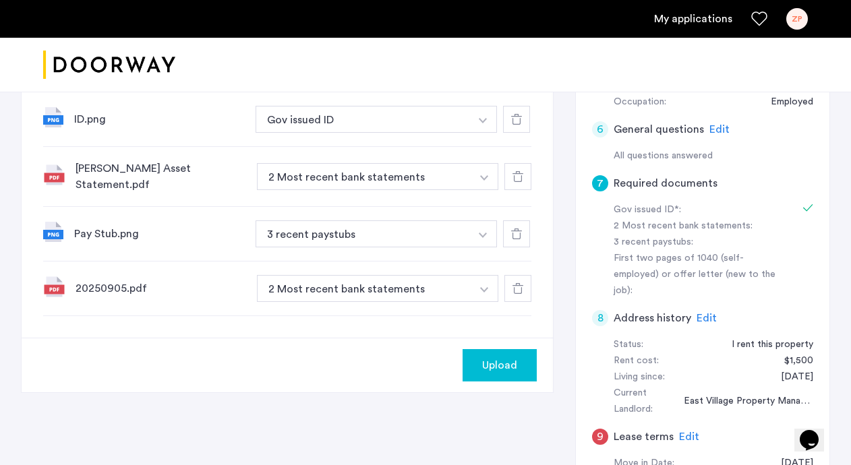
click at [364, 279] on button "2 Most recent bank statements" at bounding box center [364, 288] width 214 height 27
click at [424, 284] on button "2 Most recent bank statements" at bounding box center [364, 288] width 214 height 27
click at [483, 287] on img "button" at bounding box center [484, 289] width 8 height 5
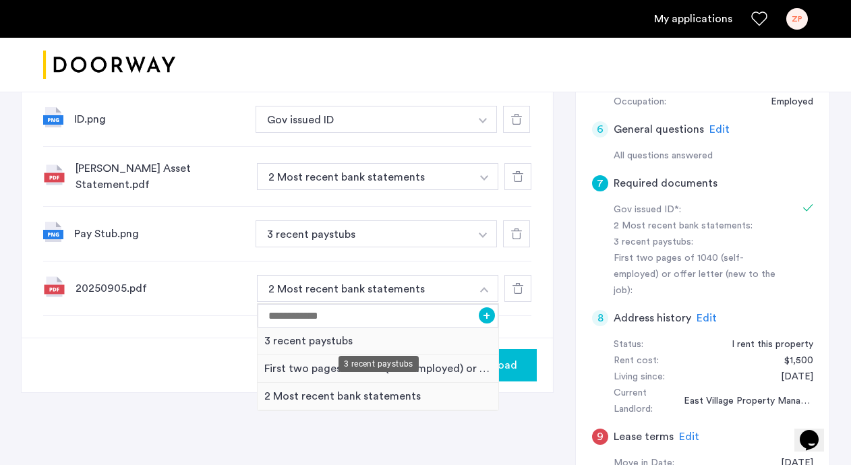
click at [318, 339] on div "3 recent paystubs" at bounding box center [378, 342] width 241 height 28
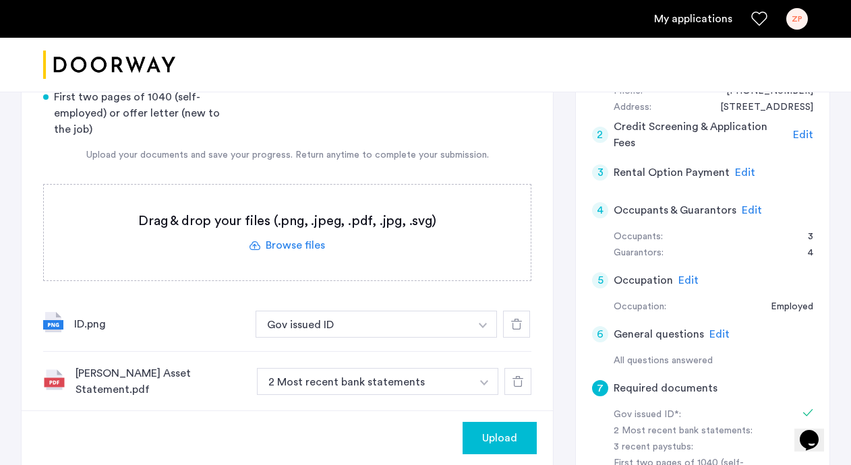
scroll to position [184, 0]
click at [454, 144] on div "Gov issued ID* 2 Most recent bank statements 3 recent paystubs First two pages …" at bounding box center [287, 320] width 488 height 508
click at [299, 211] on label at bounding box center [287, 231] width 487 height 96
click at [0, 0] on input "file" at bounding box center [0, 0] width 0 height 0
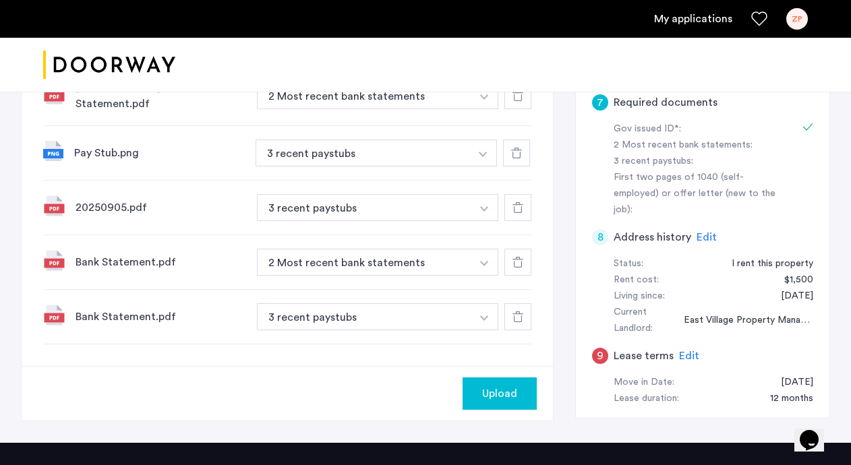
scroll to position [449, 0]
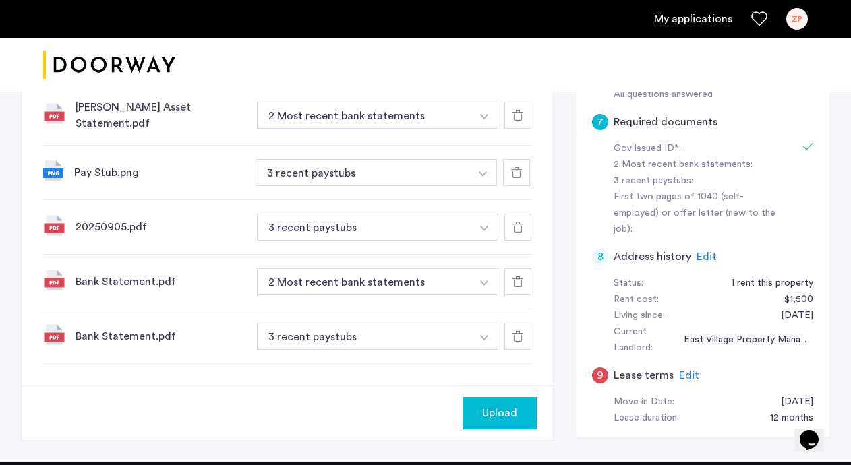
click at [517, 331] on icon at bounding box center [518, 336] width 11 height 11
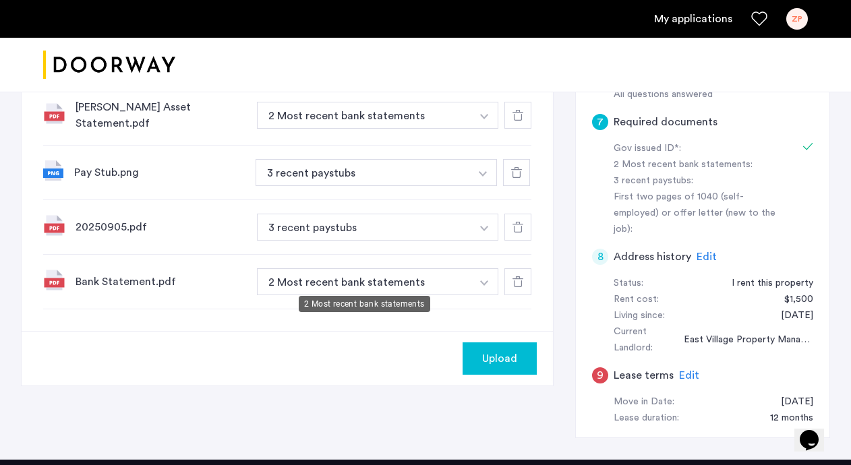
click at [422, 277] on button "2 Most recent bank statements" at bounding box center [364, 281] width 214 height 27
click at [110, 274] on div "Bank Statement.pdf" at bounding box center [161, 282] width 171 height 16
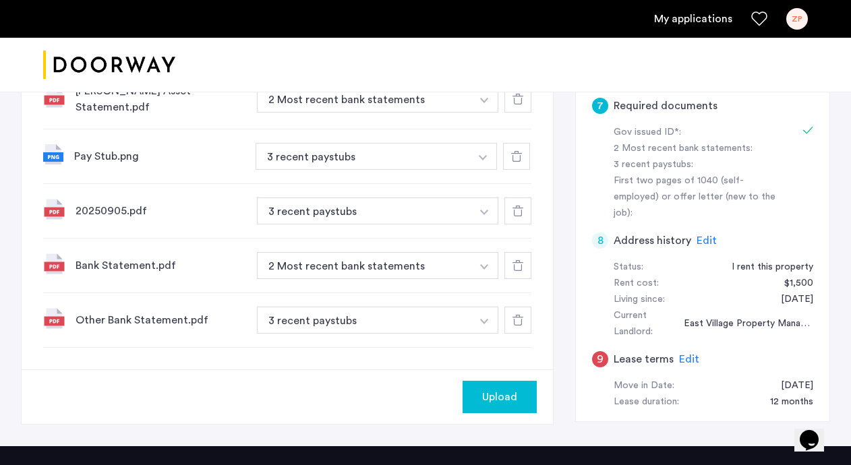
scroll to position [468, 0]
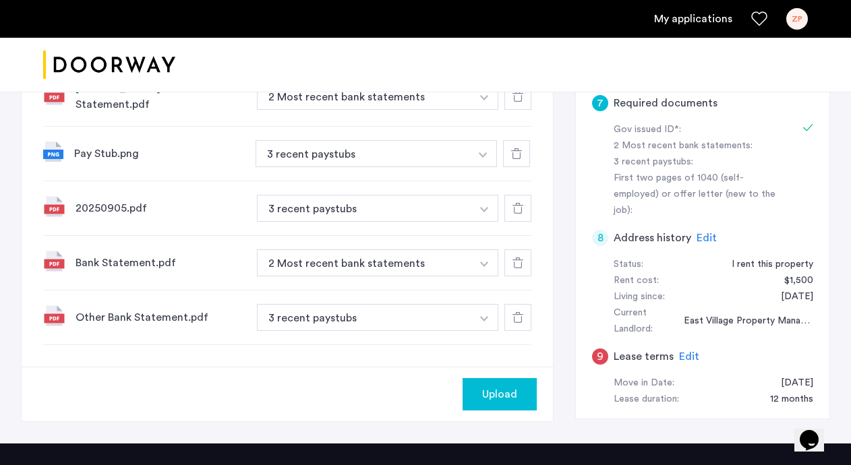
click at [693, 351] on span "Edit" at bounding box center [689, 356] width 20 height 11
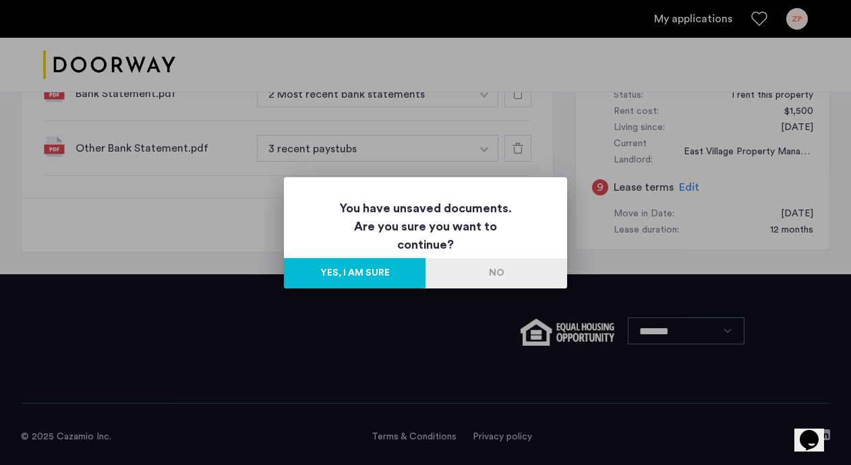
click at [486, 278] on button "No" at bounding box center [497, 273] width 142 height 30
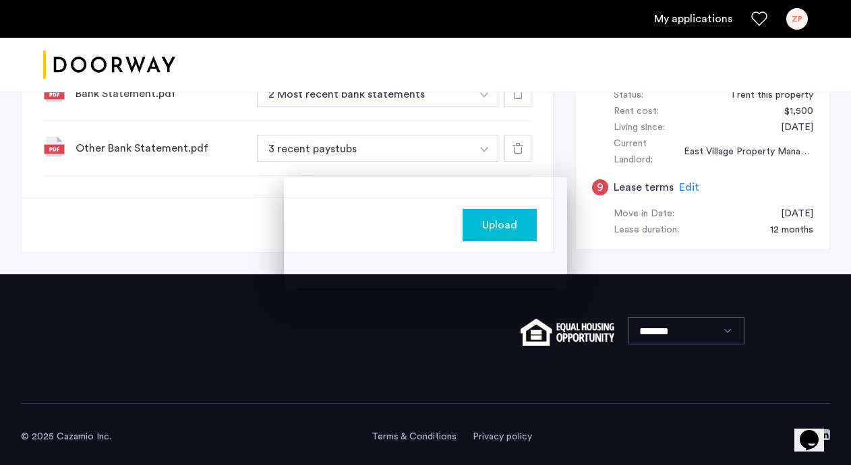
scroll to position [637, 0]
click at [509, 217] on span "Upload" at bounding box center [499, 225] width 35 height 16
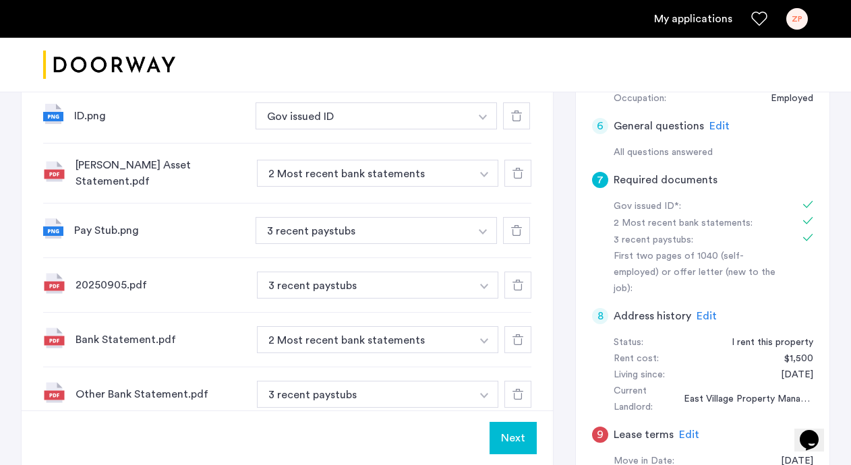
scroll to position [403, 0]
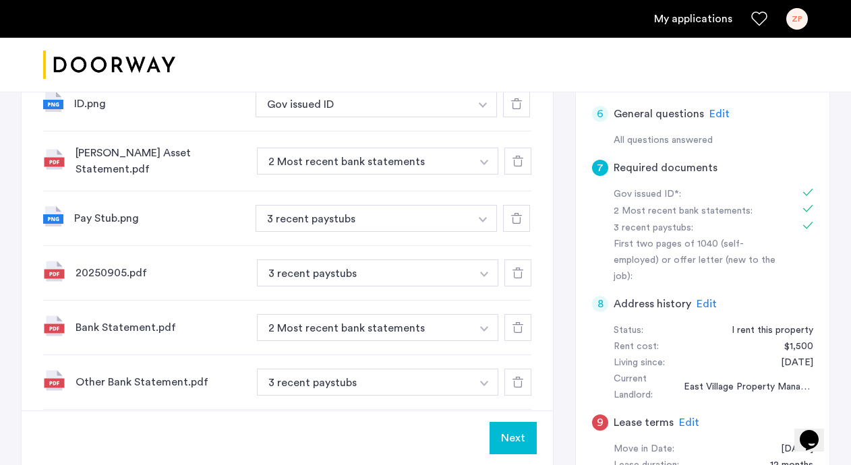
click at [525, 268] on div at bounding box center [517, 273] width 27 height 27
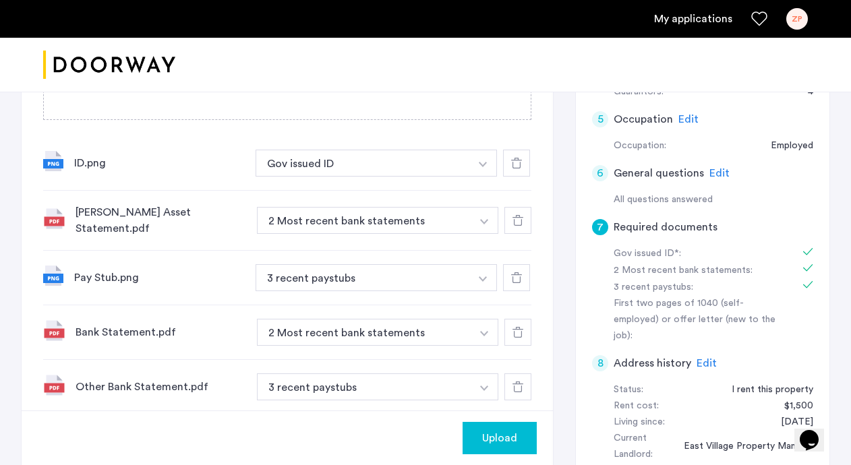
scroll to position [346, 0]
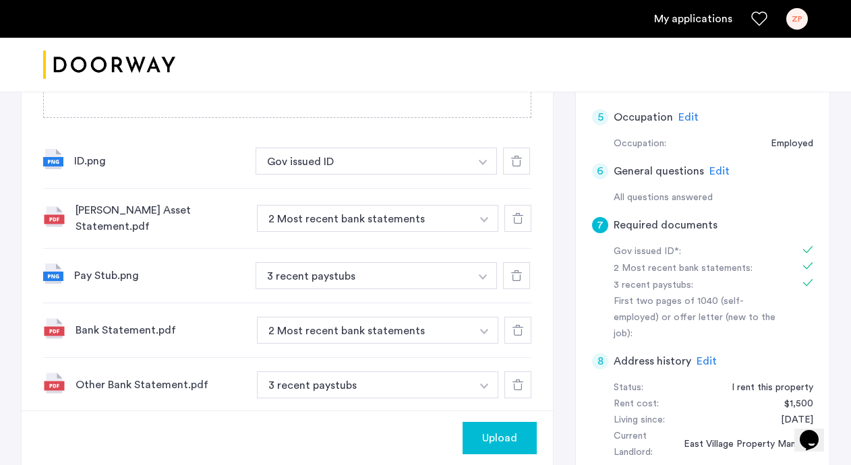
click at [501, 434] on span "Upload" at bounding box center [499, 438] width 35 height 16
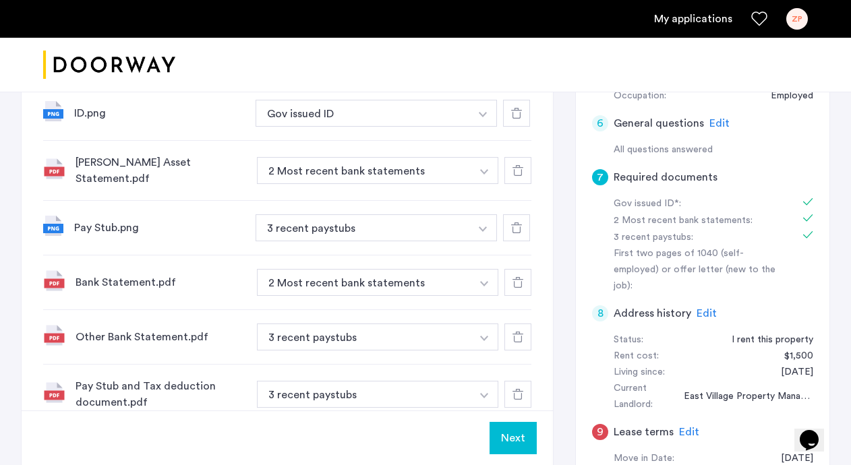
scroll to position [403, 0]
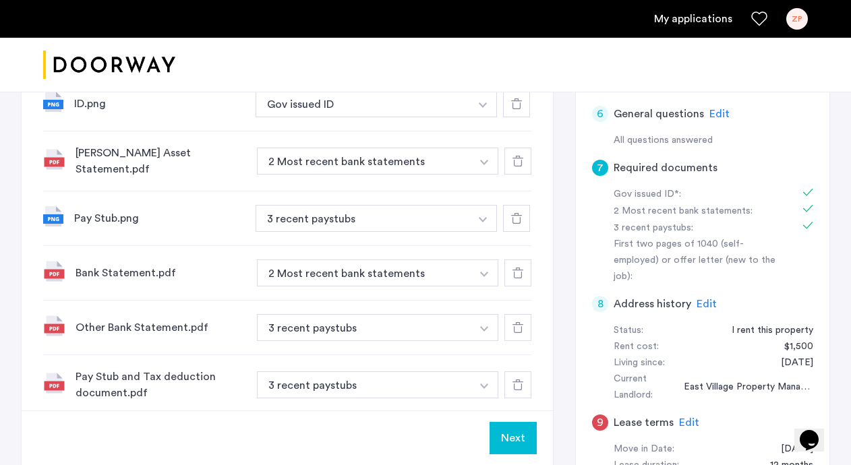
click at [498, 434] on button "Next" at bounding box center [513, 438] width 47 height 32
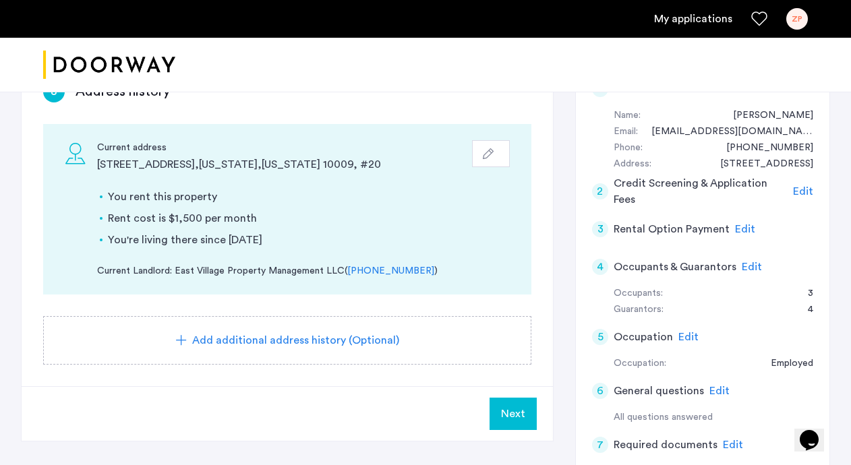
scroll to position [133, 0]
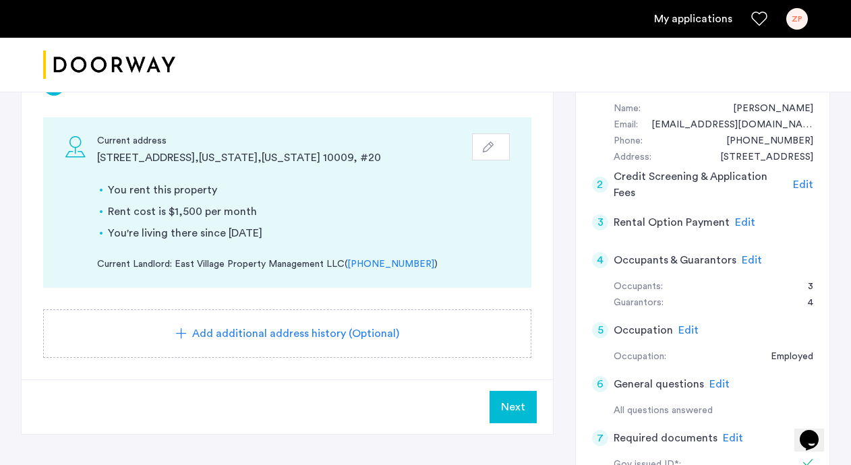
click at [508, 404] on span "Next" at bounding box center [513, 407] width 24 height 16
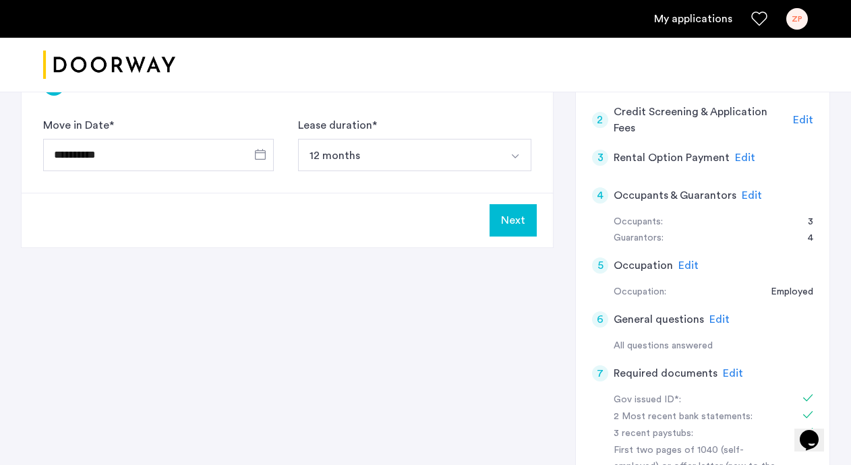
scroll to position [0, 0]
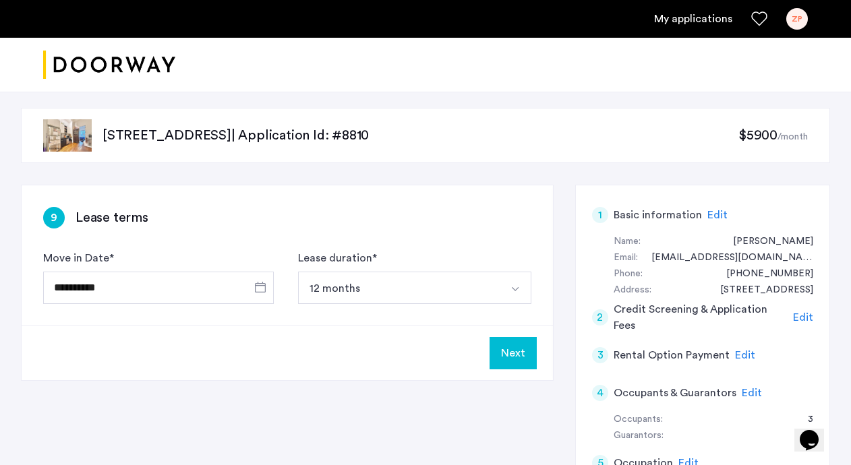
click at [523, 354] on button "Next" at bounding box center [513, 353] width 47 height 32
